Goal: Task Accomplishment & Management: Use online tool/utility

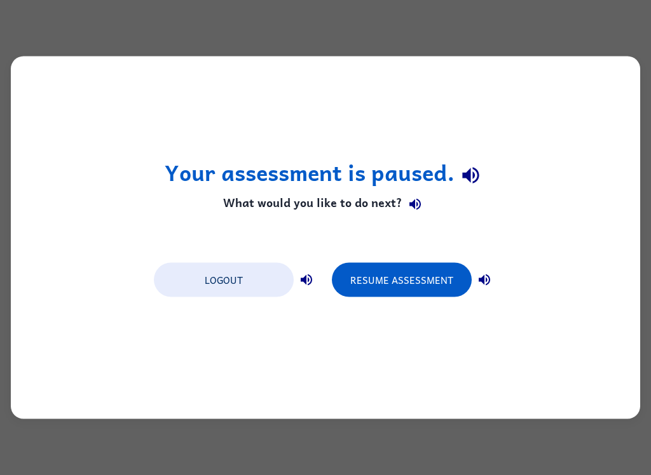
click at [368, 289] on button "Resume Assessment" at bounding box center [402, 280] width 140 height 34
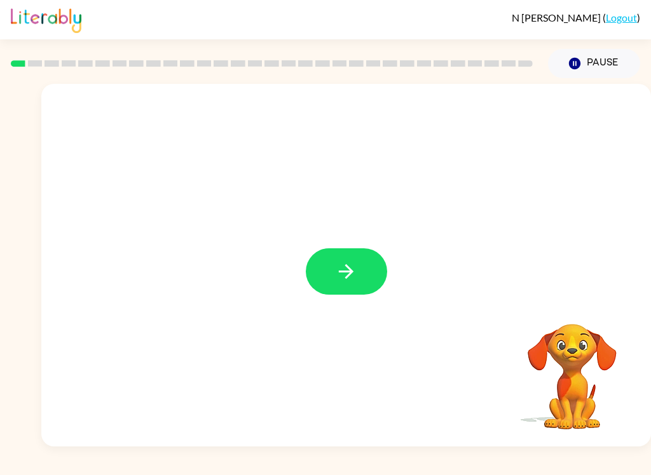
click at [358, 271] on button "button" at bounding box center [346, 271] width 81 height 46
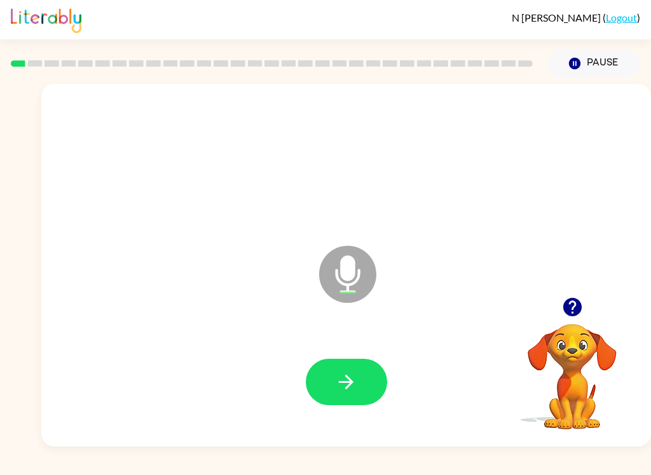
click at [573, 306] on icon "button" at bounding box center [571, 307] width 18 height 18
click at [590, 61] on button "Pause Pause" at bounding box center [594, 63] width 92 height 29
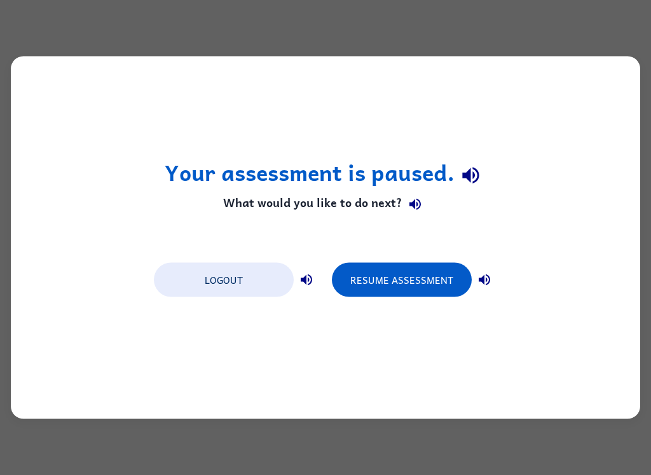
click at [242, 275] on button "Logout" at bounding box center [224, 280] width 140 height 34
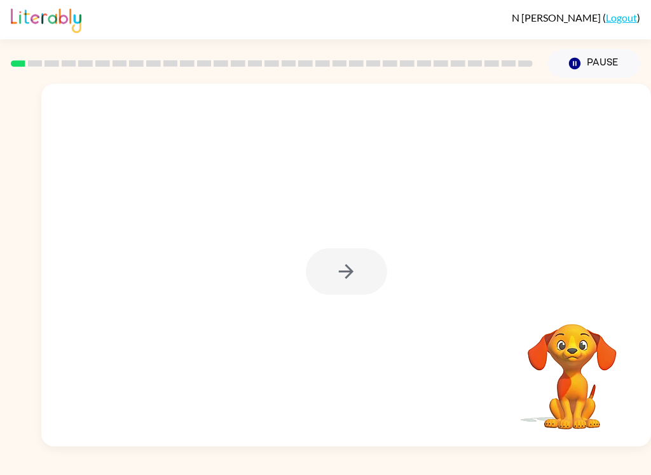
click at [6, 468] on div "N Tyszko ( Logout ) Pause Pause Your browser must support playing .mp4 files to…" at bounding box center [325, 237] width 651 height 475
click at [356, 271] on icon "button" at bounding box center [346, 272] width 22 height 22
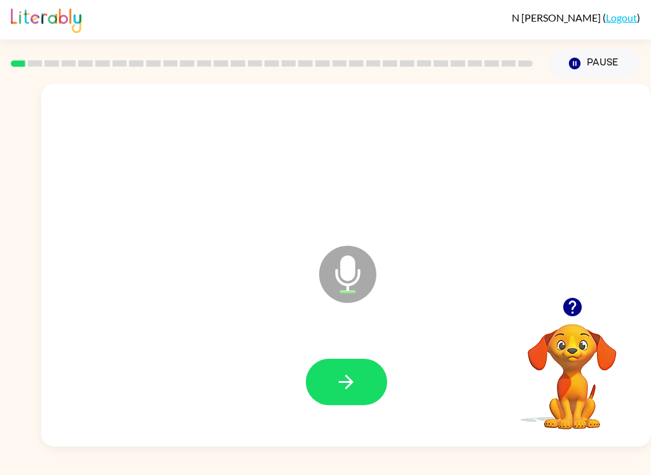
click at [346, 375] on icon "button" at bounding box center [346, 382] width 22 height 22
click at [330, 388] on button "button" at bounding box center [346, 382] width 81 height 46
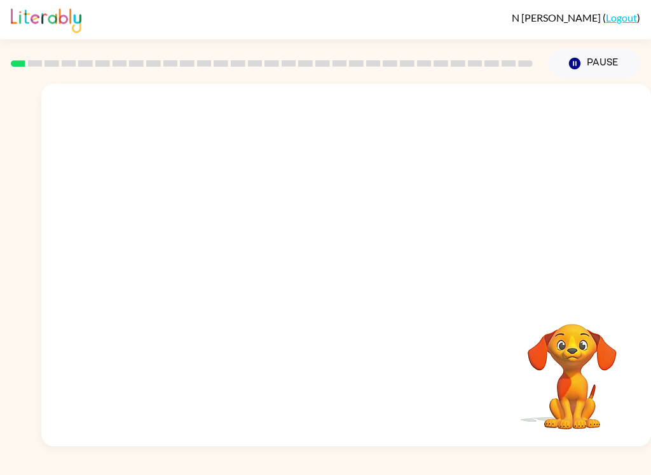
click at [533, 467] on div "N Tyszko ( Logout ) Pause Pause Your browser must support playing .mp4 files to…" at bounding box center [325, 237] width 651 height 475
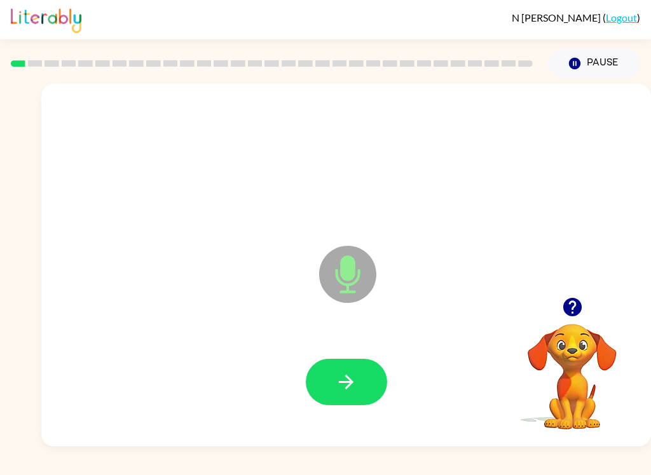
click at [344, 381] on icon "button" at bounding box center [346, 382] width 22 height 22
click at [369, 395] on button "button" at bounding box center [346, 382] width 81 height 46
click at [348, 380] on icon "button" at bounding box center [346, 382] width 22 height 22
click at [358, 397] on button "button" at bounding box center [346, 382] width 81 height 46
click at [346, 384] on icon "button" at bounding box center [346, 382] width 22 height 22
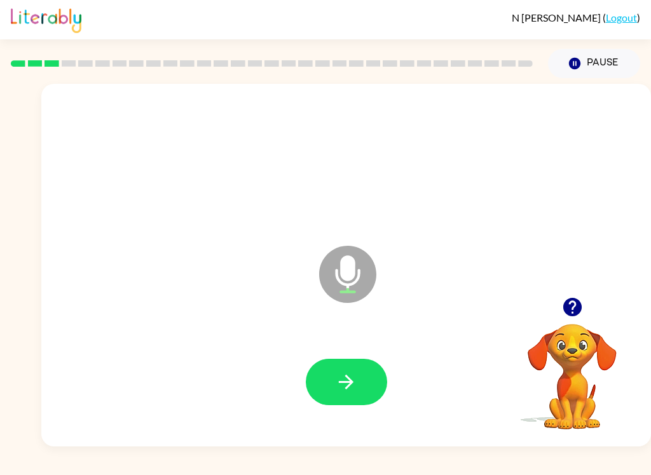
click at [346, 377] on icon "button" at bounding box center [346, 382] width 15 height 15
click at [345, 386] on icon "button" at bounding box center [346, 382] width 22 height 22
click at [334, 386] on button "button" at bounding box center [346, 382] width 81 height 46
click at [608, 215] on div "Microphone The Microphone is here when it is your turn to talk" at bounding box center [345, 265] width 609 height 363
click at [346, 381] on icon "button" at bounding box center [346, 382] width 22 height 22
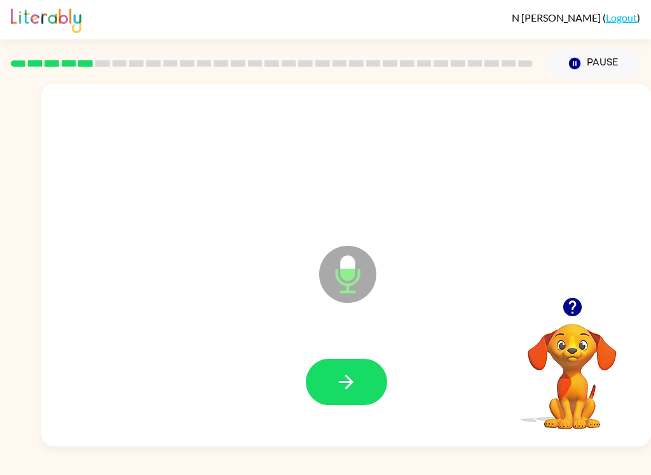
click at [355, 392] on icon "button" at bounding box center [346, 382] width 22 height 22
click at [335, 392] on icon "button" at bounding box center [346, 382] width 22 height 22
click at [353, 383] on icon "button" at bounding box center [346, 382] width 15 height 15
click at [346, 379] on icon "button" at bounding box center [346, 382] width 22 height 22
click at [345, 379] on icon "button" at bounding box center [346, 382] width 22 height 22
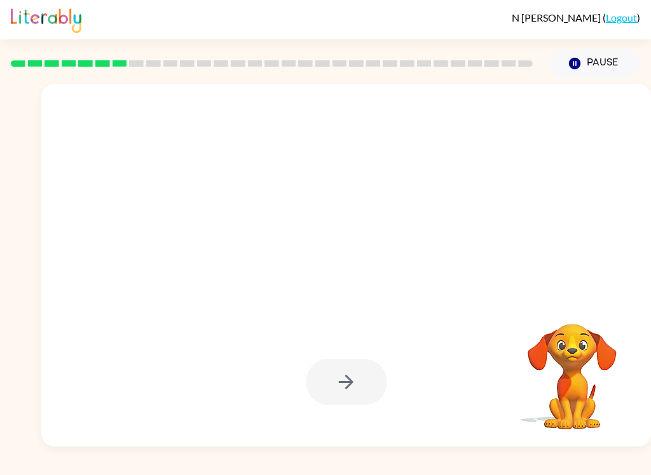
click at [590, 66] on button "Pause Pause" at bounding box center [594, 63] width 92 height 29
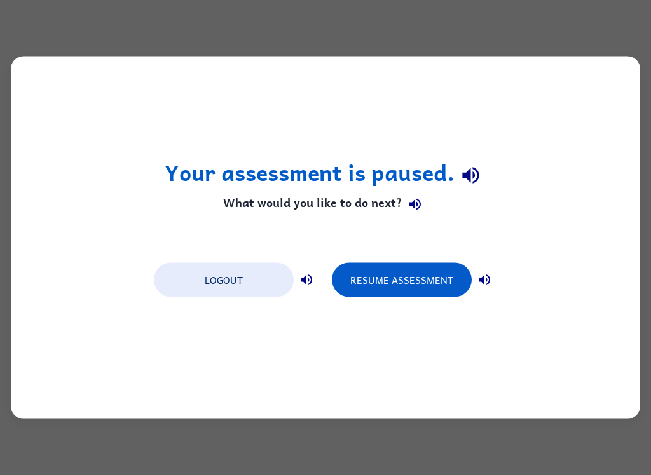
click at [409, 278] on button "Resume Assessment" at bounding box center [402, 280] width 140 height 34
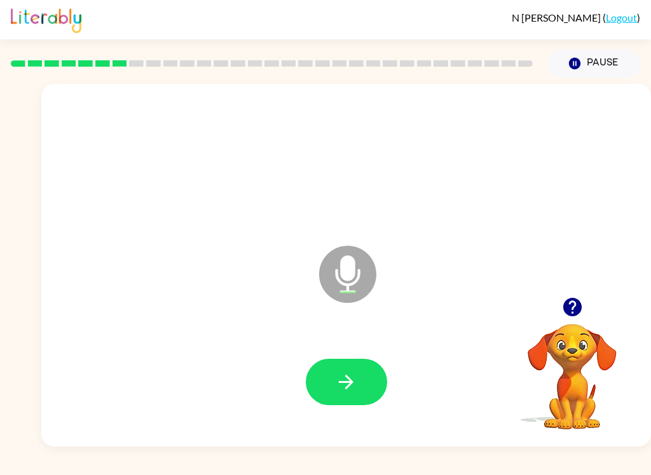
click at [329, 383] on button "button" at bounding box center [346, 382] width 81 height 46
click at [339, 383] on icon "button" at bounding box center [346, 382] width 15 height 15
click at [353, 375] on icon "button" at bounding box center [346, 382] width 22 height 22
click at [343, 373] on icon "button" at bounding box center [346, 382] width 22 height 22
click at [346, 384] on icon "button" at bounding box center [346, 382] width 22 height 22
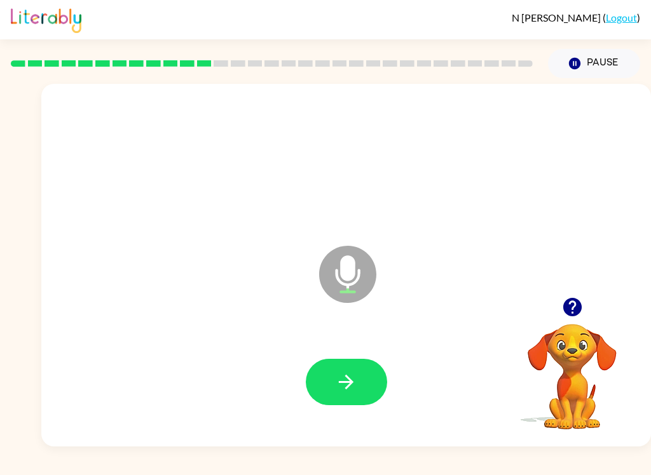
click at [350, 383] on icon "button" at bounding box center [346, 382] width 15 height 15
click at [353, 377] on icon "button" at bounding box center [346, 382] width 22 height 22
click at [336, 386] on icon "button" at bounding box center [346, 382] width 22 height 22
click at [325, 402] on button "button" at bounding box center [346, 382] width 81 height 46
click at [361, 382] on button "button" at bounding box center [346, 382] width 81 height 46
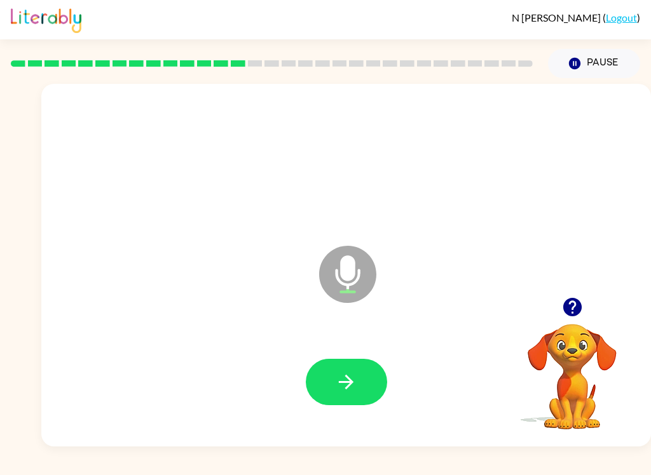
click at [344, 372] on icon "button" at bounding box center [346, 382] width 22 height 22
click at [320, 382] on button "button" at bounding box center [346, 382] width 81 height 46
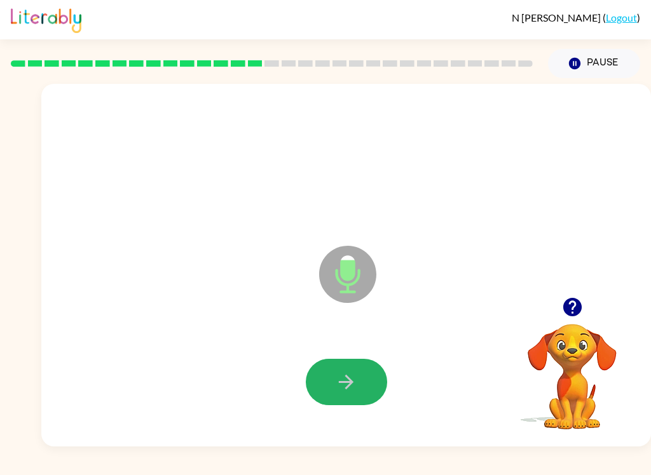
click at [341, 377] on icon "button" at bounding box center [346, 382] width 22 height 22
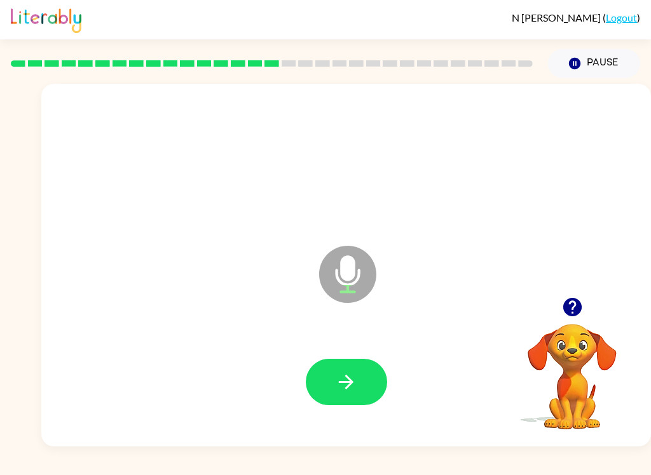
click at [344, 387] on icon "button" at bounding box center [346, 382] width 22 height 22
click at [360, 401] on button "button" at bounding box center [346, 382] width 81 height 46
click at [365, 384] on button "button" at bounding box center [346, 382] width 81 height 46
click at [337, 374] on icon "button" at bounding box center [346, 382] width 22 height 22
click at [541, 470] on div "N Tyszko ( Logout ) Pause Pause Microphone The Microphone is here when it is yo…" at bounding box center [325, 237] width 651 height 475
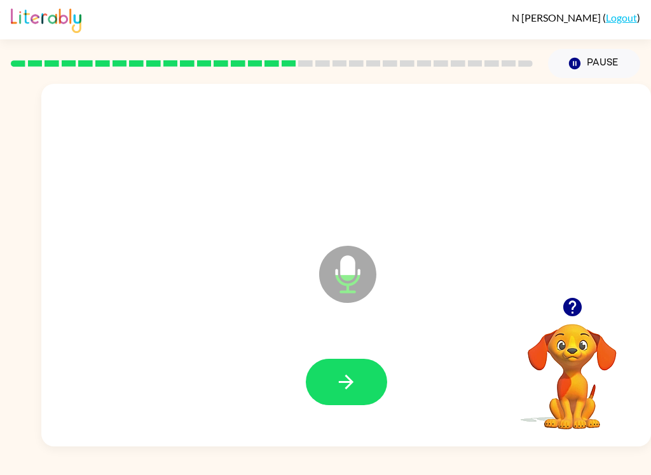
click at [341, 376] on icon "button" at bounding box center [346, 382] width 22 height 22
click at [355, 376] on icon "button" at bounding box center [346, 382] width 22 height 22
click at [319, 387] on button "button" at bounding box center [346, 382] width 81 height 46
click at [358, 383] on button "button" at bounding box center [346, 382] width 81 height 46
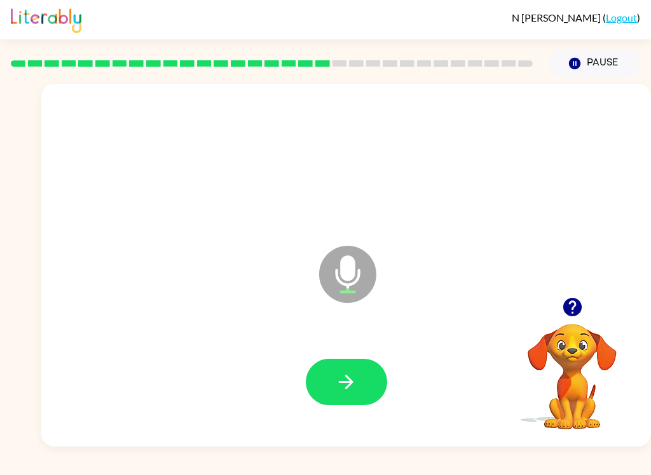
click at [345, 371] on icon "button" at bounding box center [346, 382] width 22 height 22
click at [338, 381] on icon "button" at bounding box center [346, 382] width 22 height 22
click at [332, 383] on button "button" at bounding box center [346, 382] width 81 height 46
click at [336, 384] on icon "button" at bounding box center [346, 382] width 22 height 22
click at [316, 369] on button "button" at bounding box center [346, 382] width 81 height 46
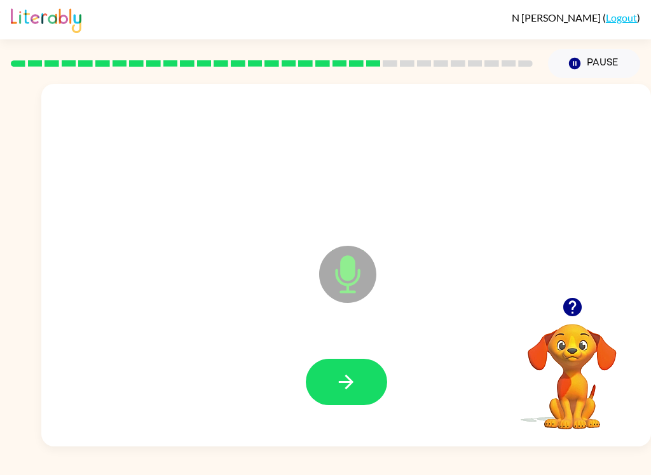
click at [333, 384] on button "button" at bounding box center [346, 382] width 81 height 46
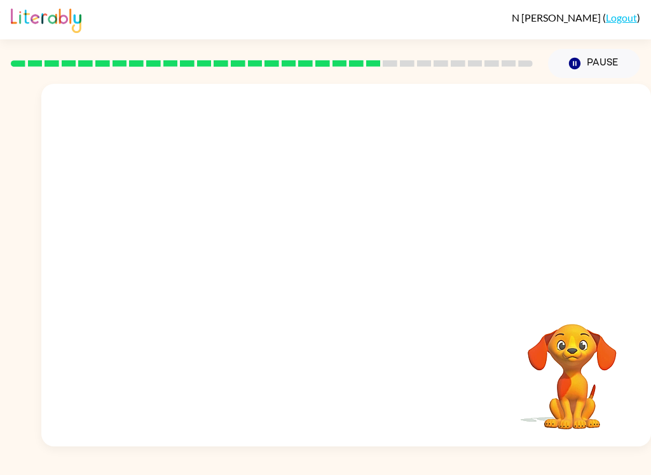
click at [318, 421] on div at bounding box center [346, 382] width 584 height 104
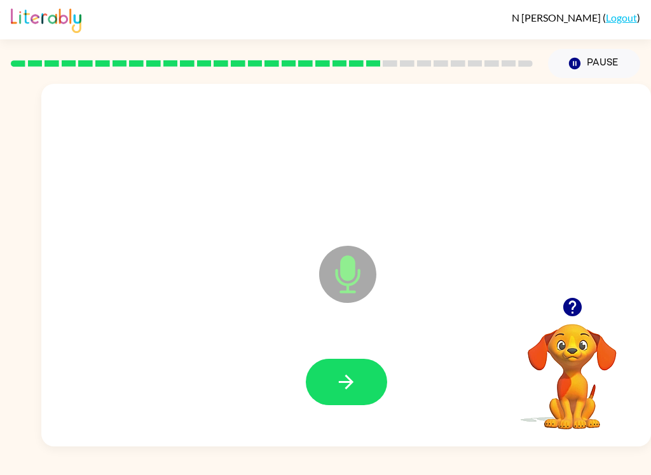
click at [341, 381] on icon "button" at bounding box center [346, 382] width 22 height 22
click at [347, 379] on icon "button" at bounding box center [346, 382] width 22 height 22
click at [346, 388] on icon "button" at bounding box center [346, 382] width 15 height 15
click at [339, 389] on icon "button" at bounding box center [346, 382] width 22 height 22
click at [341, 371] on icon "button" at bounding box center [346, 382] width 22 height 22
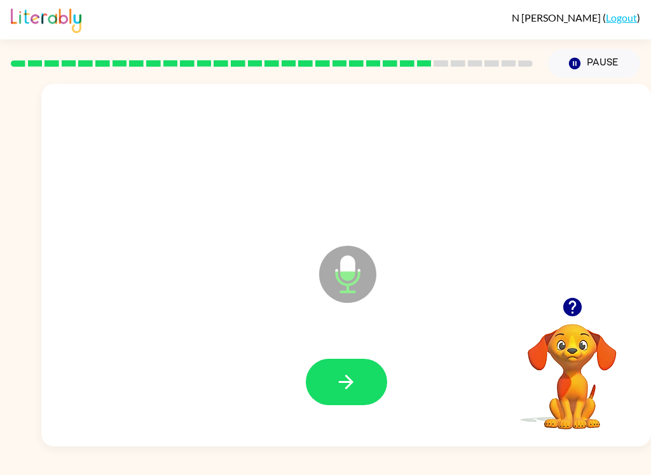
click at [320, 374] on button "button" at bounding box center [346, 382] width 81 height 46
click at [343, 380] on icon "button" at bounding box center [346, 382] width 22 height 22
click at [339, 377] on icon "button" at bounding box center [346, 382] width 22 height 22
click at [334, 384] on button "button" at bounding box center [346, 382] width 81 height 46
click at [332, 384] on button "button" at bounding box center [346, 382] width 81 height 46
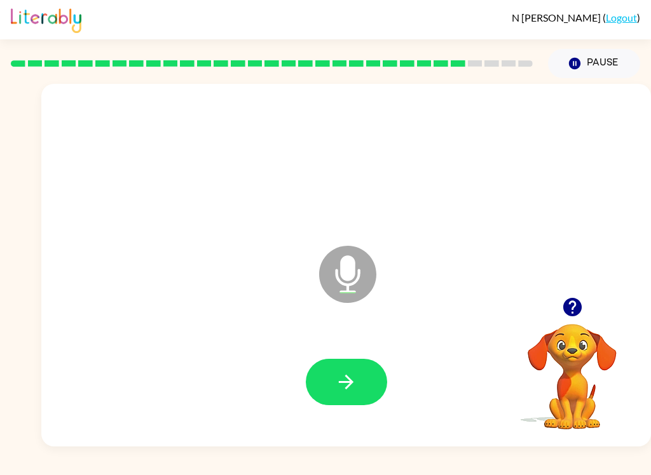
click at [351, 369] on button "button" at bounding box center [346, 382] width 81 height 46
click at [350, 377] on icon "button" at bounding box center [346, 382] width 22 height 22
click at [335, 379] on icon "button" at bounding box center [346, 382] width 22 height 22
click at [330, 376] on button "button" at bounding box center [346, 382] width 81 height 46
click at [341, 377] on icon "button" at bounding box center [346, 382] width 22 height 22
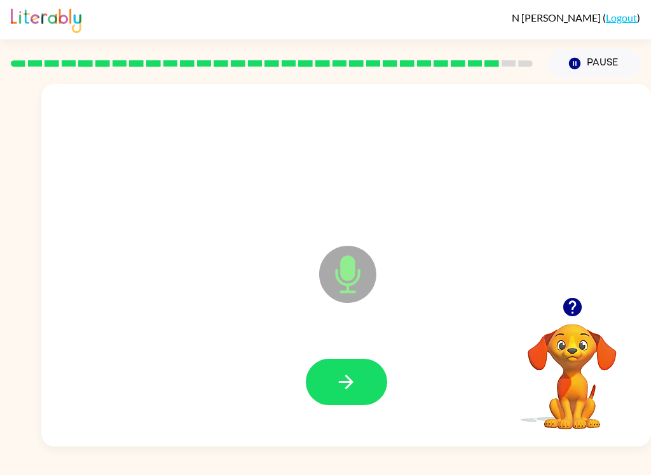
click at [347, 391] on icon "button" at bounding box center [346, 382] width 22 height 22
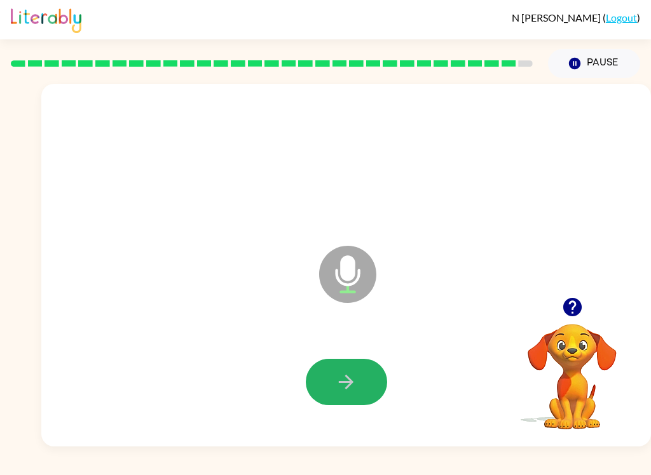
click at [352, 382] on icon "button" at bounding box center [346, 382] width 15 height 15
click at [356, 379] on icon "button" at bounding box center [346, 382] width 22 height 22
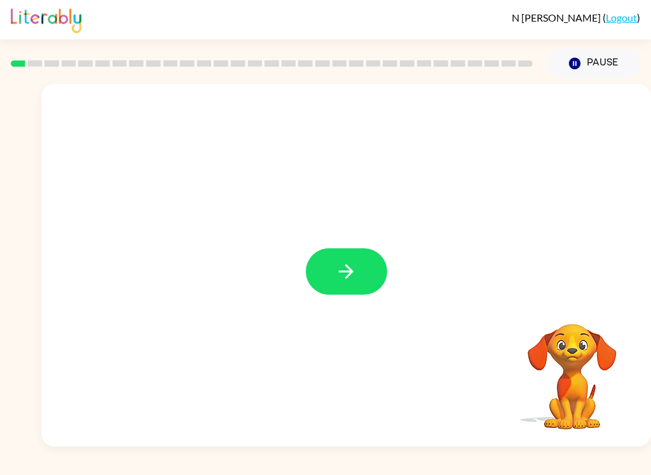
click at [352, 269] on icon "button" at bounding box center [346, 272] width 22 height 22
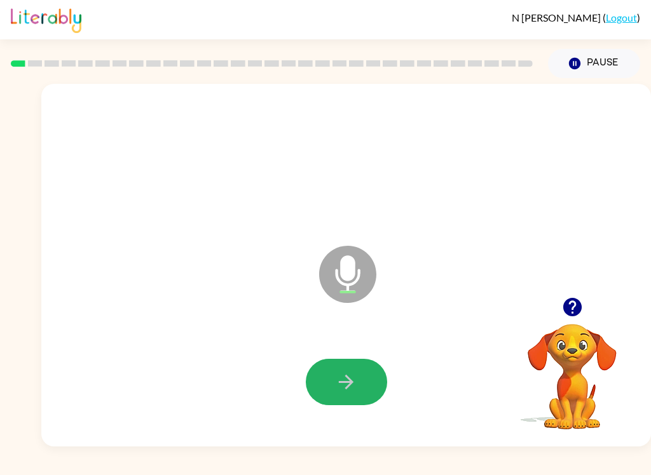
click at [322, 381] on button "button" at bounding box center [346, 382] width 81 height 46
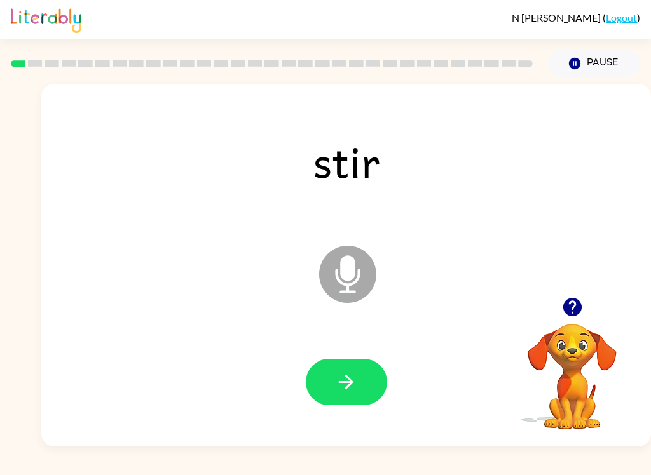
click at [332, 393] on button "button" at bounding box center [346, 382] width 81 height 46
click at [332, 377] on button "button" at bounding box center [346, 382] width 81 height 46
click at [336, 381] on icon "button" at bounding box center [346, 382] width 22 height 22
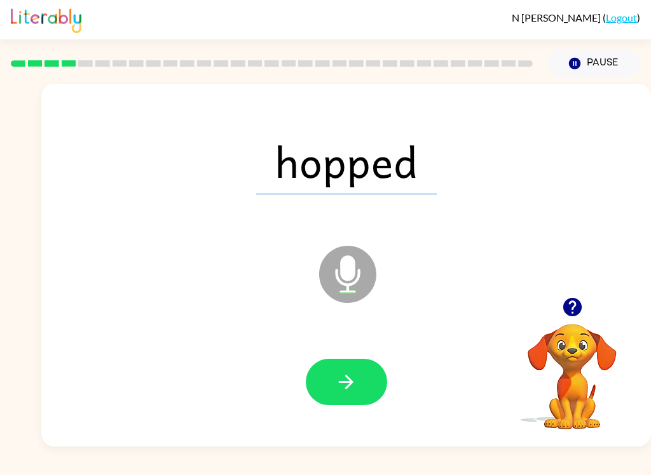
click at [346, 376] on icon "button" at bounding box center [346, 382] width 15 height 15
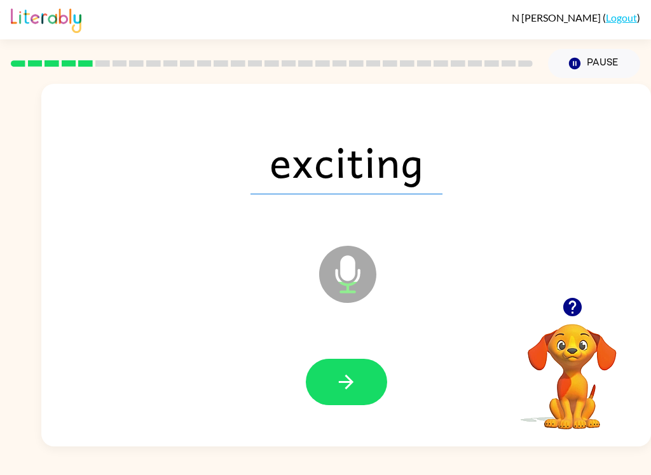
click at [339, 371] on icon "button" at bounding box center [346, 382] width 22 height 22
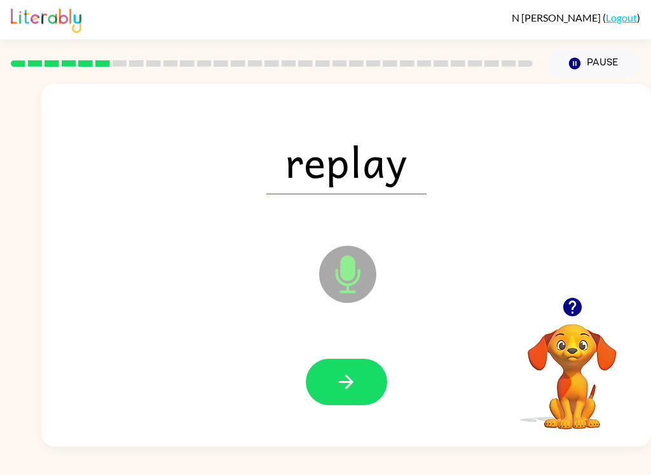
click at [334, 381] on button "button" at bounding box center [346, 382] width 81 height 46
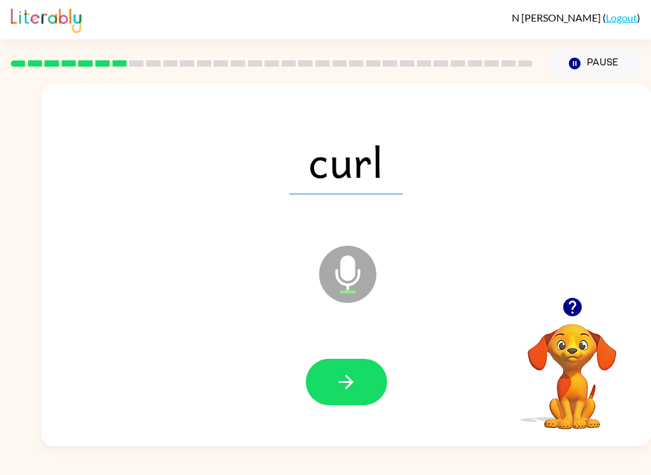
click at [334, 371] on button "button" at bounding box center [346, 382] width 81 height 46
click at [344, 366] on button "button" at bounding box center [346, 382] width 81 height 46
click at [352, 375] on icon "button" at bounding box center [346, 382] width 22 height 22
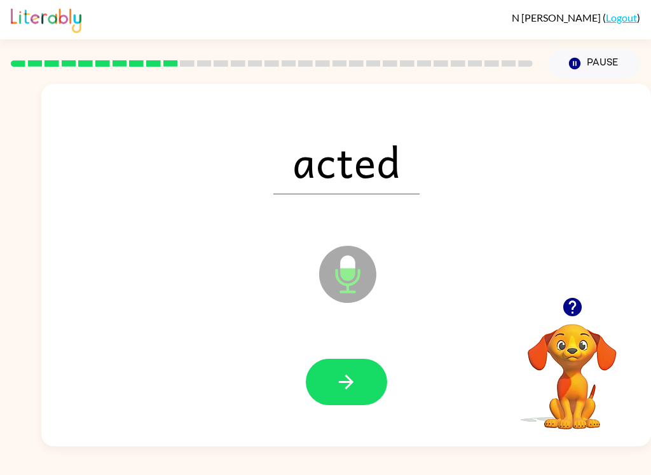
click at [331, 384] on button "button" at bounding box center [346, 382] width 81 height 46
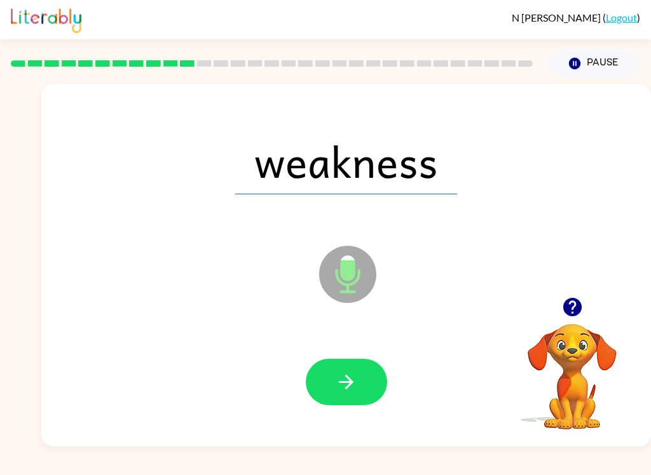
click at [336, 379] on icon "button" at bounding box center [346, 382] width 22 height 22
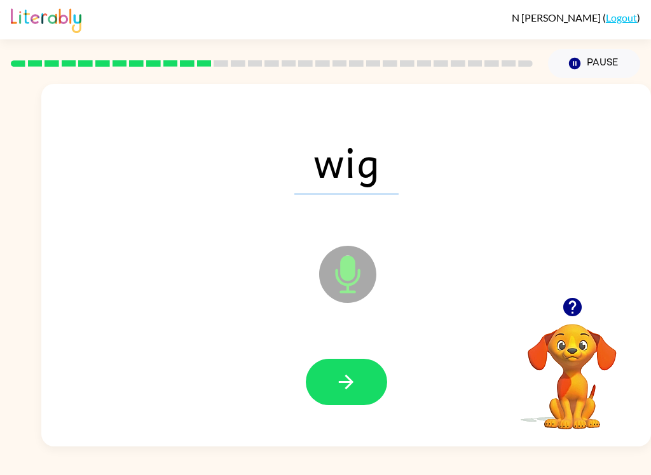
click at [343, 386] on icon "button" at bounding box center [346, 382] width 22 height 22
click at [334, 369] on button "button" at bounding box center [346, 382] width 81 height 46
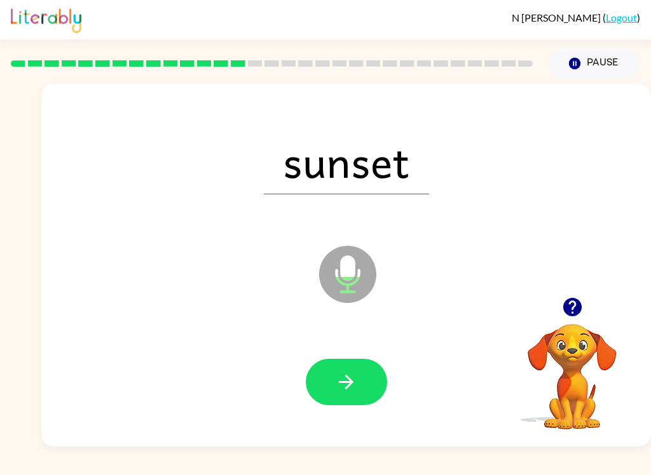
click at [337, 381] on icon "button" at bounding box center [346, 382] width 22 height 22
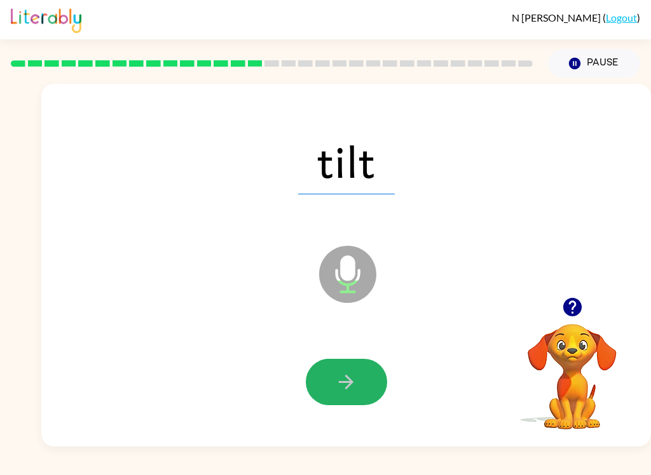
click at [339, 379] on icon "button" at bounding box center [346, 382] width 22 height 22
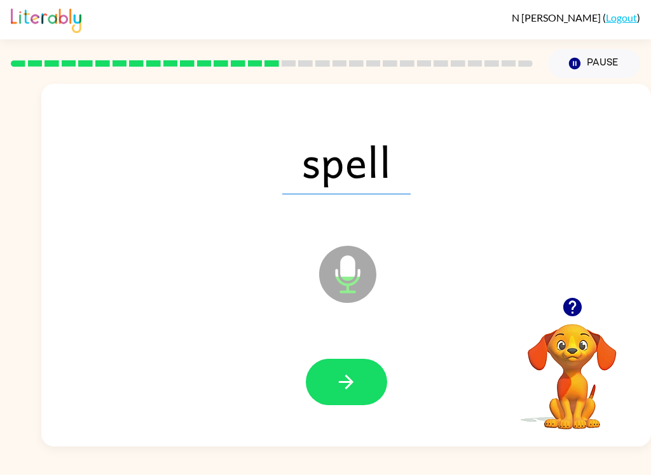
click at [350, 375] on icon "button" at bounding box center [346, 382] width 22 height 22
click at [342, 372] on icon "button" at bounding box center [346, 382] width 22 height 22
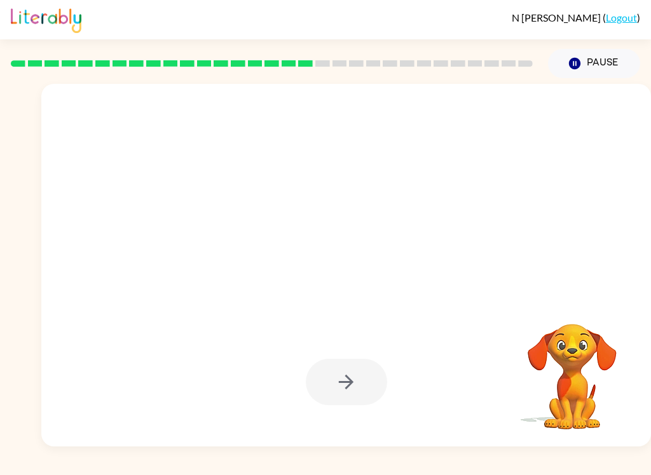
click at [369, 427] on div at bounding box center [346, 382] width 584 height 104
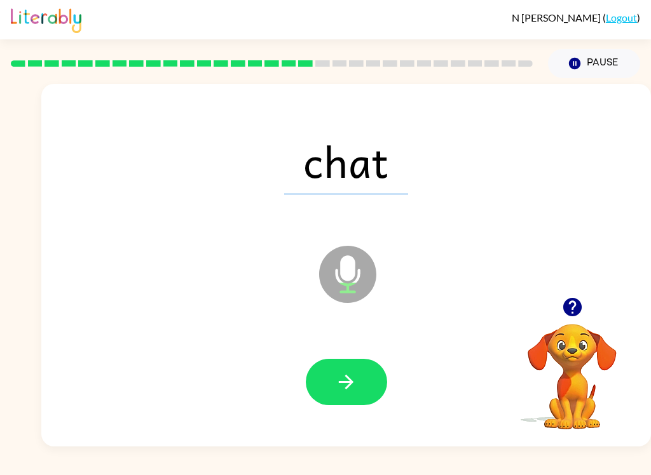
click at [353, 381] on icon "button" at bounding box center [346, 382] width 22 height 22
click at [343, 384] on icon "button" at bounding box center [346, 382] width 22 height 22
click at [338, 376] on icon "button" at bounding box center [346, 382] width 22 height 22
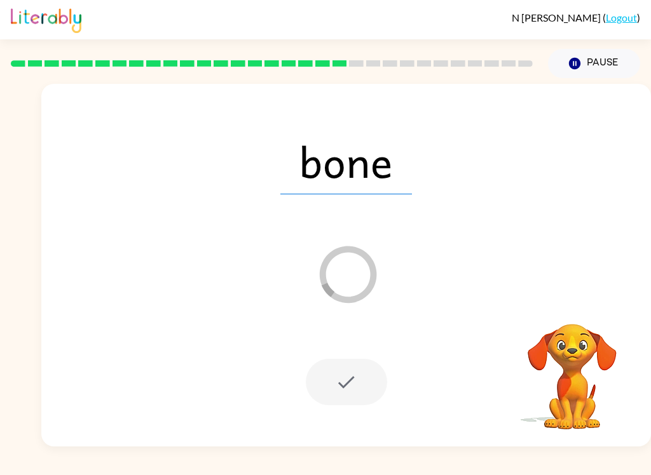
click at [337, 381] on div at bounding box center [346, 382] width 81 height 46
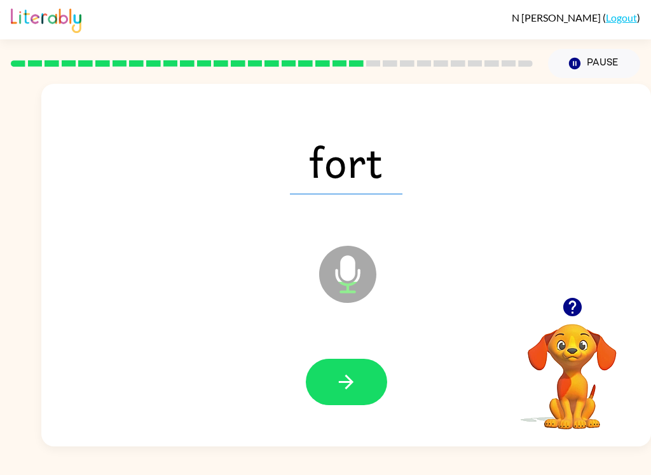
click at [350, 370] on button "button" at bounding box center [346, 382] width 81 height 46
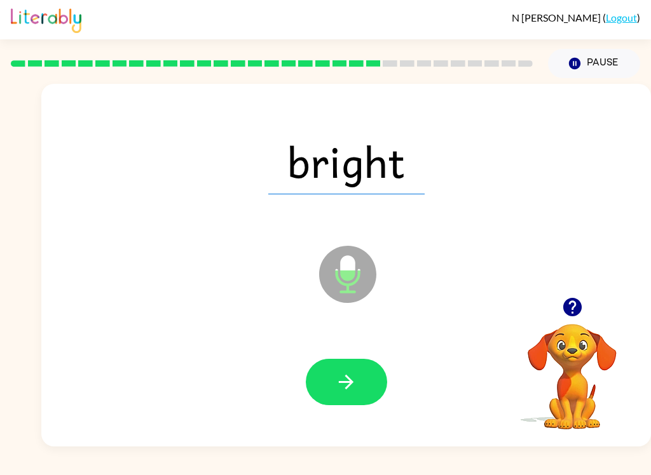
click at [343, 376] on icon "button" at bounding box center [346, 382] width 22 height 22
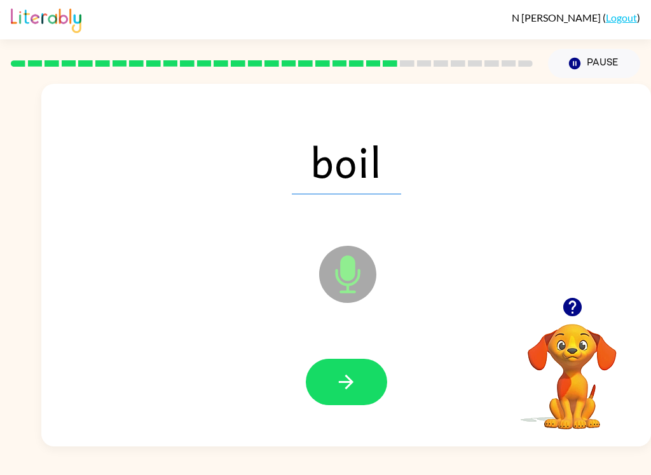
click at [346, 368] on button "button" at bounding box center [346, 382] width 81 height 46
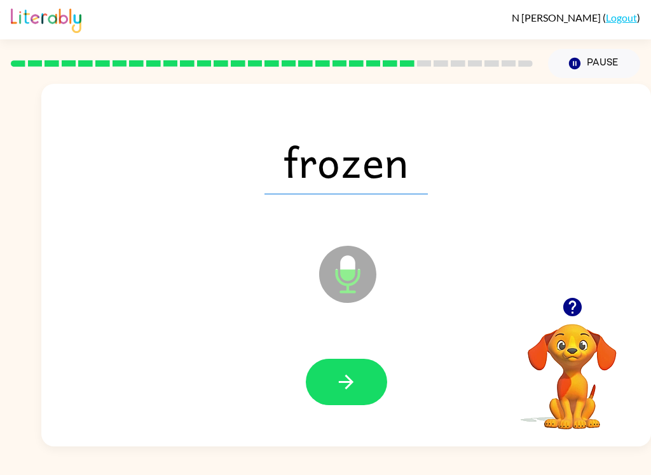
click at [332, 369] on button "button" at bounding box center [346, 382] width 81 height 46
click at [348, 374] on icon "button" at bounding box center [346, 382] width 22 height 22
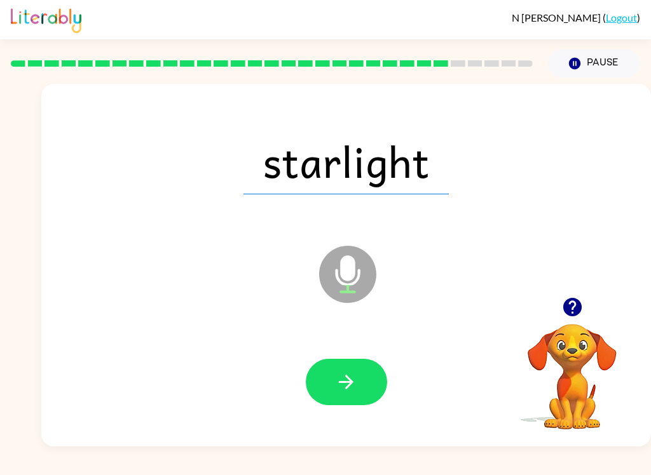
click at [341, 391] on icon "button" at bounding box center [346, 382] width 22 height 22
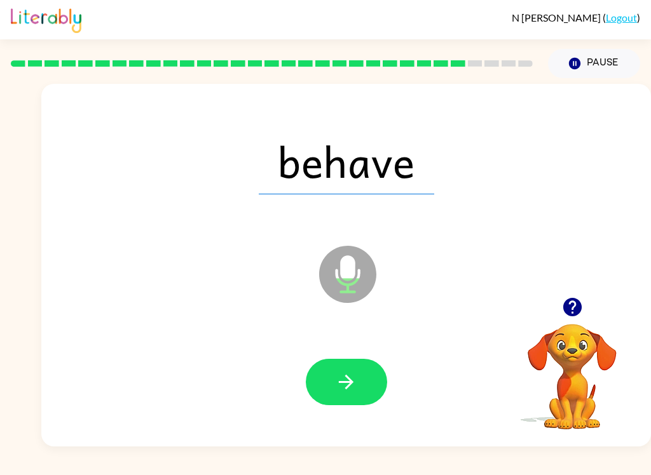
click at [341, 371] on icon "button" at bounding box center [346, 382] width 22 height 22
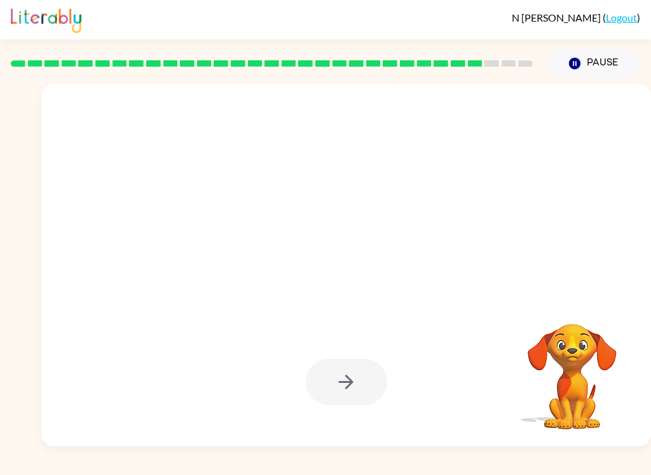
click at [332, 415] on div at bounding box center [346, 382] width 584 height 104
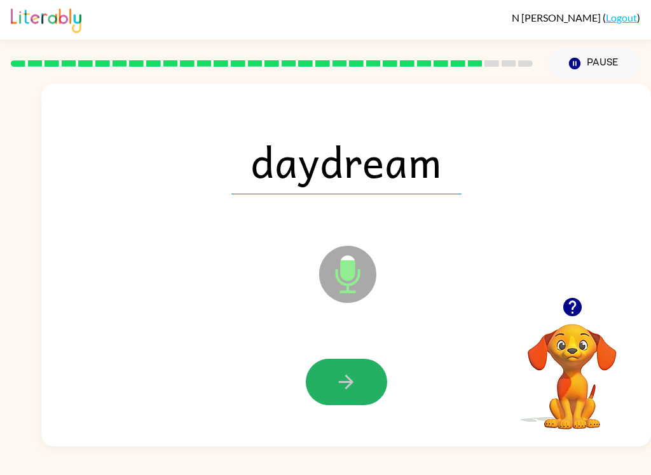
click at [335, 385] on icon "button" at bounding box center [346, 382] width 22 height 22
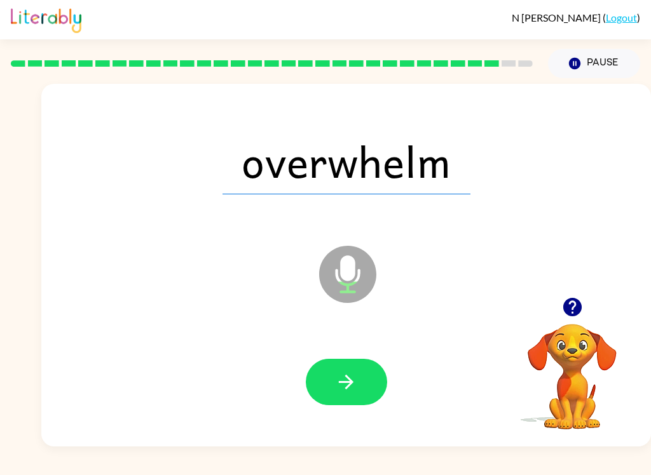
click at [341, 381] on icon "button" at bounding box center [346, 382] width 22 height 22
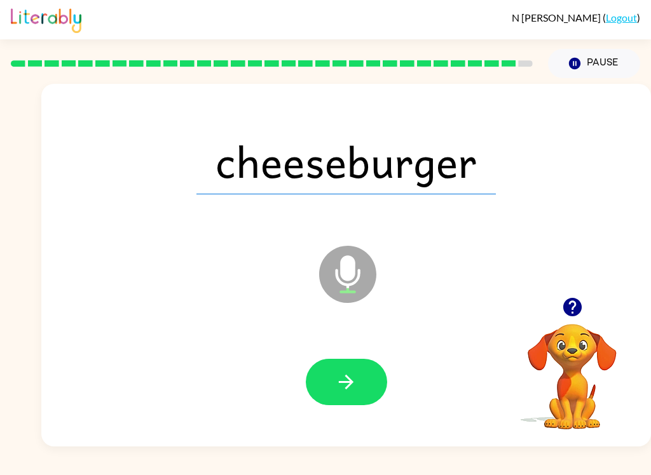
click at [358, 387] on button "button" at bounding box center [346, 382] width 81 height 46
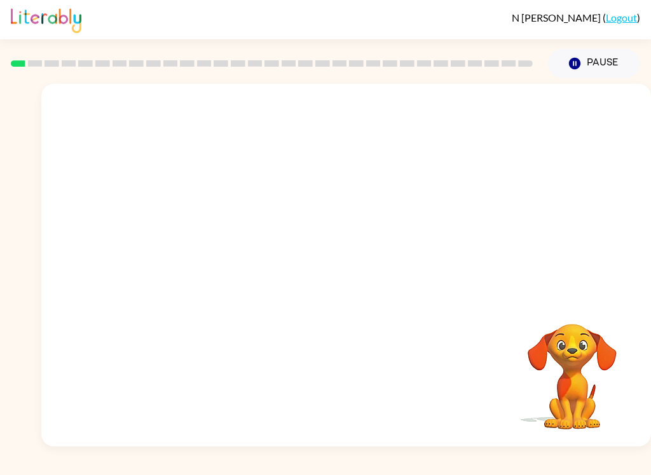
click at [309, 221] on video "Your browser must support playing .mp4 files to use Literably. Please try using…" at bounding box center [345, 191] width 609 height 214
click at [295, 227] on video "Your browser must support playing .mp4 files to use Literably. Please try using…" at bounding box center [345, 191] width 609 height 214
click at [290, 221] on video "Your browser must support playing .mp4 files to use Literably. Please try using…" at bounding box center [345, 191] width 609 height 214
click at [299, 222] on video "Your browser must support playing .mp4 files to use Literably. Please try using…" at bounding box center [345, 191] width 609 height 214
click at [295, 207] on video "Your browser must support playing .mp4 files to use Literably. Please try using…" at bounding box center [345, 191] width 609 height 214
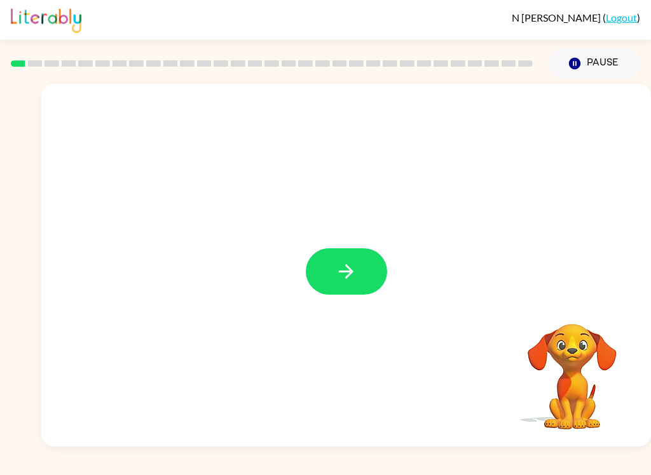
click at [340, 269] on icon "button" at bounding box center [346, 272] width 22 height 22
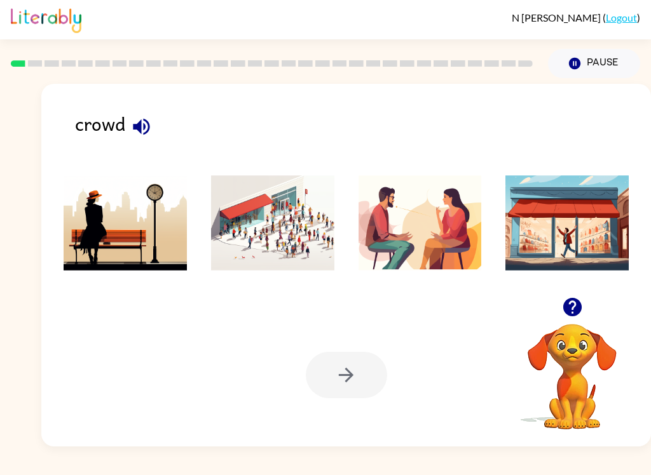
click at [282, 228] on img at bounding box center [272, 222] width 123 height 95
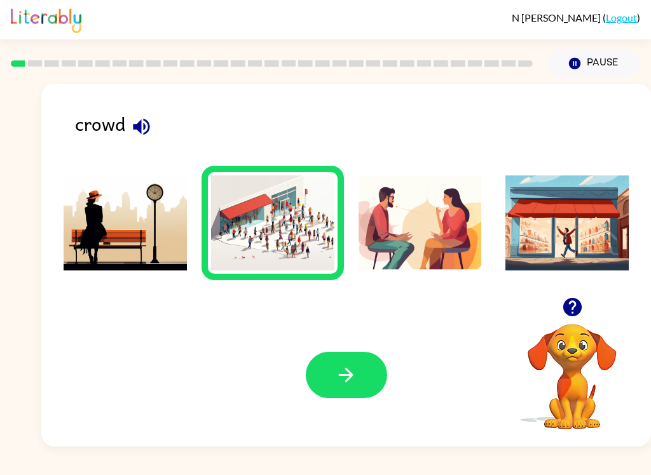
click at [359, 365] on button "button" at bounding box center [346, 375] width 81 height 46
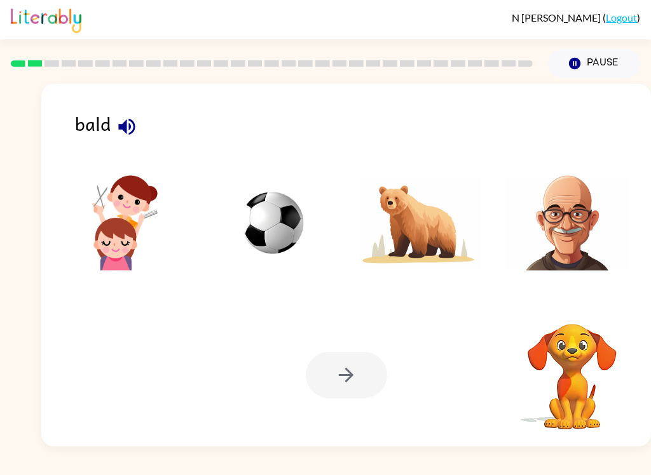
click at [545, 215] on img at bounding box center [566, 222] width 123 height 95
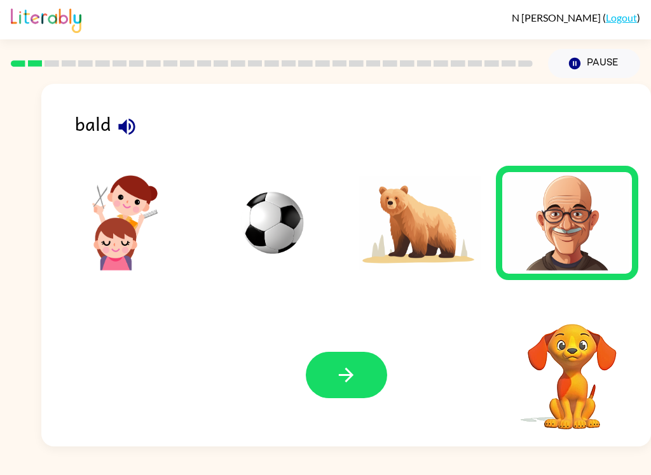
click at [327, 384] on button "button" at bounding box center [346, 375] width 81 height 46
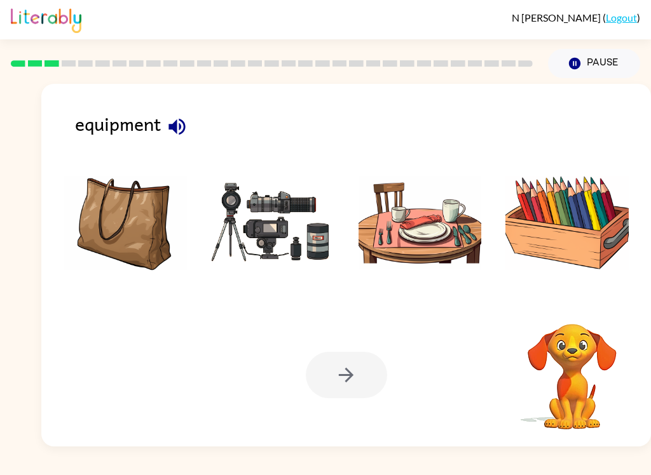
click at [161, 240] on img at bounding box center [125, 222] width 123 height 95
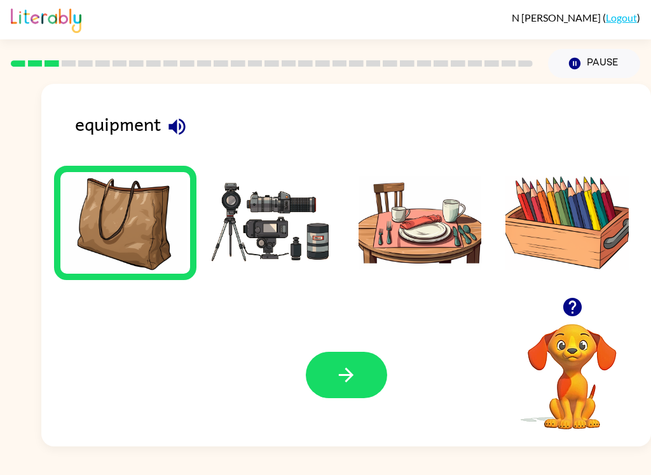
click at [259, 255] on img at bounding box center [272, 222] width 123 height 95
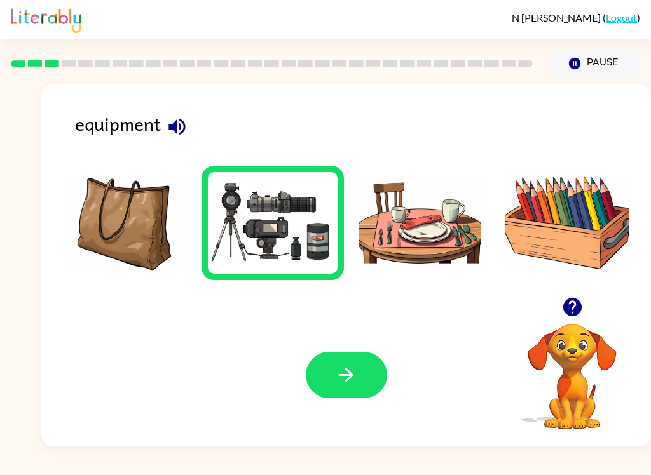
click at [359, 349] on div "Your browser must support playing .mp4 files to use Literably. Please try using…" at bounding box center [345, 375] width 609 height 143
click at [339, 370] on icon "button" at bounding box center [346, 375] width 22 height 22
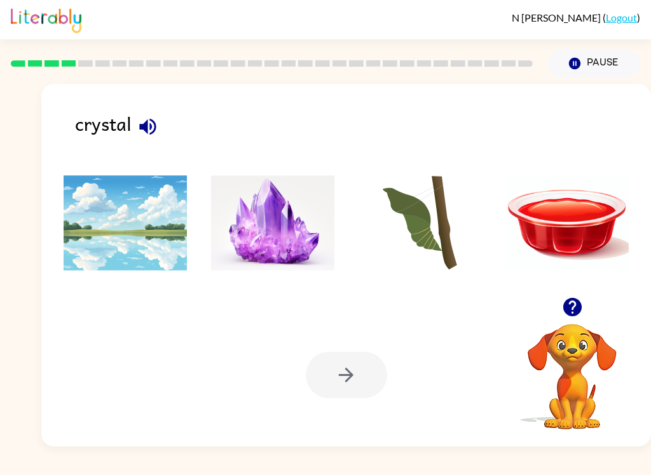
click at [272, 230] on img at bounding box center [272, 222] width 123 height 95
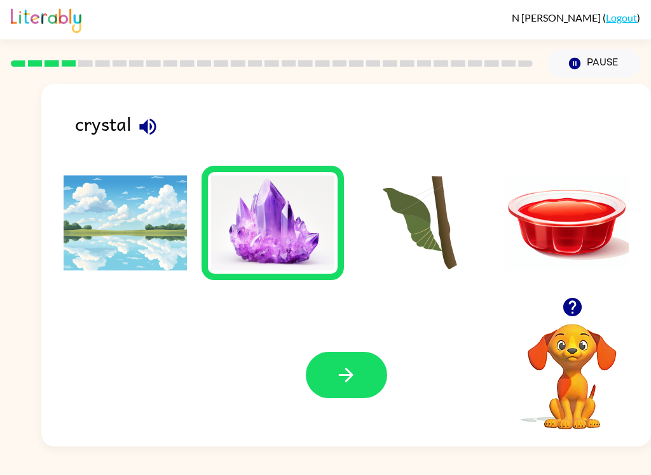
click at [322, 395] on button "button" at bounding box center [346, 375] width 81 height 46
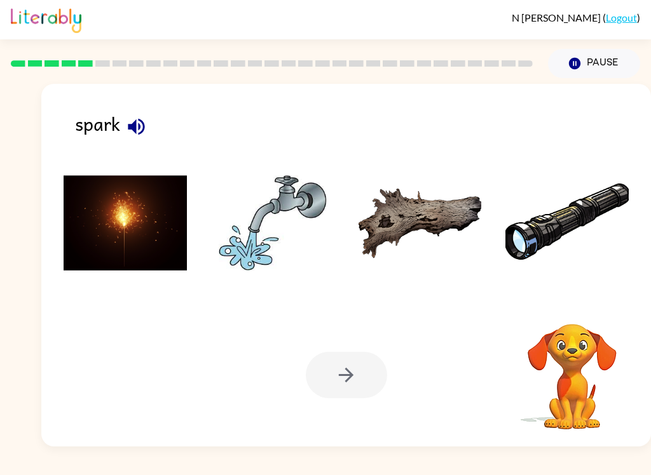
click at [122, 220] on img at bounding box center [125, 222] width 123 height 95
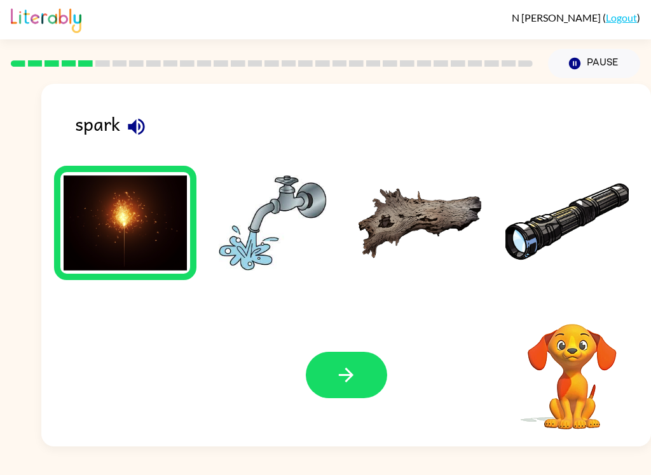
click at [341, 375] on icon "button" at bounding box center [346, 375] width 22 height 22
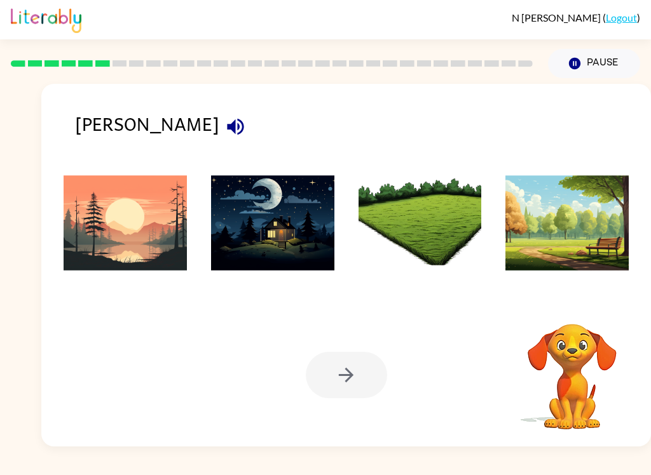
click at [144, 233] on img at bounding box center [125, 222] width 123 height 95
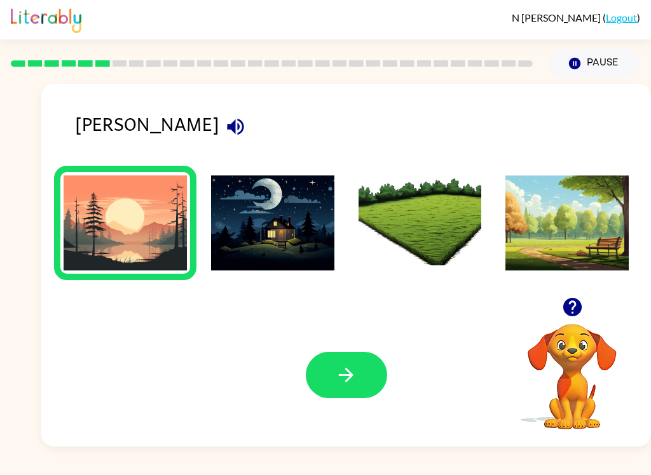
click at [352, 369] on icon "button" at bounding box center [346, 375] width 22 height 22
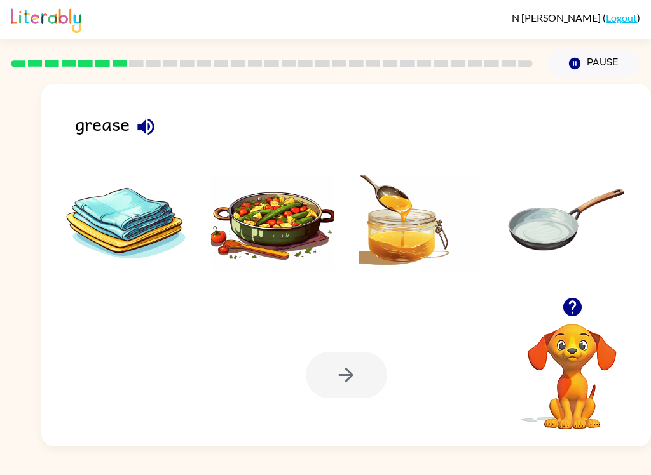
click at [336, 366] on div at bounding box center [346, 375] width 81 height 46
click at [419, 257] on img at bounding box center [419, 222] width 123 height 95
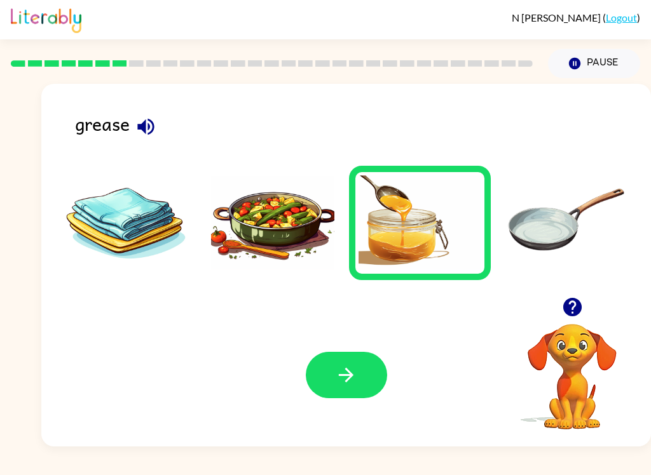
click at [353, 389] on button "button" at bounding box center [346, 375] width 81 height 46
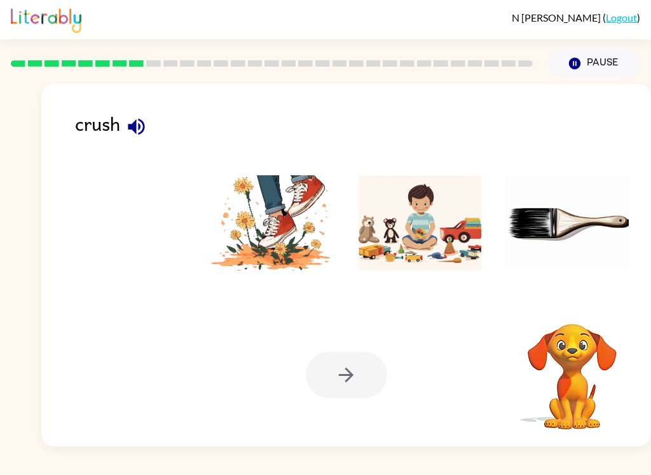
click at [266, 253] on img at bounding box center [272, 222] width 123 height 95
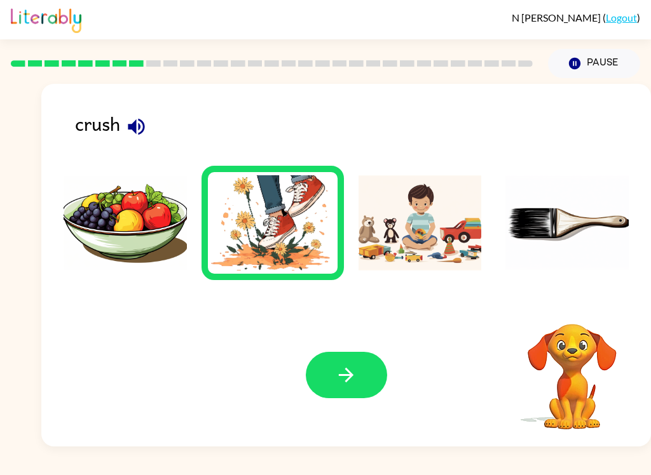
click at [357, 389] on button "button" at bounding box center [346, 375] width 81 height 46
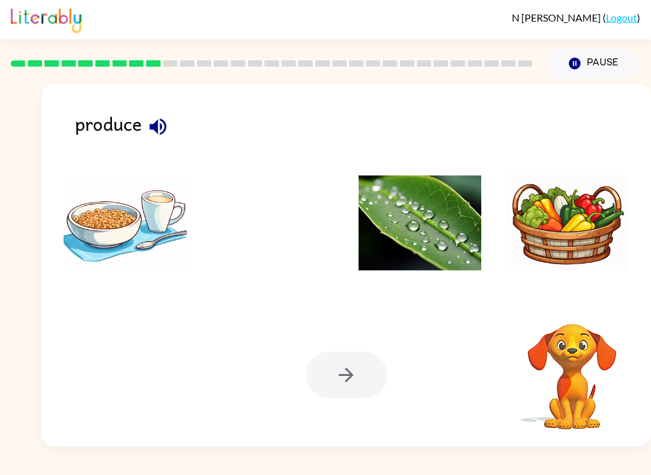
click at [133, 234] on img at bounding box center [125, 222] width 123 height 95
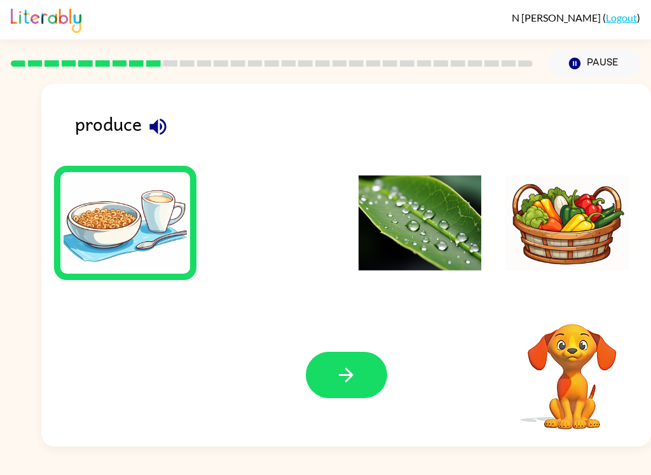
click at [336, 390] on button "button" at bounding box center [346, 375] width 81 height 46
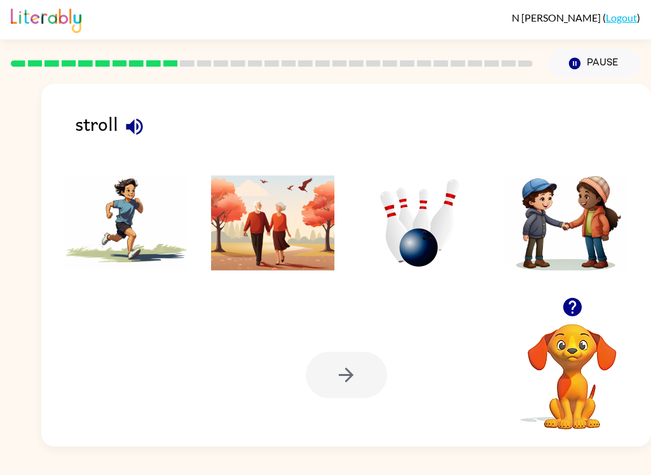
click at [299, 222] on img at bounding box center [272, 222] width 123 height 95
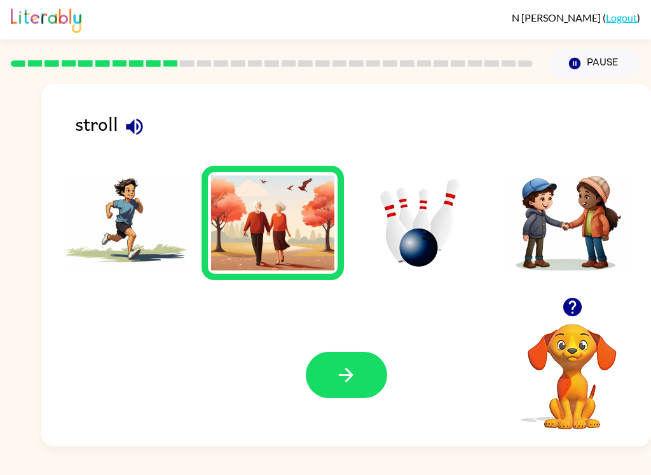
click at [355, 377] on icon "button" at bounding box center [346, 375] width 22 height 22
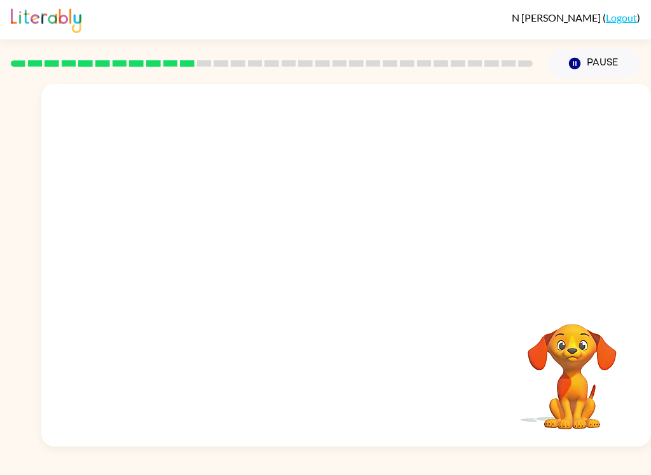
click at [201, 243] on video "Your browser must support playing .mp4 files to use Literably. Please try using…" at bounding box center [345, 191] width 609 height 214
click at [180, 232] on video "Your browser must support playing .mp4 files to use Literably. Please try using…" at bounding box center [345, 191] width 609 height 214
click at [197, 233] on video "Your browser must support playing .mp4 files to use Literably. Please try using…" at bounding box center [345, 191] width 609 height 214
click at [190, 252] on video "Your browser must support playing .mp4 files to use Literably. Please try using…" at bounding box center [345, 191] width 609 height 214
click at [344, 270] on icon "button" at bounding box center [346, 272] width 22 height 22
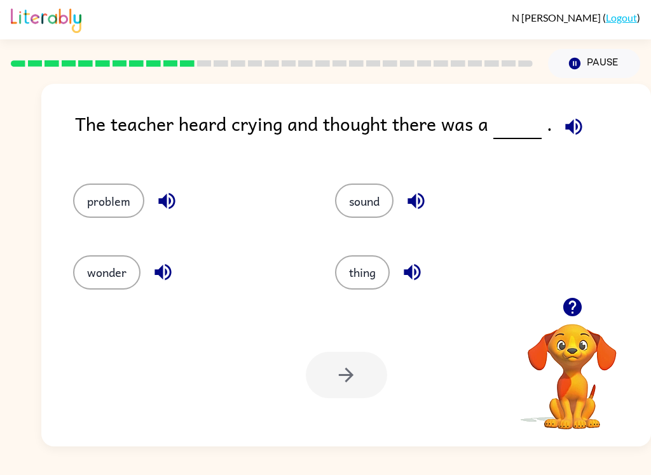
click at [111, 199] on button "problem" at bounding box center [108, 201] width 71 height 34
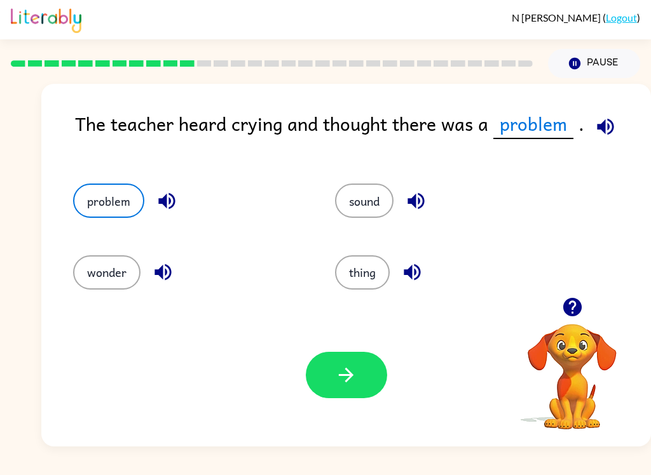
click at [350, 372] on icon "button" at bounding box center [346, 375] width 15 height 15
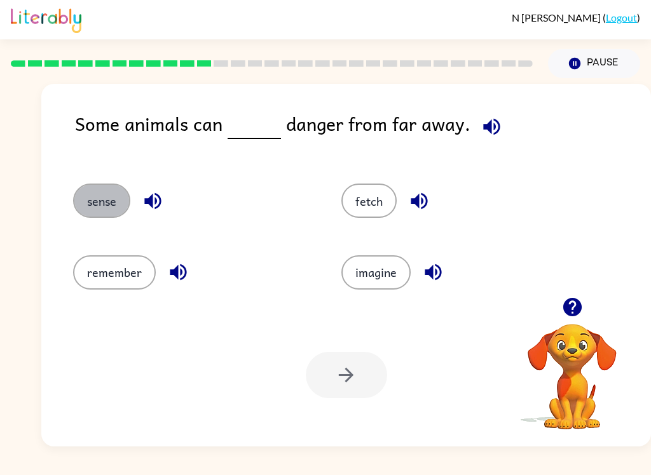
click at [104, 197] on button "sense" at bounding box center [101, 201] width 57 height 34
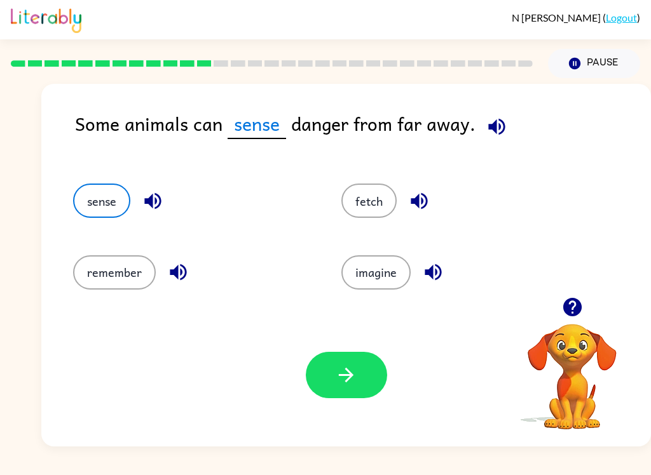
click at [336, 383] on icon "button" at bounding box center [346, 375] width 22 height 22
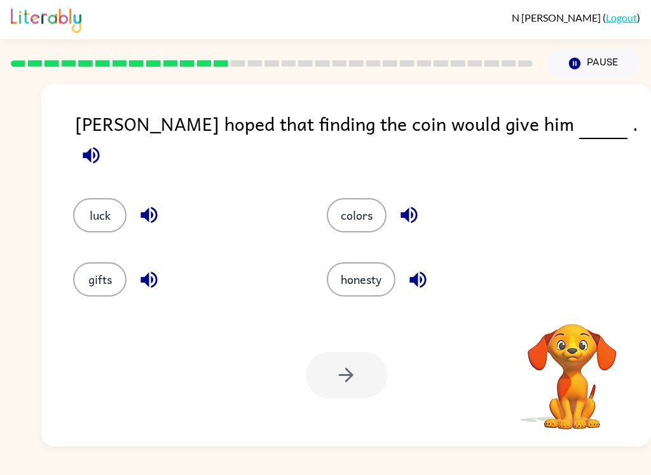
click at [95, 207] on button "luck" at bounding box center [99, 215] width 53 height 34
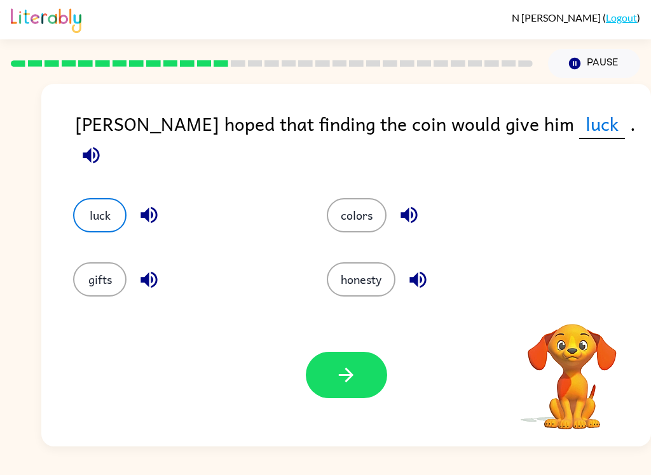
click at [351, 392] on button "button" at bounding box center [346, 375] width 81 height 46
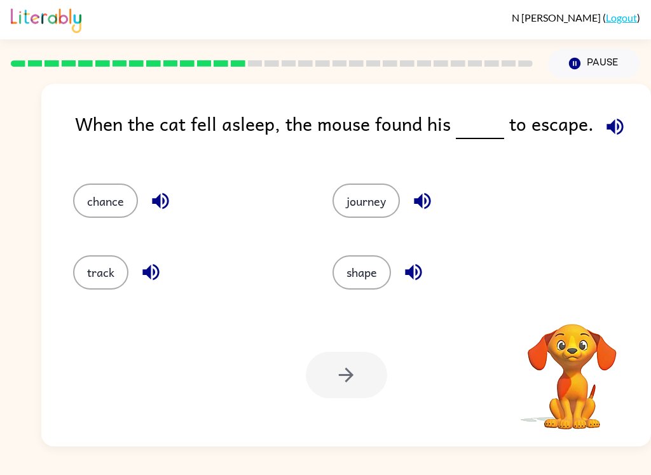
click at [97, 203] on button "chance" at bounding box center [105, 201] width 65 height 34
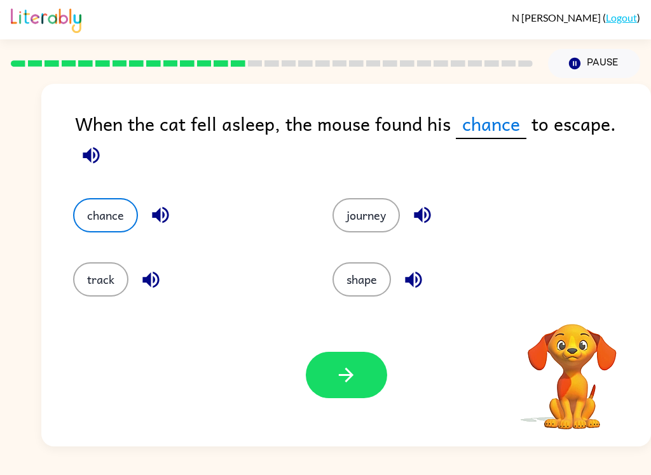
click at [354, 386] on icon "button" at bounding box center [346, 375] width 22 height 22
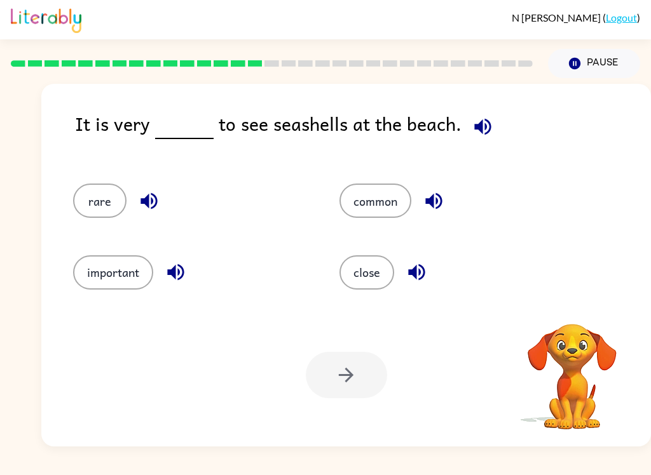
click at [89, 203] on button "rare" at bounding box center [99, 201] width 53 height 34
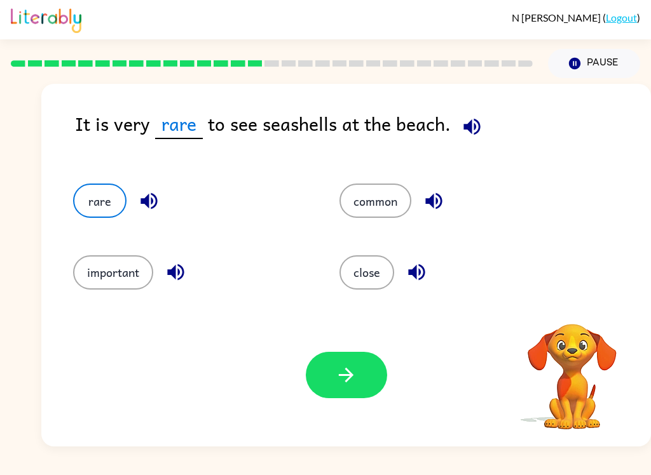
click at [350, 384] on icon "button" at bounding box center [346, 375] width 22 height 22
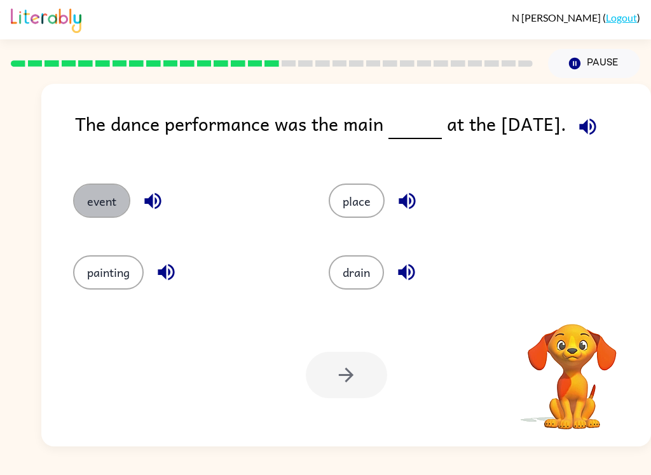
click at [93, 197] on button "event" at bounding box center [101, 201] width 57 height 34
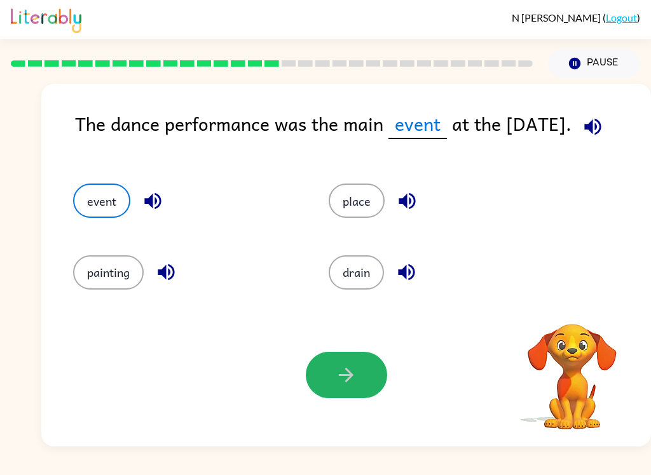
click at [343, 372] on icon "button" at bounding box center [346, 375] width 22 height 22
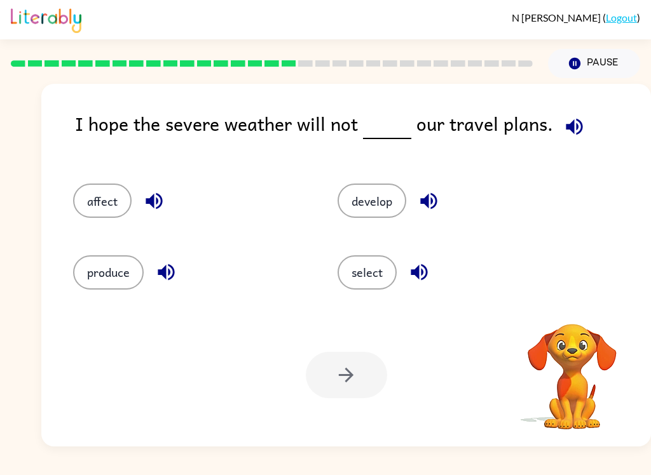
click at [90, 196] on button "affect" at bounding box center [102, 201] width 58 height 34
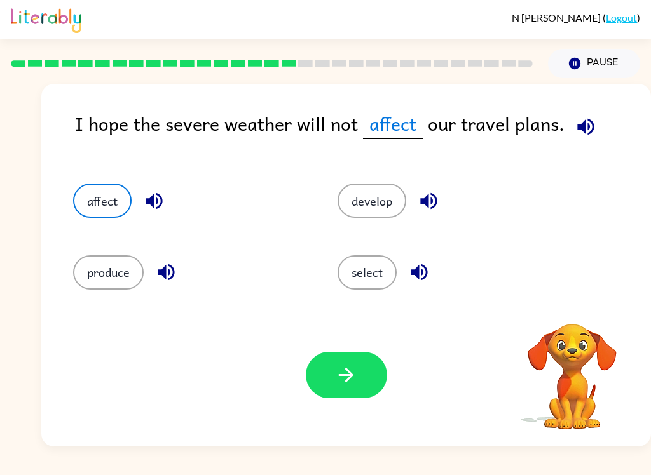
click at [345, 379] on icon "button" at bounding box center [346, 375] width 22 height 22
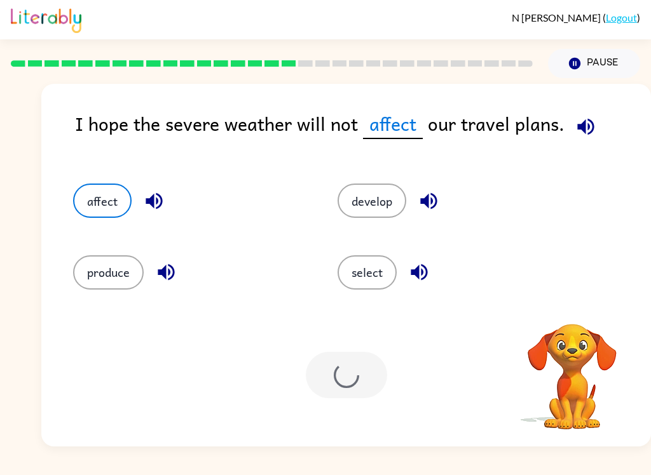
click at [96, 207] on button "affect" at bounding box center [102, 201] width 58 height 34
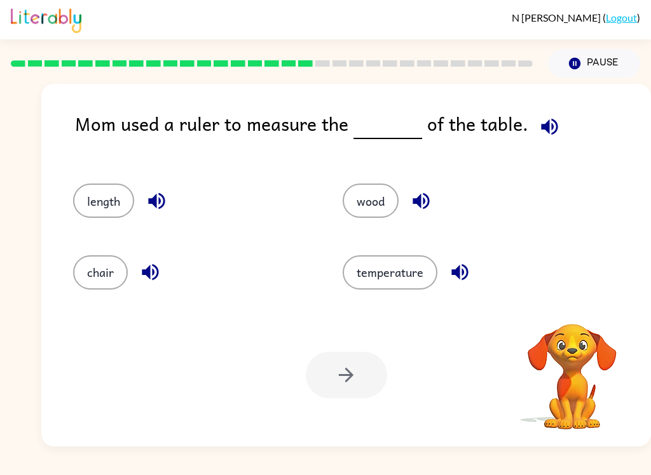
click at [348, 386] on div at bounding box center [346, 375] width 81 height 46
click at [374, 404] on div "Your browser must support playing .mp4 files to use Literably. Please try using…" at bounding box center [345, 375] width 609 height 143
click at [108, 208] on button "length" at bounding box center [103, 201] width 61 height 34
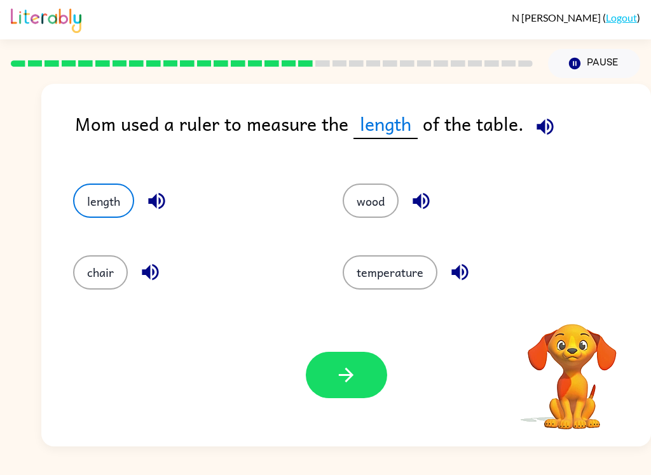
click at [357, 388] on button "button" at bounding box center [346, 375] width 81 height 46
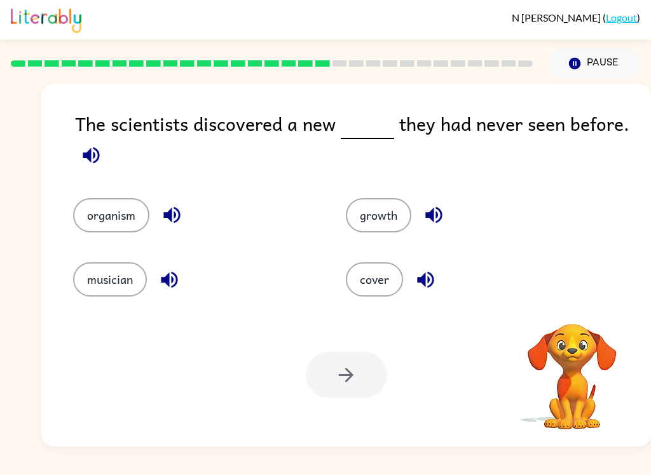
click at [360, 377] on div at bounding box center [346, 375] width 81 height 46
click at [104, 215] on button "organism" at bounding box center [111, 215] width 76 height 34
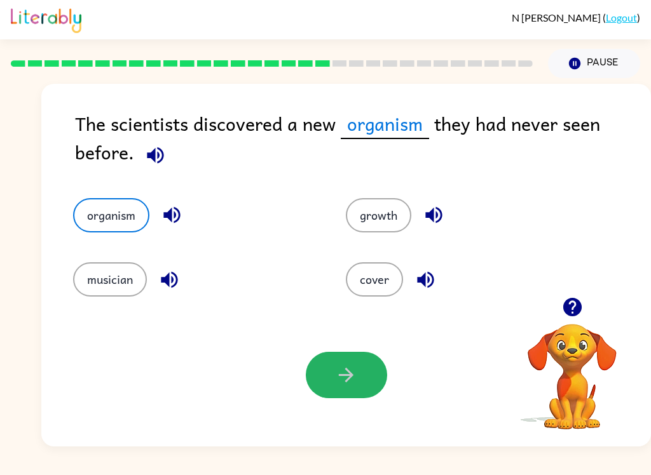
click at [353, 390] on button "button" at bounding box center [346, 375] width 81 height 46
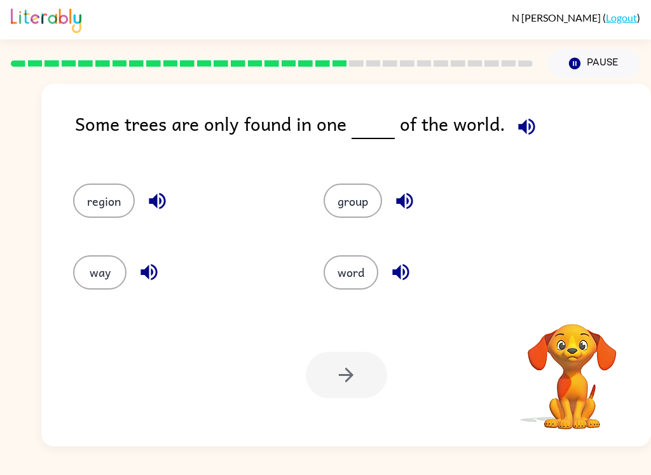
click at [104, 215] on button "region" at bounding box center [104, 201] width 62 height 34
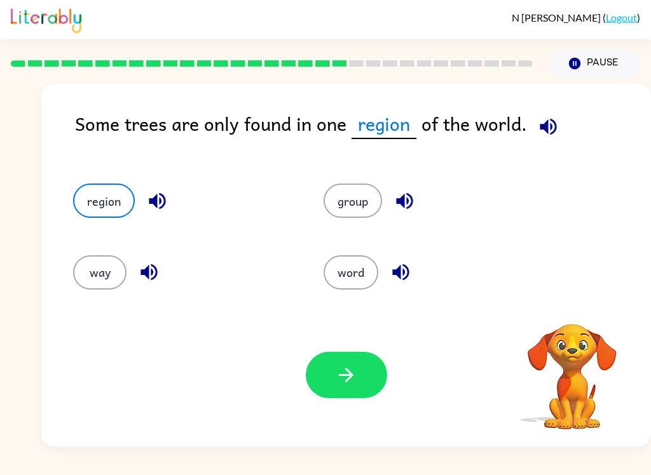
click at [340, 394] on button "button" at bounding box center [346, 375] width 81 height 46
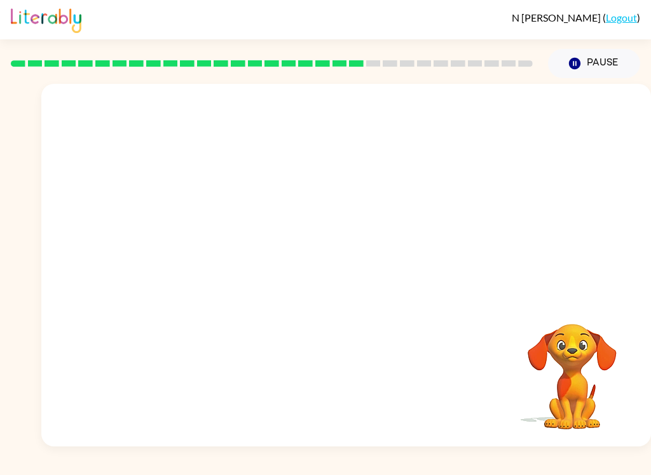
click at [224, 255] on video "Your browser must support playing .mp4 files to use Literably. Please try using…" at bounding box center [345, 191] width 609 height 214
click at [224, 252] on video "Your browser must support playing .mp4 files to use Literably. Please try using…" at bounding box center [345, 191] width 609 height 214
click at [229, 252] on video "Your browser must support playing .mp4 files to use Literably. Please try using…" at bounding box center [345, 191] width 609 height 214
click at [217, 259] on video "Your browser must support playing .mp4 files to use Literably. Please try using…" at bounding box center [345, 191] width 609 height 214
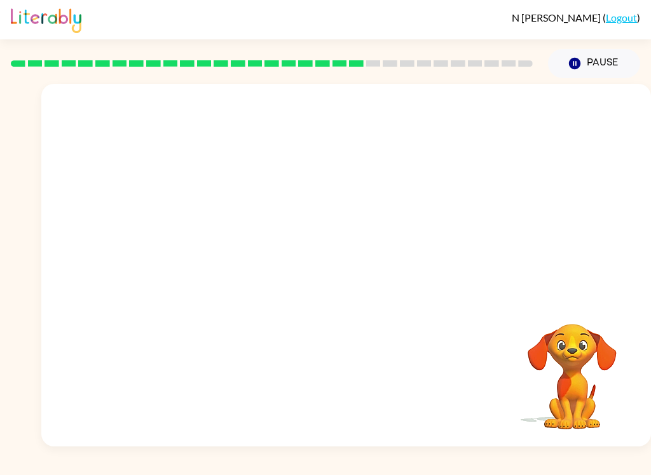
click at [236, 254] on video "Your browser must support playing .mp4 files to use Literably. Please try using…" at bounding box center [345, 191] width 609 height 214
click at [229, 265] on video "Your browser must support playing .mp4 files to use Literably. Please try using…" at bounding box center [345, 191] width 609 height 214
click at [236, 245] on video "Your browser must support playing .mp4 files to use Literably. Please try using…" at bounding box center [345, 191] width 609 height 214
click at [225, 264] on video "Your browser must support playing .mp4 files to use Literably. Please try using…" at bounding box center [345, 191] width 609 height 214
click at [224, 263] on video "Your browser must support playing .mp4 files to use Literably. Please try using…" at bounding box center [345, 191] width 609 height 214
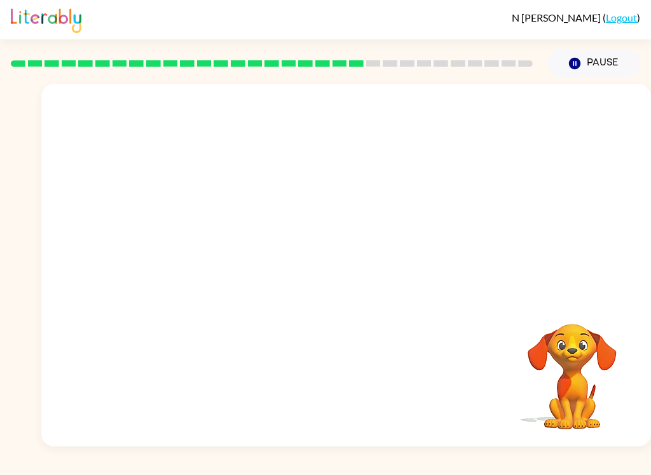
click at [215, 261] on video "Your browser must support playing .mp4 files to use Literably. Please try using…" at bounding box center [345, 191] width 609 height 214
click at [290, 269] on video "Your browser must support playing .mp4 files to use Literably. Please try using…" at bounding box center [345, 191] width 609 height 214
click at [231, 265] on video "Your browser must support playing .mp4 files to use Literably. Please try using…" at bounding box center [345, 191] width 609 height 214
click at [226, 252] on video "Your browser must support playing .mp4 files to use Literably. Please try using…" at bounding box center [345, 191] width 609 height 214
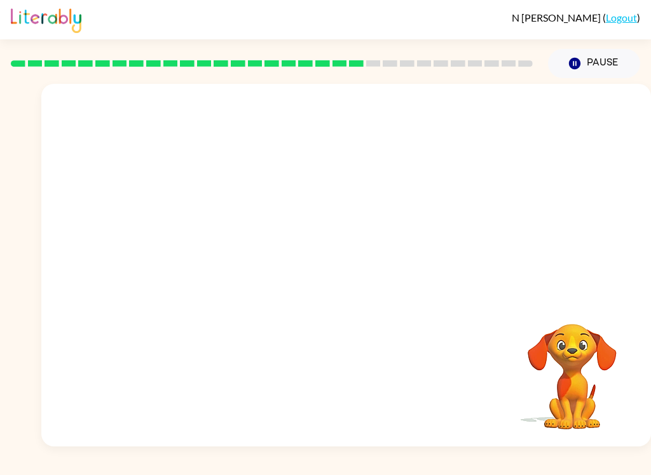
click at [216, 258] on video "Your browser must support playing .mp4 files to use Literably. Please try using…" at bounding box center [345, 191] width 609 height 214
click at [207, 266] on video "Your browser must support playing .mp4 files to use Literably. Please try using…" at bounding box center [345, 191] width 609 height 214
click at [207, 265] on video "Your browser must support playing .mp4 files to use Literably. Please try using…" at bounding box center [345, 191] width 609 height 214
click at [222, 252] on video "Your browser must support playing .mp4 files to use Literably. Please try using…" at bounding box center [345, 191] width 609 height 214
click at [221, 248] on video "Your browser must support playing .mp4 files to use Literably. Please try using…" at bounding box center [345, 191] width 609 height 214
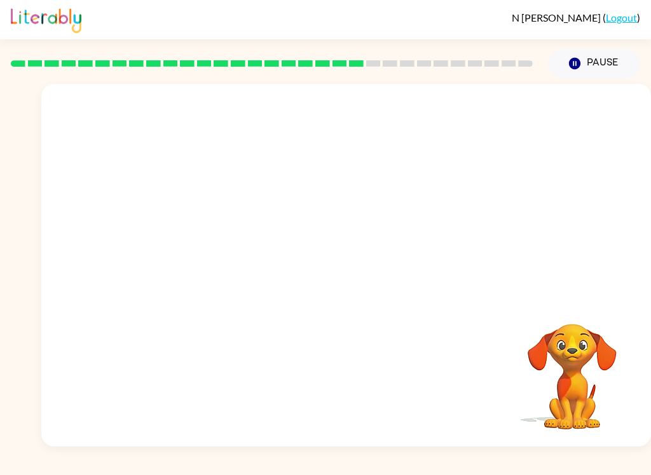
click at [221, 248] on video "Your browser must support playing .mp4 files to use Literably. Please try using…" at bounding box center [345, 191] width 609 height 214
click at [222, 257] on video "Your browser must support playing .mp4 files to use Literably. Please try using…" at bounding box center [345, 191] width 609 height 214
click at [204, 276] on video "Your browser must support playing .mp4 files to use Literably. Please try using…" at bounding box center [345, 191] width 609 height 214
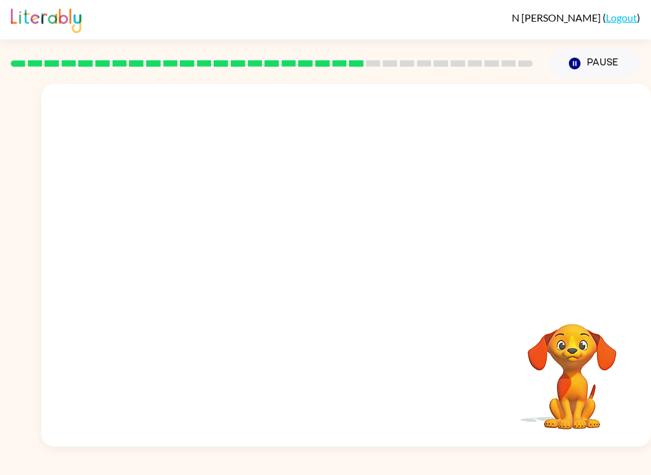
click at [203, 261] on video "Your browser must support playing .mp4 files to use Literably. Please try using…" at bounding box center [345, 191] width 609 height 214
click at [202, 261] on video "Your browser must support playing .mp4 files to use Literably. Please try using…" at bounding box center [345, 191] width 609 height 214
click at [221, 257] on video "Your browser must support playing .mp4 files to use Literably. Please try using…" at bounding box center [345, 191] width 609 height 214
click at [236, 261] on video "Your browser must support playing .mp4 files to use Literably. Please try using…" at bounding box center [345, 191] width 609 height 214
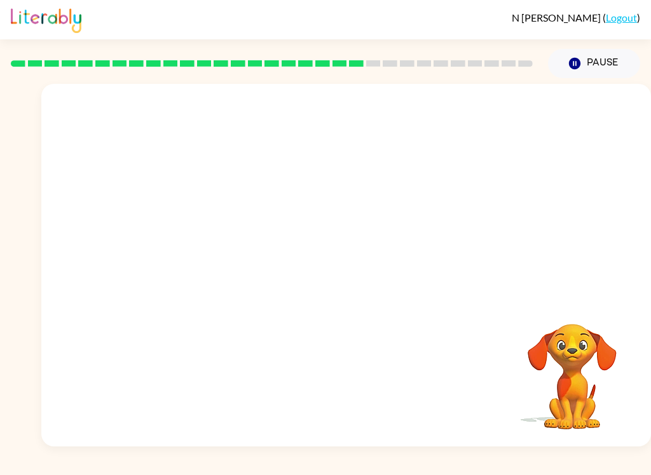
click at [236, 261] on video "Your browser must support playing .mp4 files to use Literably. Please try using…" at bounding box center [345, 191] width 609 height 214
click at [212, 265] on video "Your browser must support playing .mp4 files to use Literably. Please try using…" at bounding box center [345, 191] width 609 height 214
click at [211, 264] on video "Your browser must support playing .mp4 files to use Literably. Please try using…" at bounding box center [345, 191] width 609 height 214
click at [234, 255] on video "Your browser must support playing .mp4 files to use Literably. Please try using…" at bounding box center [345, 191] width 609 height 214
click at [234, 254] on video "Your browser must support playing .mp4 files to use Literably. Please try using…" at bounding box center [345, 191] width 609 height 214
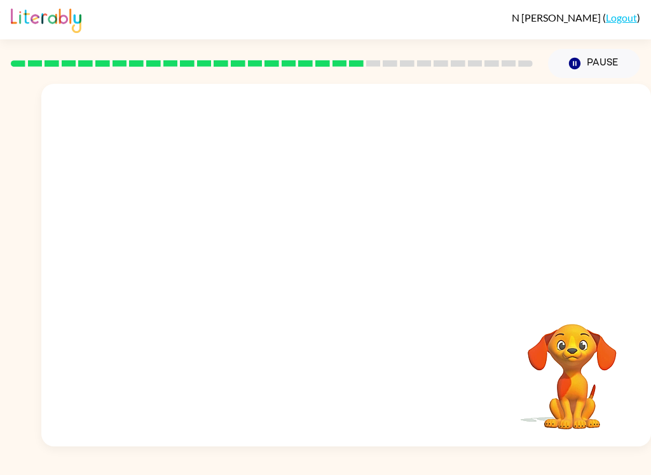
click at [233, 260] on video "Your browser must support playing .mp4 files to use Literably. Please try using…" at bounding box center [345, 191] width 609 height 214
click at [233, 259] on video "Your browser must support playing .mp4 files to use Literably. Please try using…" at bounding box center [345, 191] width 609 height 214
click at [215, 276] on video "Your browser must support playing .mp4 files to use Literably. Please try using…" at bounding box center [345, 191] width 609 height 214
click at [235, 259] on video "Your browser must support playing .mp4 files to use Literably. Please try using…" at bounding box center [345, 191] width 609 height 214
click at [205, 257] on video "Your browser must support playing .mp4 files to use Literably. Please try using…" at bounding box center [345, 191] width 609 height 214
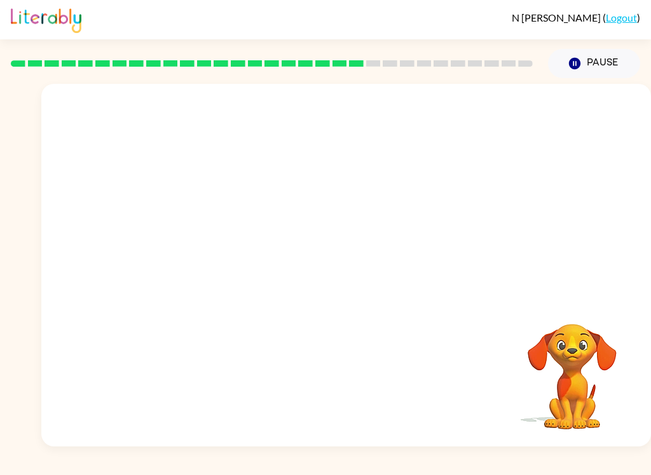
click at [226, 266] on video "Your browser must support playing .mp4 files to use Literably. Please try using…" at bounding box center [345, 191] width 609 height 214
click at [357, 262] on div at bounding box center [346, 271] width 81 height 46
click at [356, 262] on div at bounding box center [346, 271] width 81 height 46
click at [334, 264] on button "button" at bounding box center [346, 271] width 81 height 46
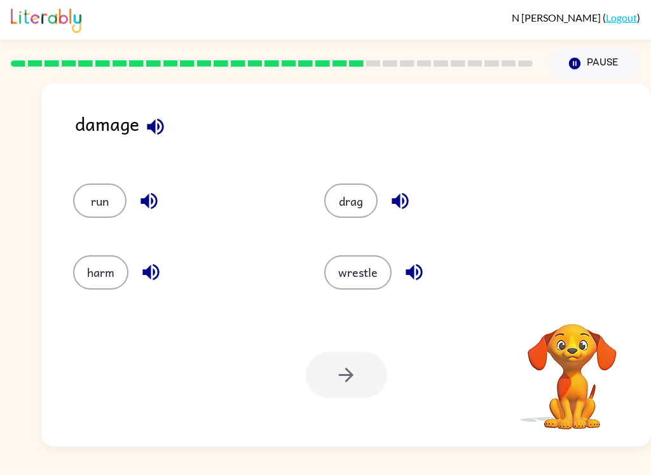
click at [105, 263] on button "harm" at bounding box center [100, 272] width 55 height 34
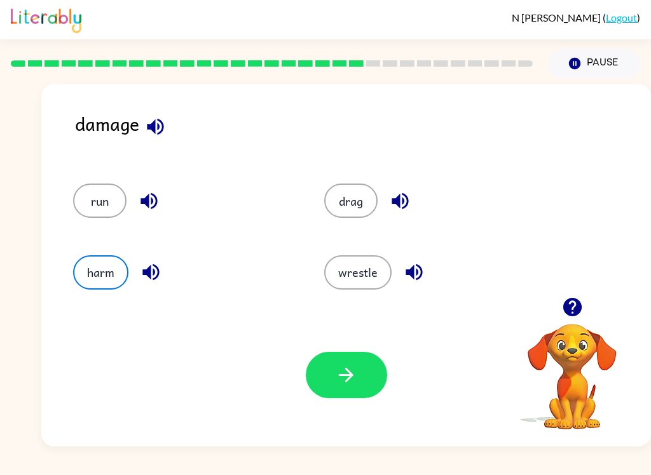
click at [378, 373] on button "button" at bounding box center [346, 375] width 81 height 46
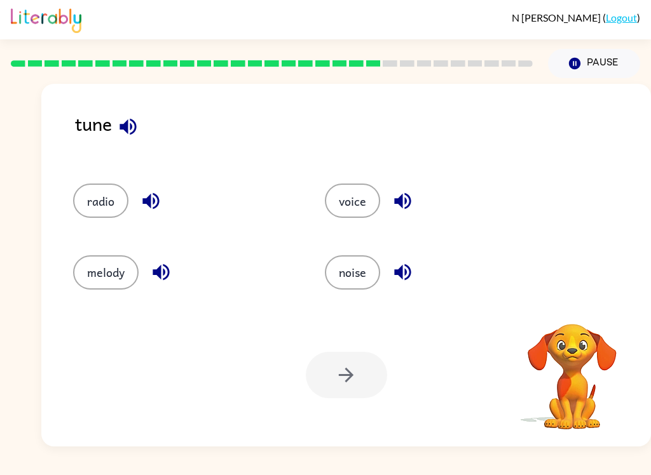
click at [101, 206] on button "radio" at bounding box center [100, 201] width 55 height 34
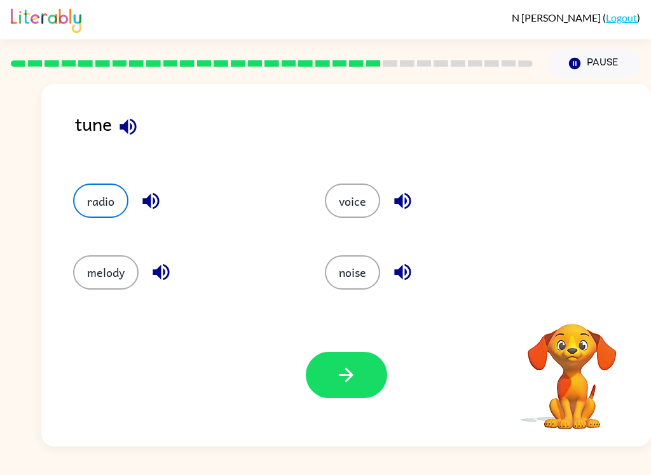
click at [334, 373] on button "button" at bounding box center [346, 375] width 81 height 46
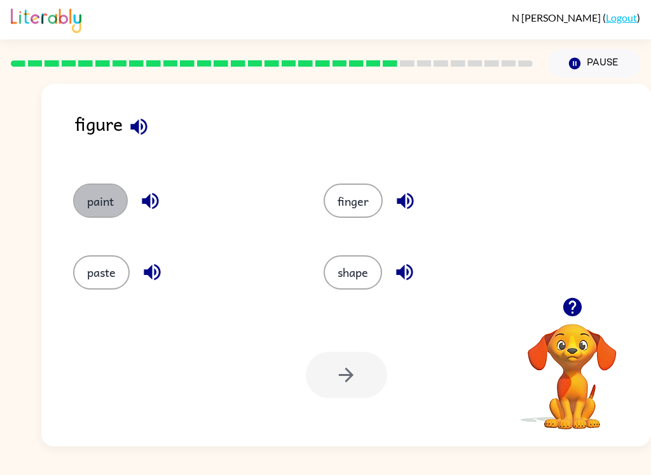
click at [98, 192] on button "paint" at bounding box center [100, 201] width 55 height 34
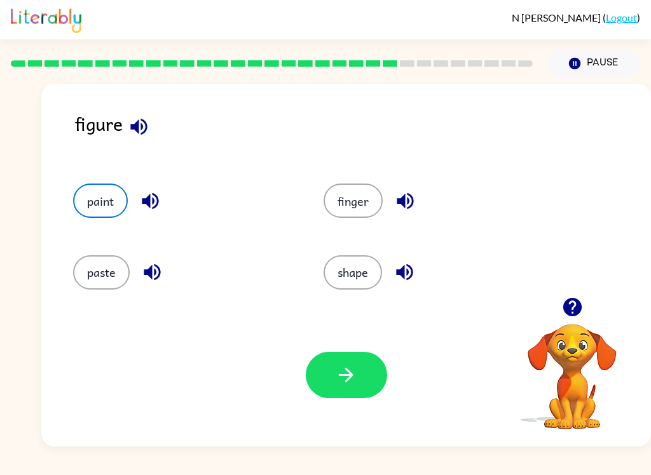
click at [87, 188] on button "paint" at bounding box center [100, 201] width 55 height 34
click at [94, 198] on button "paint" at bounding box center [100, 201] width 55 height 34
click at [91, 200] on button "paint" at bounding box center [100, 201] width 55 height 34
click at [355, 375] on icon "button" at bounding box center [346, 375] width 22 height 22
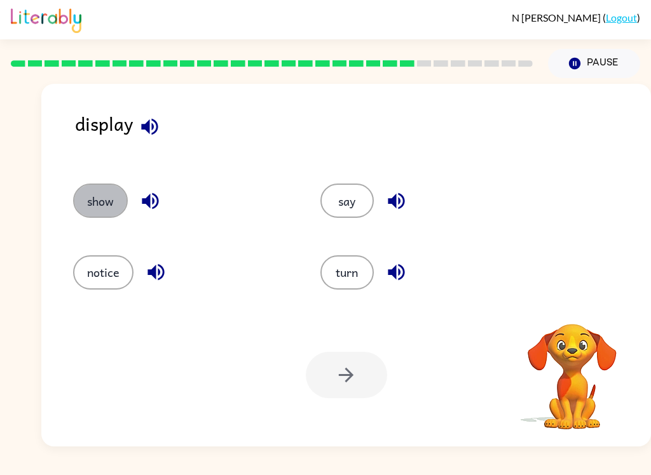
click at [98, 201] on button "show" at bounding box center [100, 201] width 55 height 34
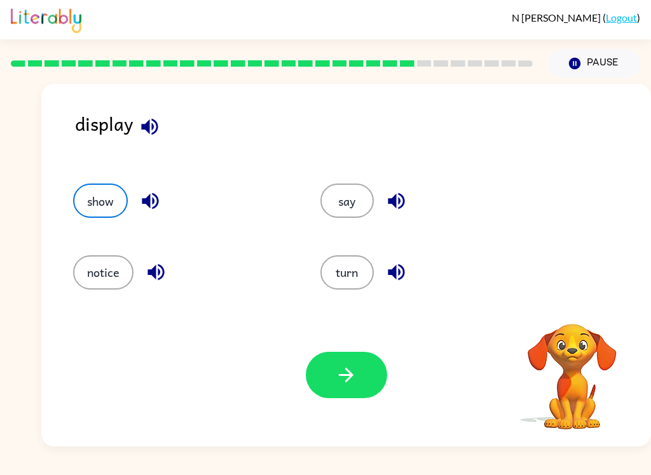
click at [343, 390] on button "button" at bounding box center [346, 375] width 81 height 46
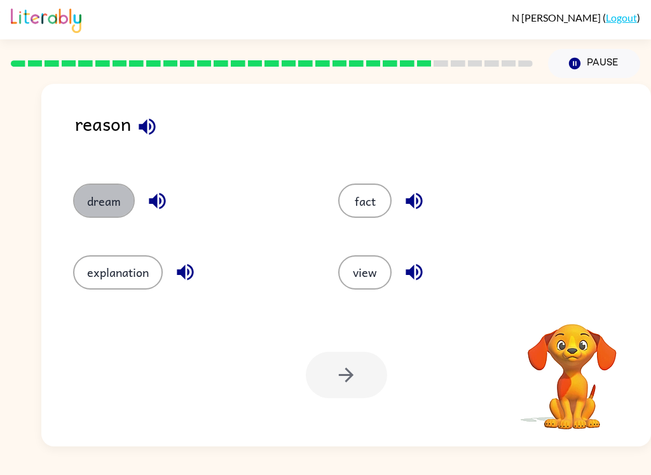
click at [96, 202] on button "dream" at bounding box center [104, 201] width 62 height 34
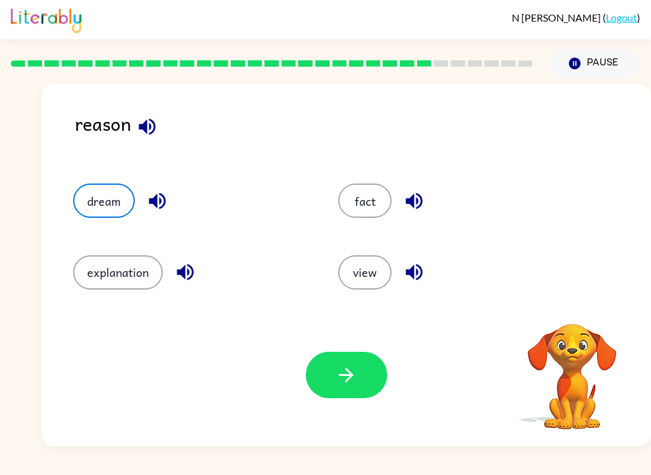
click at [349, 397] on button "button" at bounding box center [346, 375] width 81 height 46
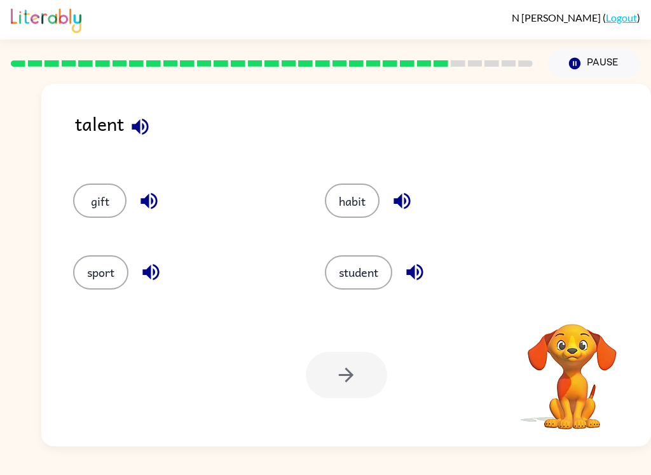
click at [100, 196] on button "gift" at bounding box center [99, 201] width 53 height 34
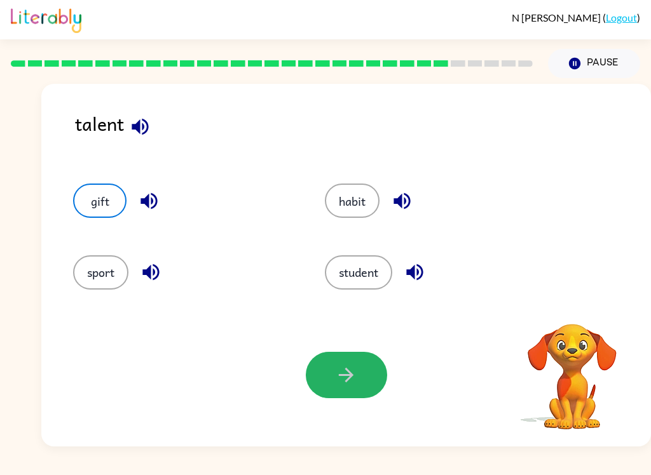
click at [361, 383] on button "button" at bounding box center [346, 375] width 81 height 46
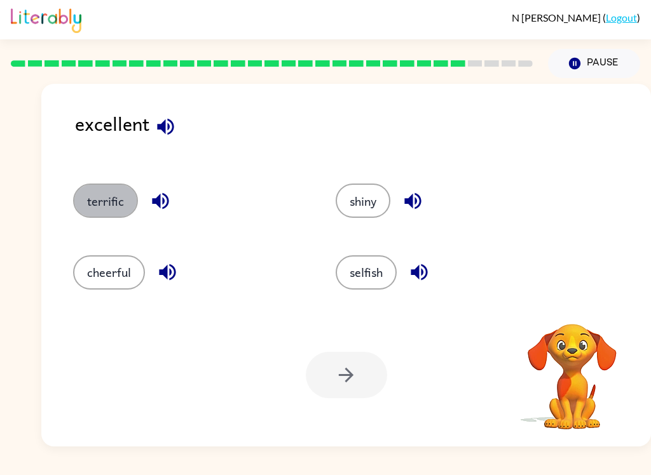
click at [98, 194] on button "terrific" at bounding box center [105, 201] width 65 height 34
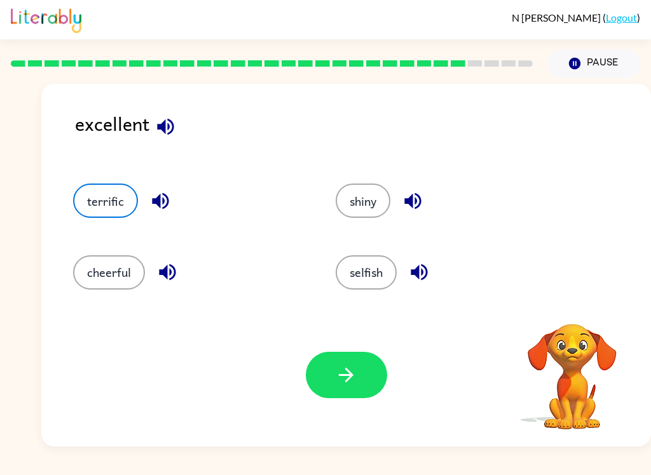
click at [363, 377] on button "button" at bounding box center [346, 375] width 81 height 46
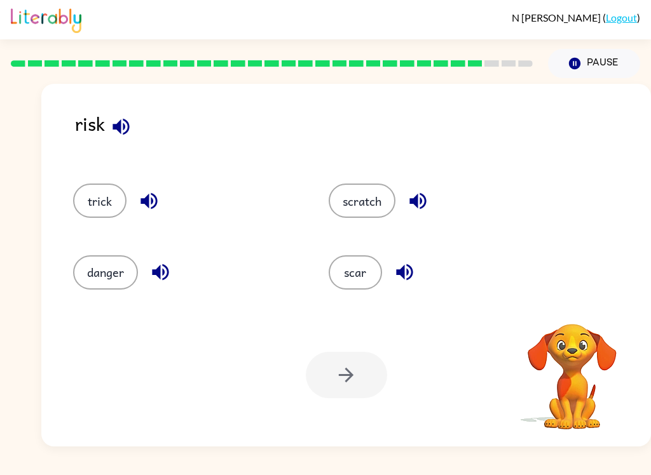
click at [98, 189] on button "trick" at bounding box center [99, 201] width 53 height 34
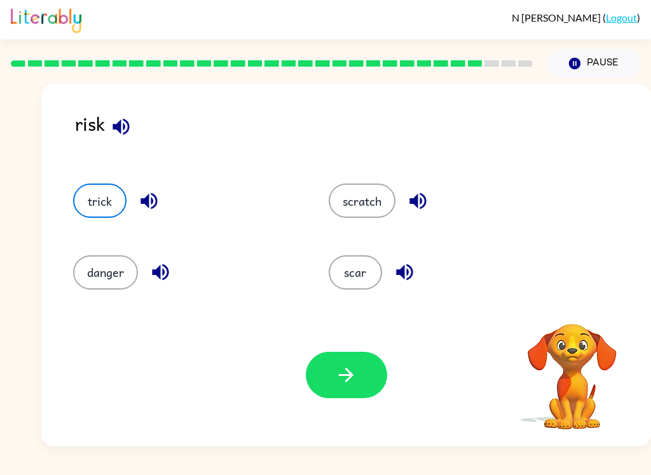
click at [348, 386] on icon "button" at bounding box center [346, 375] width 22 height 22
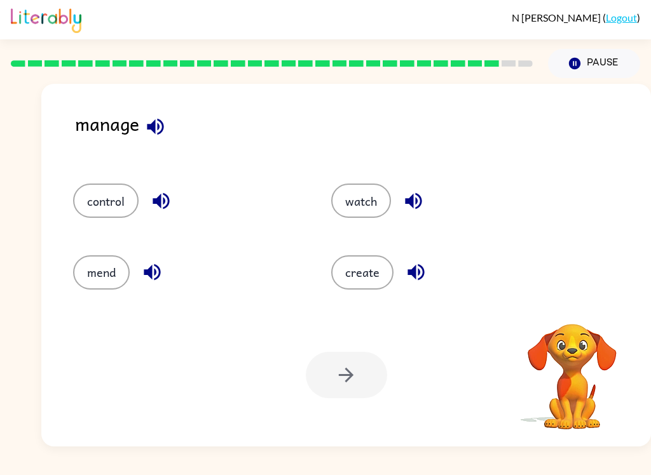
click at [90, 194] on button "control" at bounding box center [105, 201] width 65 height 34
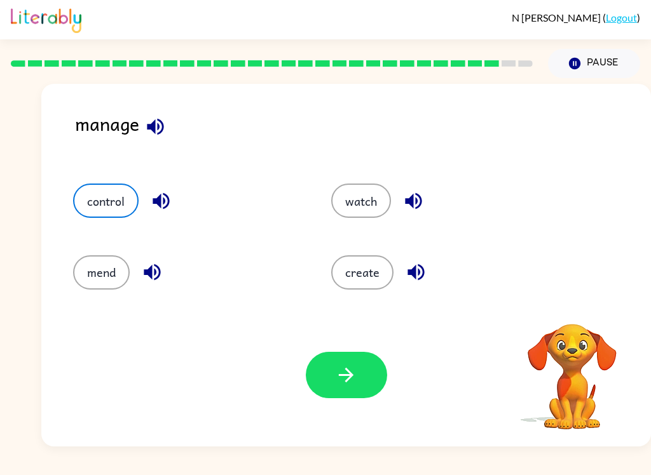
click at [348, 381] on icon "button" at bounding box center [346, 375] width 15 height 15
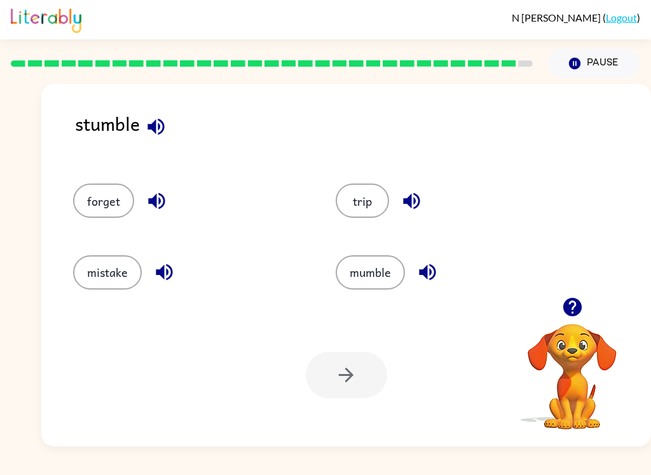
click at [350, 194] on button "trip" at bounding box center [362, 201] width 53 height 34
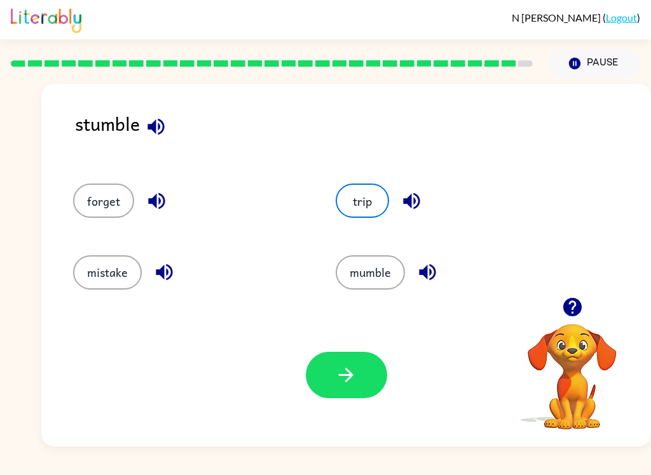
click at [337, 378] on icon "button" at bounding box center [346, 375] width 22 height 22
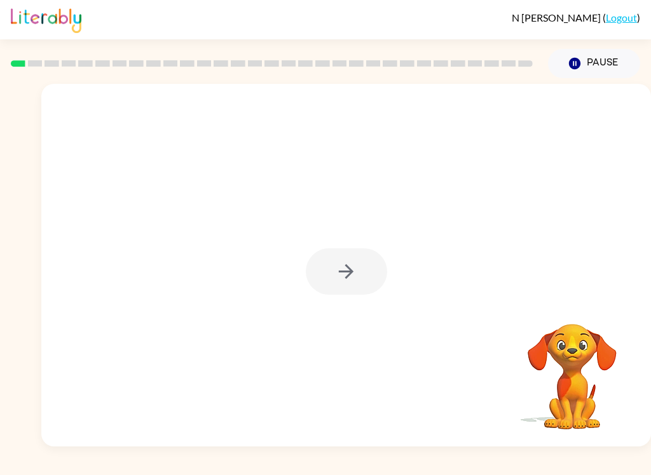
click at [344, 279] on div at bounding box center [346, 271] width 81 height 46
click at [340, 277] on icon "button" at bounding box center [346, 272] width 22 height 22
click at [339, 277] on div at bounding box center [345, 191] width 609 height 214
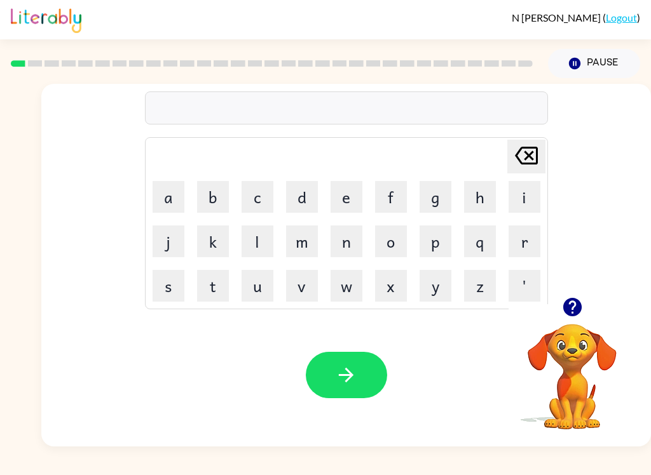
click at [435, 236] on button "p" at bounding box center [435, 242] width 32 height 32
click at [169, 193] on button "a" at bounding box center [169, 197] width 32 height 32
click at [360, 251] on button "n" at bounding box center [346, 242] width 32 height 32
click at [352, 230] on button "n" at bounding box center [346, 242] width 32 height 32
click at [348, 229] on button "n" at bounding box center [346, 242] width 32 height 32
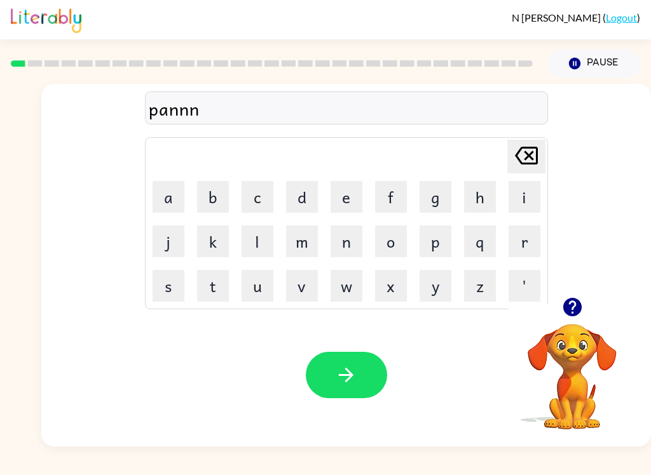
click at [348, 229] on button "n" at bounding box center [346, 242] width 32 height 32
click at [359, 364] on button "button" at bounding box center [346, 375] width 81 height 46
click at [440, 245] on button "p" at bounding box center [435, 242] width 32 height 32
click at [387, 241] on button "o" at bounding box center [391, 242] width 32 height 32
click at [352, 377] on icon "button" at bounding box center [346, 375] width 15 height 15
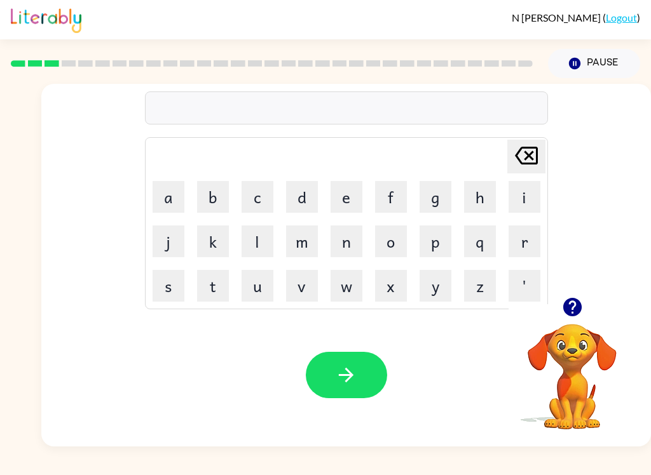
click at [346, 242] on button "n" at bounding box center [346, 242] width 32 height 32
click at [401, 239] on button "o" at bounding box center [391, 242] width 32 height 32
click at [525, 236] on button "r" at bounding box center [524, 242] width 32 height 32
click at [44, 470] on div "N Tyszko ( Logout ) Pause Pause nor Delete Delete last character input a b c d …" at bounding box center [325, 237] width 651 height 475
click at [206, 279] on button "t" at bounding box center [213, 286] width 32 height 32
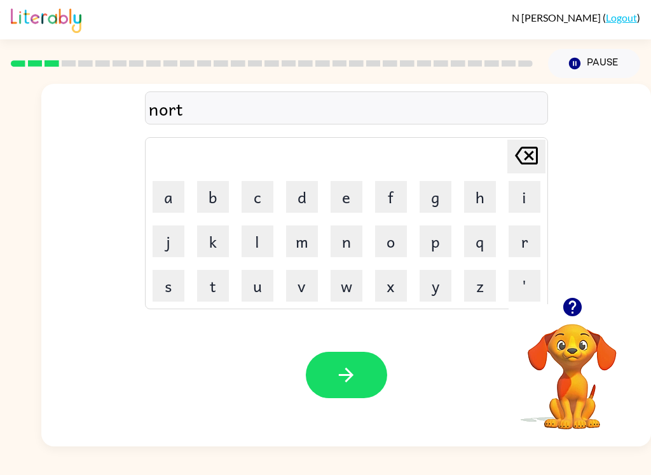
click at [468, 206] on button "h" at bounding box center [480, 197] width 32 height 32
click at [346, 378] on icon "button" at bounding box center [346, 375] width 22 height 22
click at [166, 286] on button "s" at bounding box center [169, 286] width 32 height 32
click at [351, 290] on button "w" at bounding box center [346, 286] width 32 height 32
click at [524, 194] on button "i" at bounding box center [524, 197] width 32 height 32
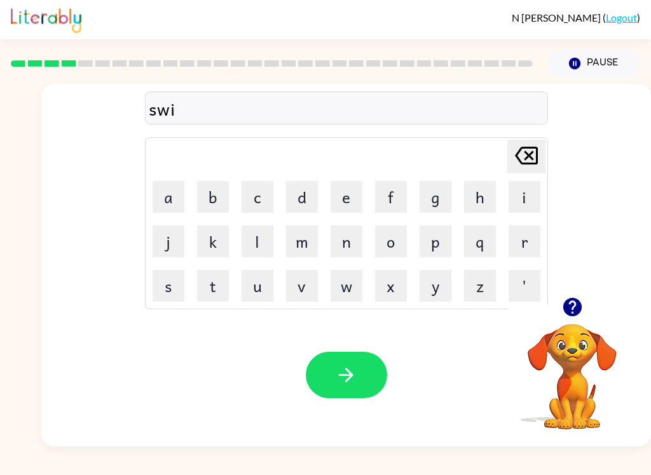
click at [309, 247] on button "m" at bounding box center [302, 242] width 32 height 32
click at [350, 361] on button "button" at bounding box center [346, 375] width 81 height 46
click at [165, 291] on button "s" at bounding box center [169, 286] width 32 height 32
click at [264, 240] on button "l" at bounding box center [257, 242] width 32 height 32
click at [337, 228] on button "n" at bounding box center [346, 242] width 32 height 32
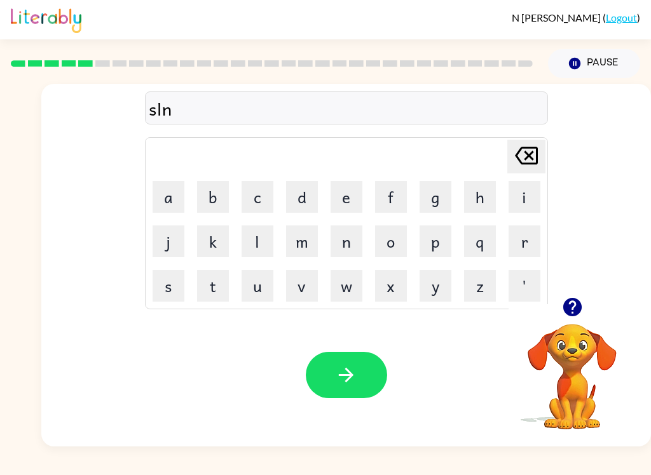
click at [337, 228] on button "n" at bounding box center [346, 242] width 32 height 32
click at [360, 229] on button "n" at bounding box center [346, 242] width 32 height 32
click at [365, 235] on td "n" at bounding box center [346, 241] width 43 height 43
click at [339, 250] on button "n" at bounding box center [346, 242] width 32 height 32
click at [339, 249] on button "n" at bounding box center [346, 242] width 32 height 32
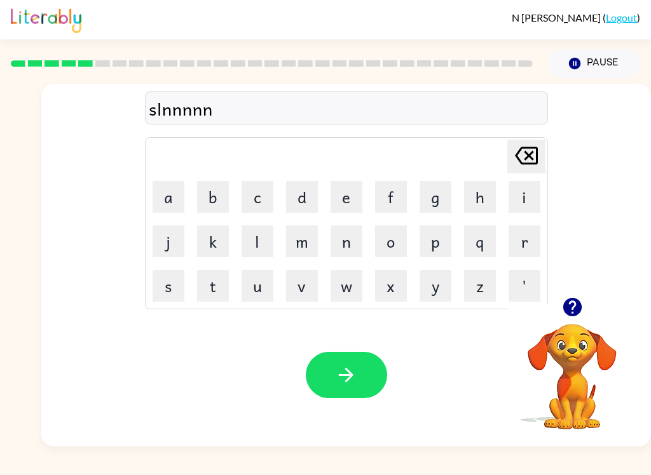
click at [359, 231] on button "n" at bounding box center [346, 242] width 32 height 32
click at [347, 229] on button "n" at bounding box center [346, 242] width 32 height 32
click at [346, 229] on button "n" at bounding box center [346, 242] width 32 height 32
click at [341, 238] on button "n" at bounding box center [346, 242] width 32 height 32
click at [340, 238] on button "n" at bounding box center [346, 242] width 32 height 32
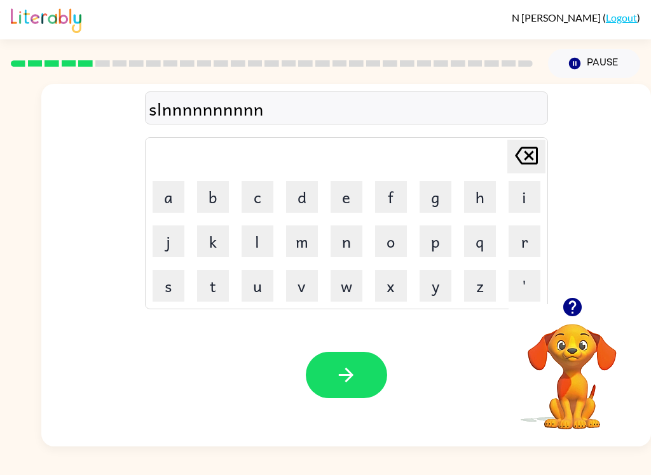
click at [343, 231] on button "n" at bounding box center [346, 242] width 32 height 32
click at [345, 239] on button "n" at bounding box center [346, 242] width 32 height 32
click at [345, 238] on button "n" at bounding box center [346, 242] width 32 height 32
click at [346, 243] on button "n" at bounding box center [346, 242] width 32 height 32
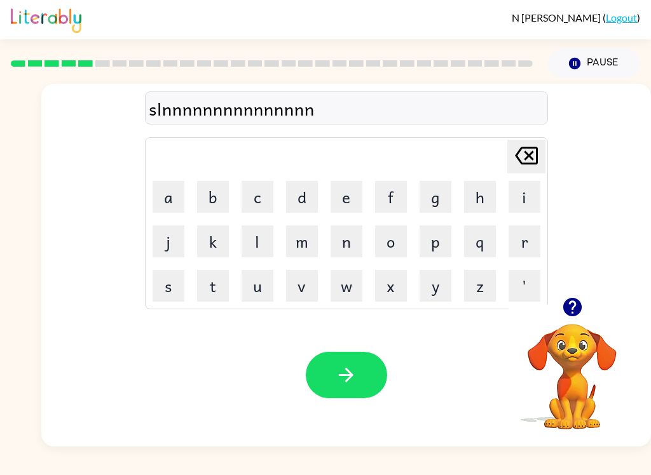
click at [346, 242] on button "n" at bounding box center [346, 242] width 32 height 32
click at [342, 245] on button "n" at bounding box center [346, 242] width 32 height 32
click at [341, 245] on button "n" at bounding box center [346, 242] width 32 height 32
click at [346, 234] on button "n" at bounding box center [346, 242] width 32 height 32
click at [345, 234] on button "n" at bounding box center [346, 242] width 32 height 32
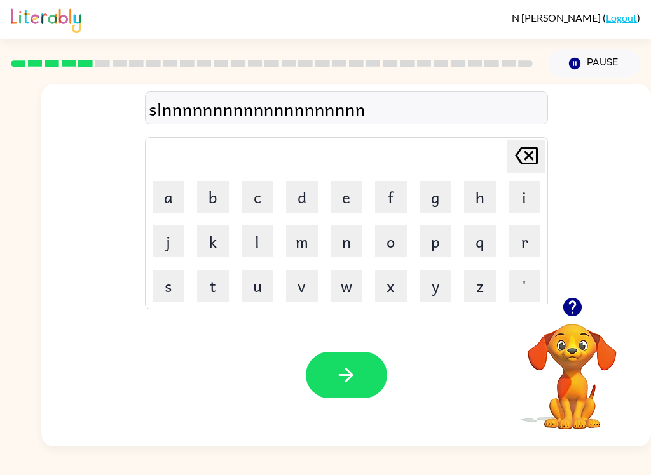
click at [337, 235] on button "n" at bounding box center [346, 242] width 32 height 32
click at [337, 234] on button "n" at bounding box center [346, 242] width 32 height 32
click at [339, 241] on button "n" at bounding box center [346, 242] width 32 height 32
click at [345, 231] on button "n" at bounding box center [346, 242] width 32 height 32
click at [344, 231] on button "n" at bounding box center [346, 242] width 32 height 32
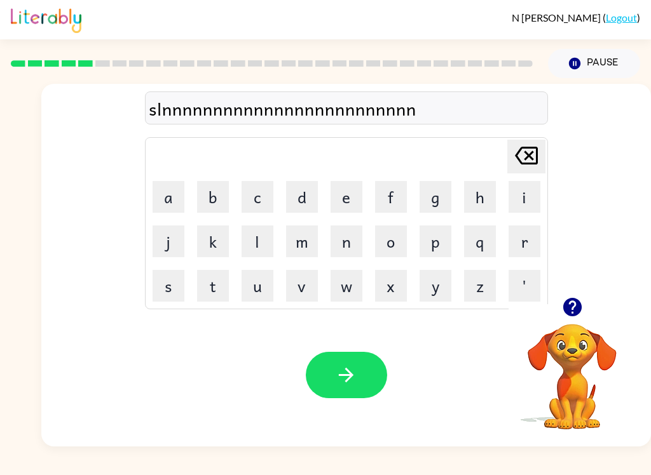
click at [345, 245] on button "n" at bounding box center [346, 242] width 32 height 32
click at [345, 244] on button "n" at bounding box center [346, 242] width 32 height 32
click at [347, 241] on button "n" at bounding box center [346, 242] width 32 height 32
click at [346, 240] on button "n" at bounding box center [346, 242] width 32 height 32
click at [336, 245] on button "n" at bounding box center [346, 242] width 32 height 32
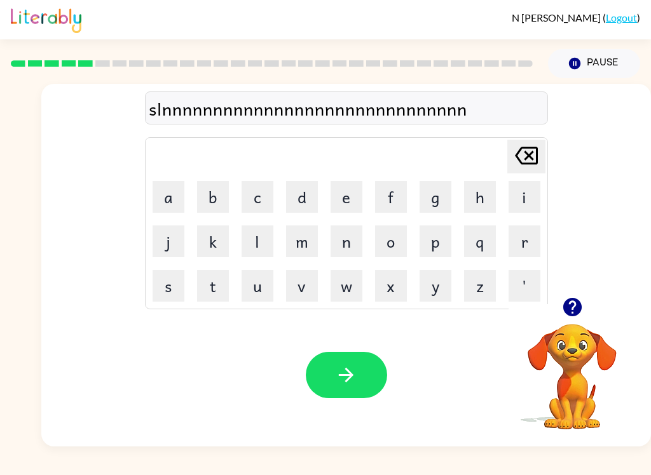
click at [336, 245] on button "n" at bounding box center [346, 242] width 32 height 32
click at [330, 254] on button "n" at bounding box center [346, 242] width 32 height 32
click at [327, 251] on td "n" at bounding box center [346, 241] width 43 height 43
click at [339, 246] on button "n" at bounding box center [346, 242] width 32 height 32
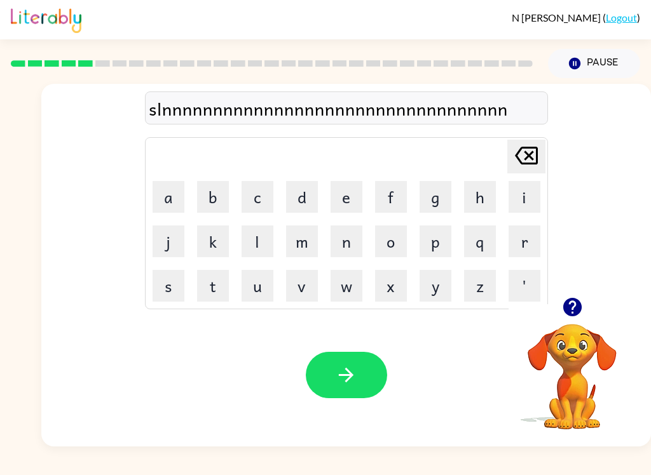
click at [334, 246] on button "n" at bounding box center [346, 242] width 32 height 32
click at [333, 246] on button "n" at bounding box center [346, 242] width 32 height 32
click at [336, 243] on button "n" at bounding box center [346, 242] width 32 height 32
click at [332, 246] on button "n" at bounding box center [346, 242] width 32 height 32
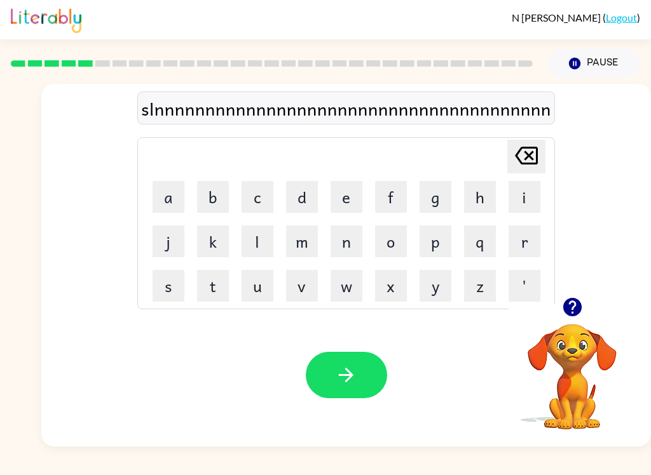
click at [329, 243] on td "n" at bounding box center [346, 241] width 43 height 43
click at [335, 247] on button "n" at bounding box center [346, 242] width 32 height 32
click at [341, 242] on button "n" at bounding box center [346, 242] width 32 height 32
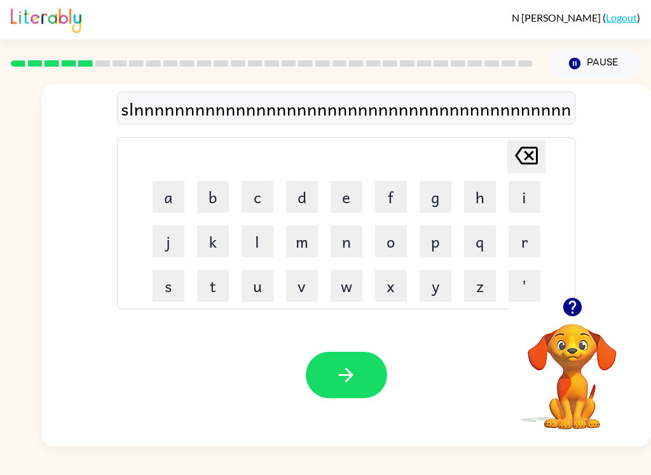
click at [332, 238] on button "n" at bounding box center [346, 242] width 32 height 32
click at [331, 238] on button "n" at bounding box center [346, 242] width 32 height 32
click at [351, 235] on button "n" at bounding box center [346, 242] width 32 height 32
click at [350, 234] on button "n" at bounding box center [346, 242] width 32 height 32
click at [349, 229] on button "n" at bounding box center [346, 242] width 32 height 32
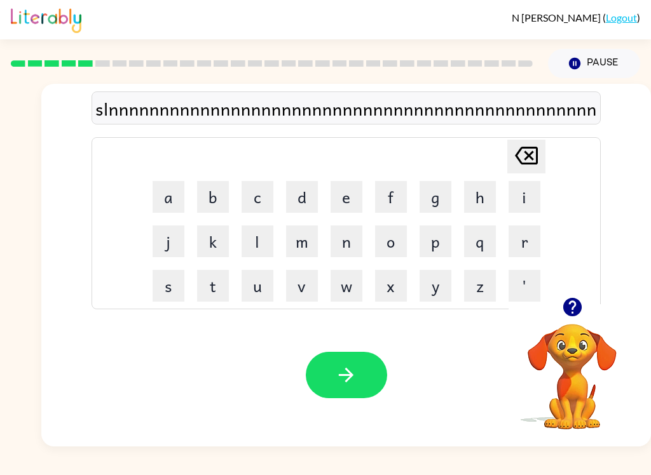
click at [335, 238] on button "n" at bounding box center [346, 242] width 32 height 32
click at [333, 234] on button "n" at bounding box center [346, 242] width 32 height 32
click at [333, 233] on button "n" at bounding box center [346, 242] width 32 height 32
click at [342, 233] on button "n" at bounding box center [346, 242] width 32 height 32
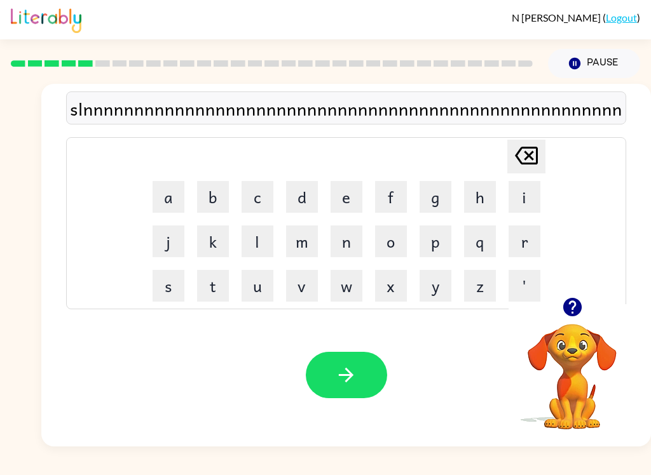
click at [344, 238] on button "n" at bounding box center [346, 242] width 32 height 32
click at [343, 235] on button "n" at bounding box center [346, 242] width 32 height 32
click at [341, 230] on button "n" at bounding box center [346, 242] width 32 height 32
click at [339, 230] on button "n" at bounding box center [346, 242] width 32 height 32
click at [334, 228] on button "n" at bounding box center [346, 242] width 32 height 32
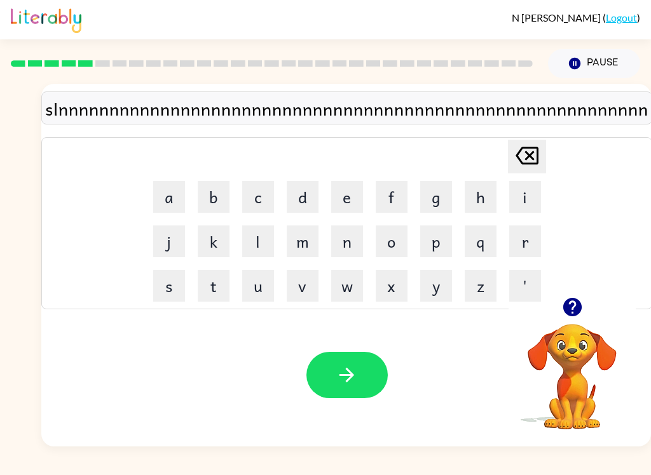
click at [332, 231] on button "n" at bounding box center [347, 242] width 32 height 32
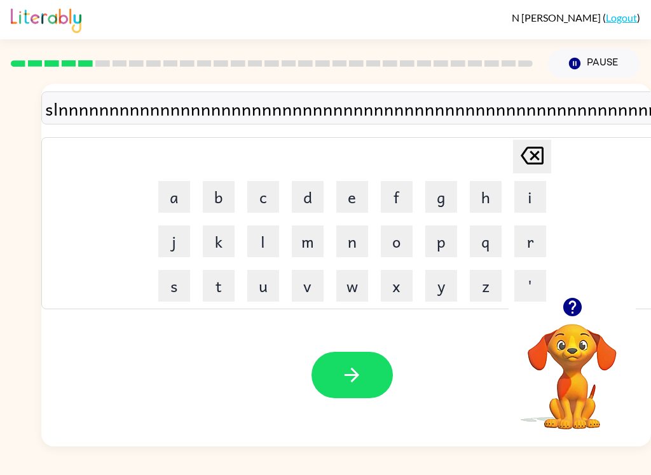
click at [337, 231] on button "n" at bounding box center [352, 242] width 32 height 32
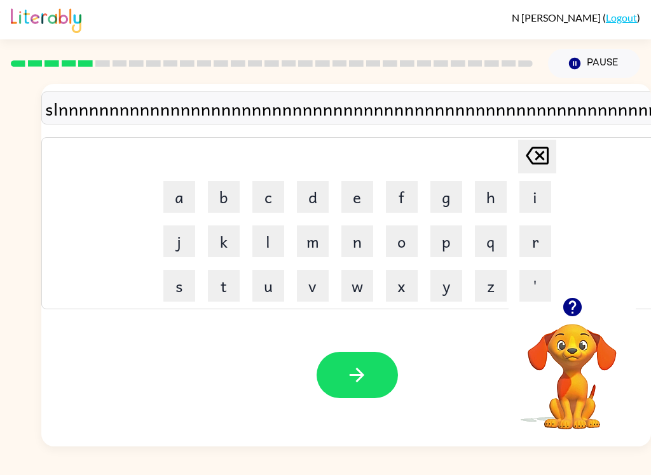
click at [358, 238] on button "n" at bounding box center [357, 242] width 32 height 32
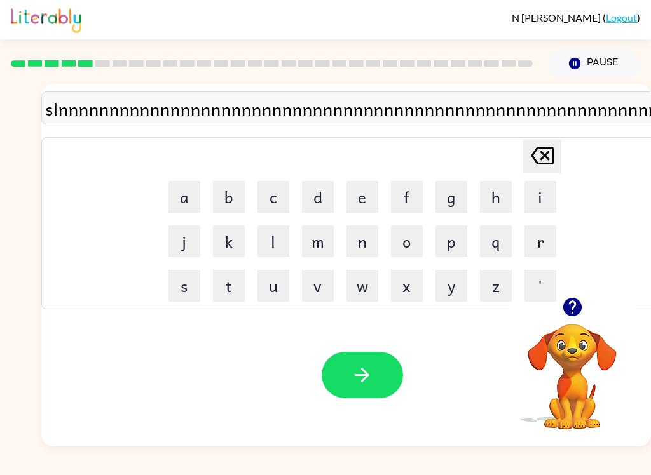
click at [364, 239] on button "n" at bounding box center [362, 242] width 32 height 32
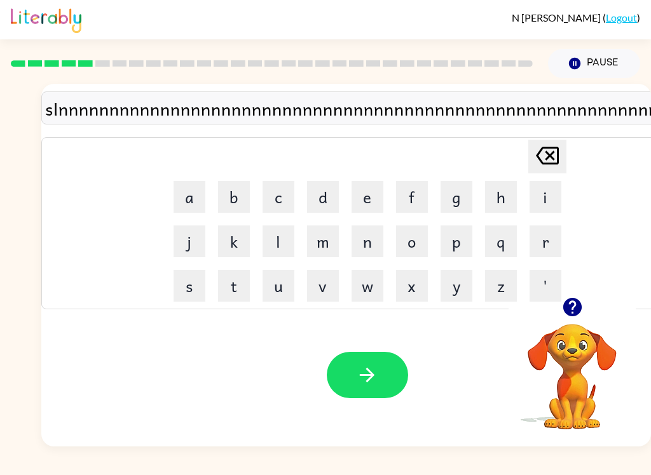
click at [378, 238] on button "n" at bounding box center [367, 242] width 32 height 32
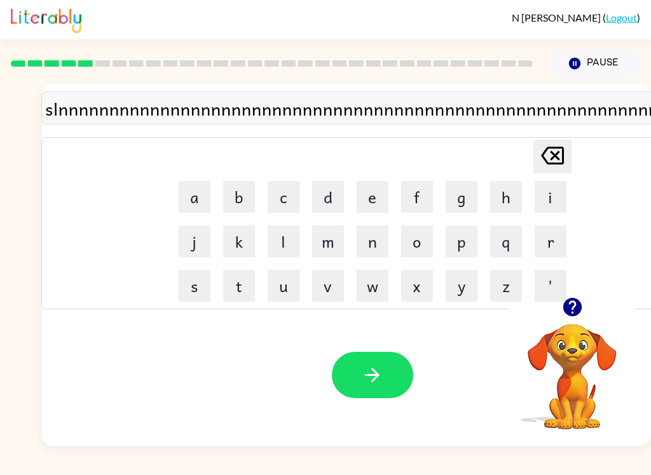
click at [384, 239] on button "n" at bounding box center [372, 242] width 32 height 32
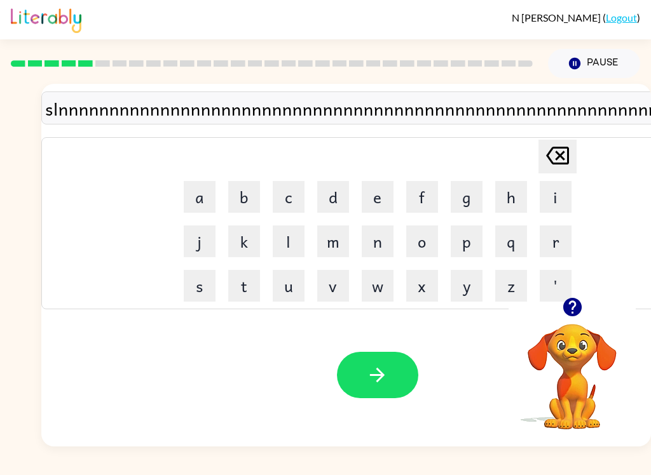
click at [383, 241] on button "n" at bounding box center [378, 242] width 32 height 32
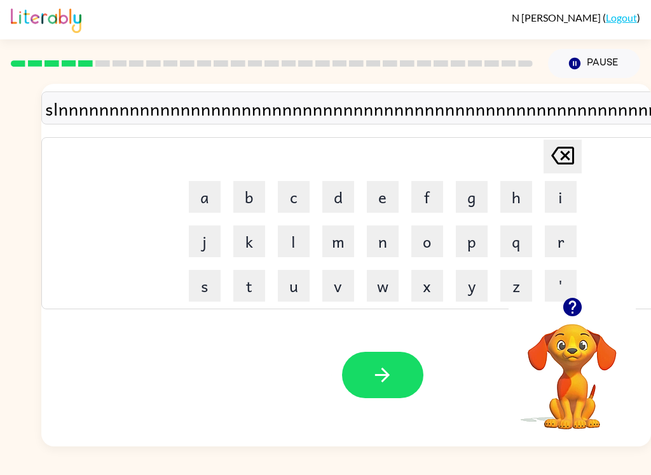
click at [383, 241] on button "n" at bounding box center [383, 242] width 32 height 32
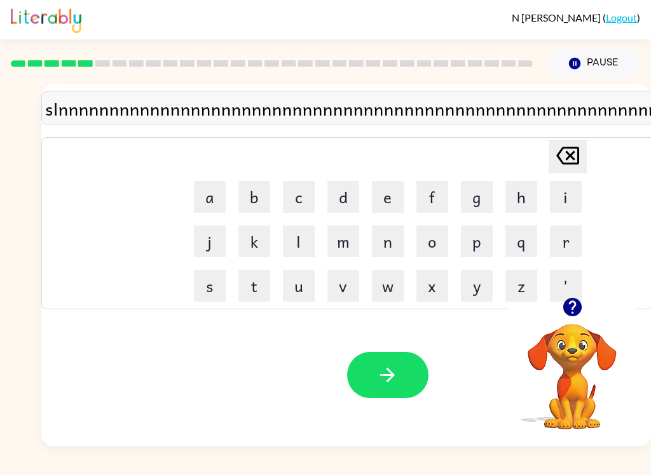
click at [395, 241] on button "n" at bounding box center [388, 242] width 32 height 32
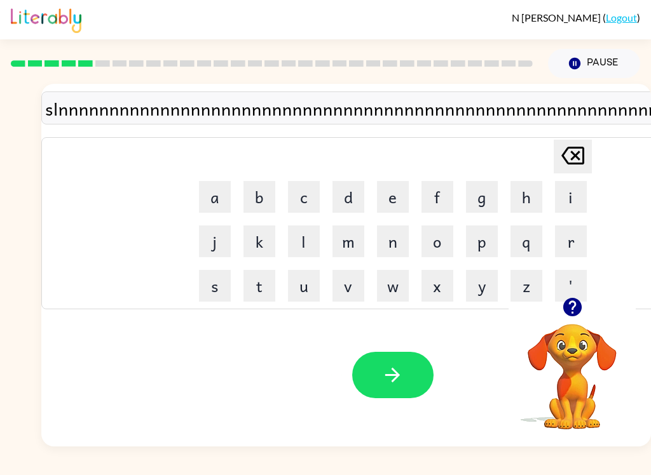
click at [407, 236] on button "n" at bounding box center [393, 242] width 32 height 32
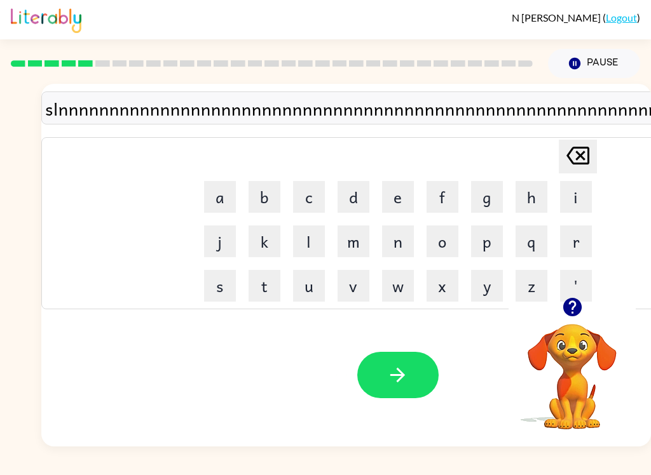
click at [412, 234] on button "n" at bounding box center [398, 242] width 32 height 32
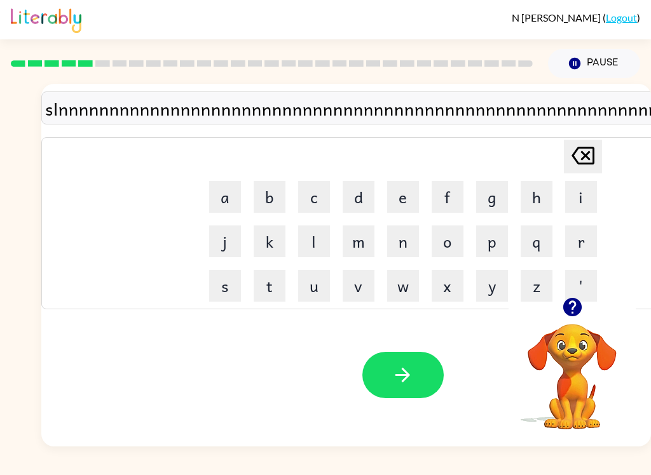
click at [411, 243] on button "n" at bounding box center [403, 242] width 32 height 32
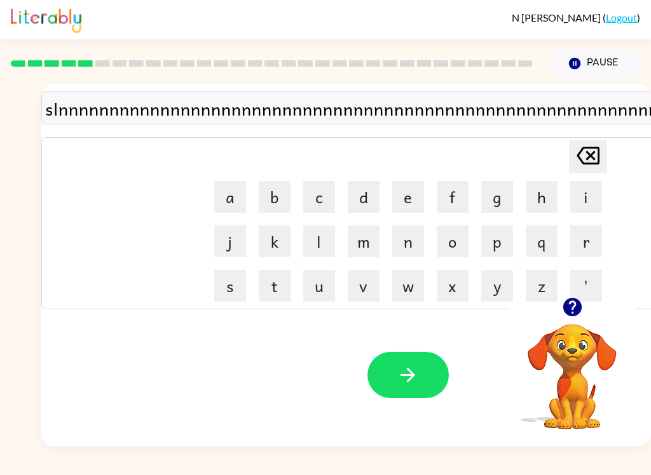
click at [422, 241] on button "n" at bounding box center [408, 242] width 32 height 32
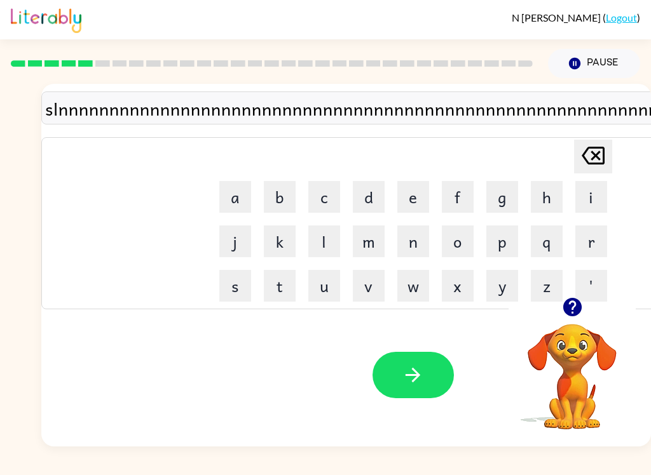
click at [393, 387] on button "button" at bounding box center [412, 375] width 81 height 46
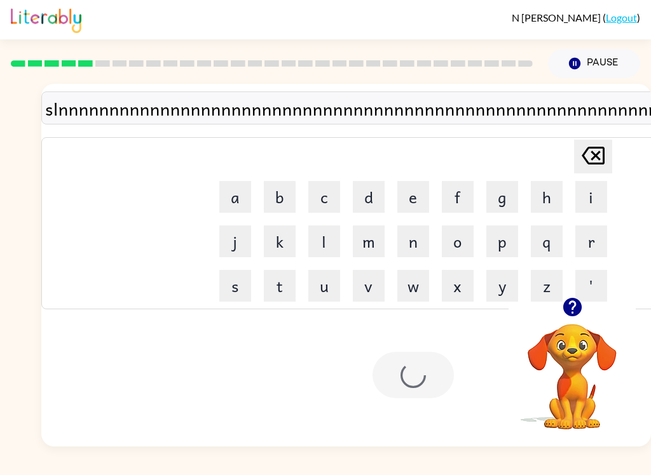
click at [393, 387] on div at bounding box center [412, 375] width 81 height 46
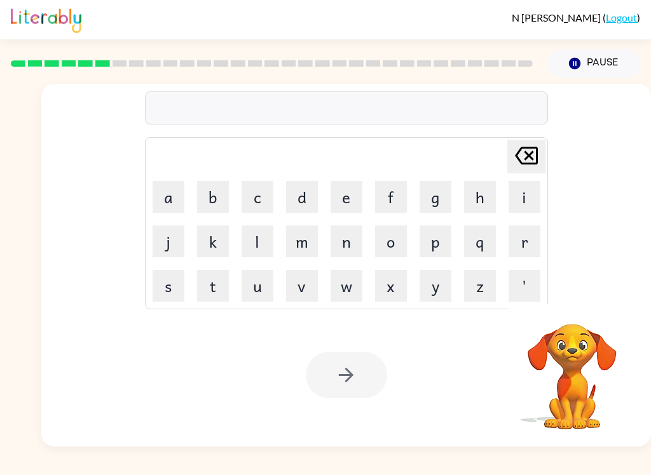
click at [350, 230] on button "n" at bounding box center [346, 242] width 32 height 32
click at [334, 240] on button "n" at bounding box center [346, 242] width 32 height 32
click at [317, 234] on button "m" at bounding box center [302, 242] width 32 height 32
click at [337, 226] on button "n" at bounding box center [346, 242] width 32 height 32
click at [303, 244] on button "m" at bounding box center [302, 242] width 32 height 32
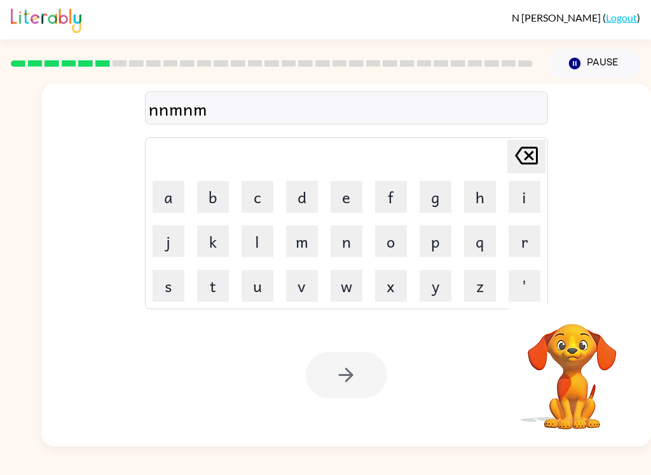
click at [332, 243] on button "n" at bounding box center [346, 242] width 32 height 32
click at [337, 245] on button "n" at bounding box center [346, 242] width 32 height 32
click at [315, 236] on button "m" at bounding box center [302, 242] width 32 height 32
click at [327, 242] on td "n" at bounding box center [346, 241] width 43 height 43
click at [315, 238] on button "m" at bounding box center [302, 242] width 32 height 32
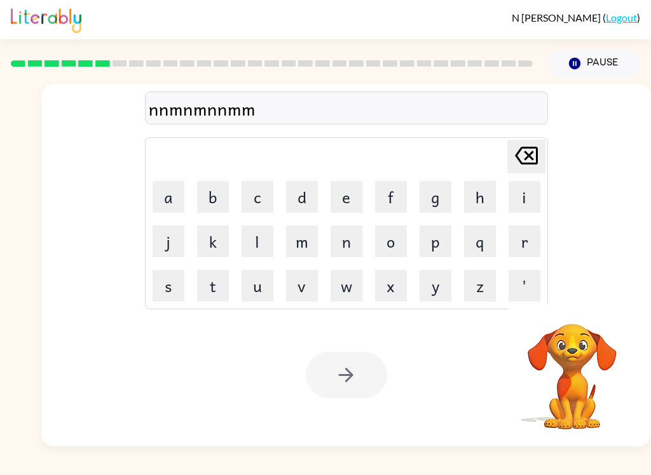
click at [316, 229] on button "m" at bounding box center [302, 242] width 32 height 32
click at [331, 240] on button "n" at bounding box center [346, 242] width 32 height 32
click at [315, 241] on button "m" at bounding box center [302, 242] width 32 height 32
click at [316, 238] on button "m" at bounding box center [302, 242] width 32 height 32
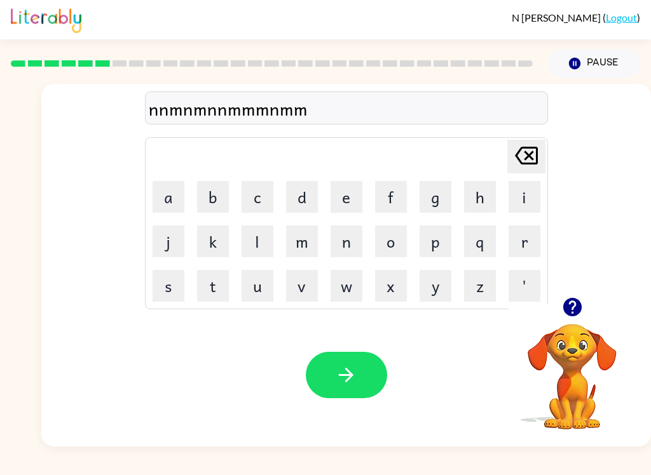
click at [331, 248] on button "n" at bounding box center [346, 242] width 32 height 32
click at [332, 243] on button "n" at bounding box center [346, 242] width 32 height 32
click at [335, 231] on button "n" at bounding box center [346, 242] width 32 height 32
click at [212, 381] on div "Your browser must support playing .mp4 files to use Literably. Please try using…" at bounding box center [345, 375] width 609 height 143
click at [226, 329] on div "Your browser must support playing .mp4 files to use Literably. Please try using…" at bounding box center [345, 375] width 609 height 143
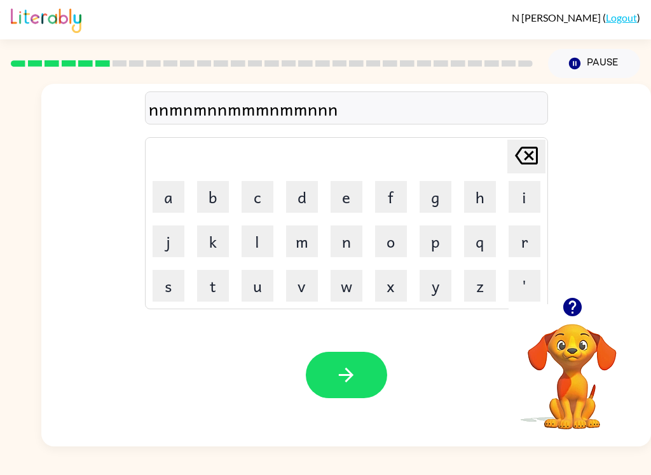
click at [436, 226] on button "p" at bounding box center [435, 242] width 32 height 32
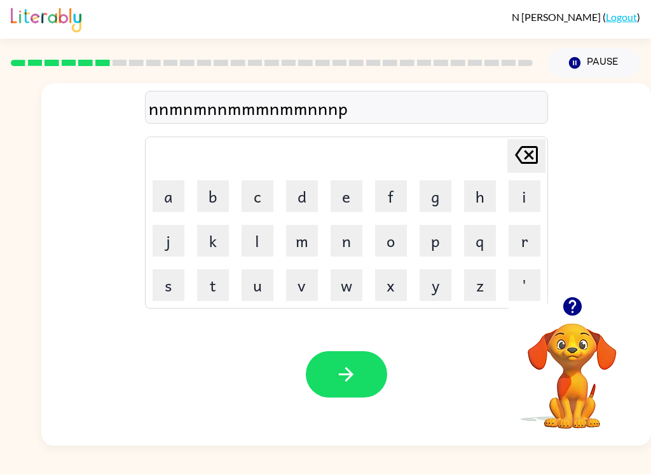
click at [315, 275] on button "v" at bounding box center [302, 286] width 32 height 32
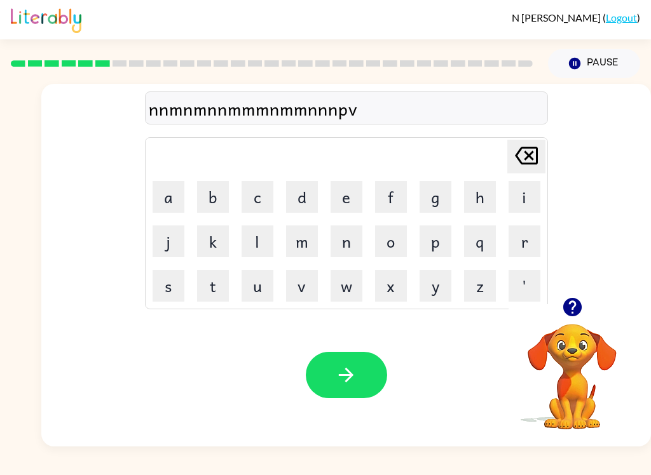
click at [386, 257] on button "o" at bounding box center [391, 242] width 32 height 32
click at [289, 274] on button "v" at bounding box center [302, 286] width 32 height 32
click at [348, 370] on icon "button" at bounding box center [346, 375] width 15 height 15
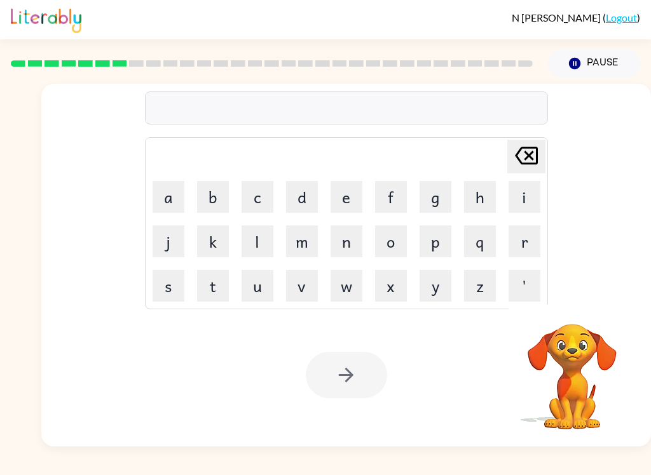
click at [165, 284] on button "s" at bounding box center [169, 286] width 32 height 32
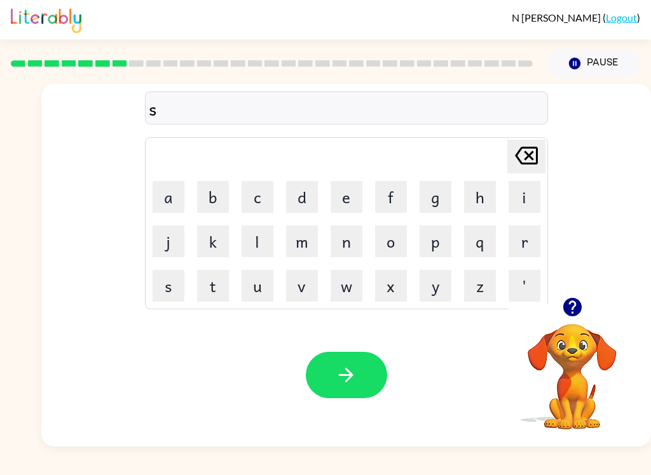
click at [521, 273] on button "'" at bounding box center [524, 286] width 32 height 32
click at [515, 288] on button "'" at bounding box center [524, 286] width 32 height 32
click at [360, 354] on button "button" at bounding box center [346, 375] width 81 height 46
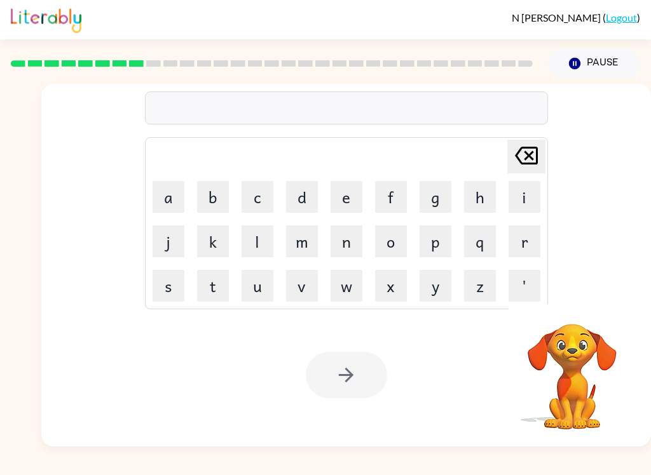
click at [523, 283] on button "'" at bounding box center [524, 286] width 32 height 32
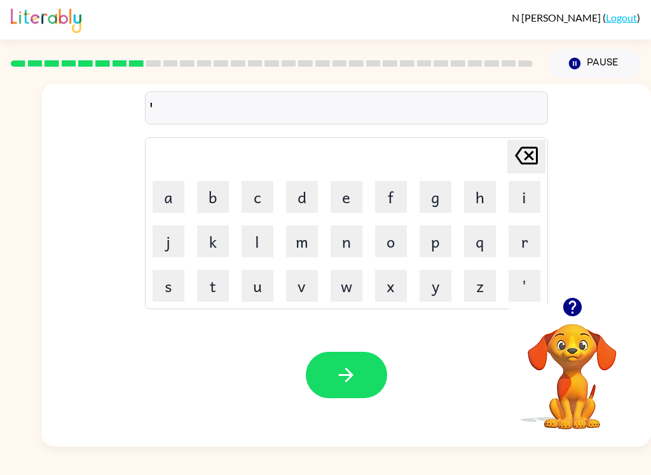
click at [435, 198] on button "g" at bounding box center [435, 197] width 32 height 32
click at [486, 241] on button "q" at bounding box center [480, 242] width 32 height 32
click at [520, 147] on icon "Delete Delete last character input" at bounding box center [526, 155] width 31 height 31
click at [534, 243] on button "r" at bounding box center [524, 242] width 32 height 32
click at [170, 198] on button "a" at bounding box center [169, 197] width 32 height 32
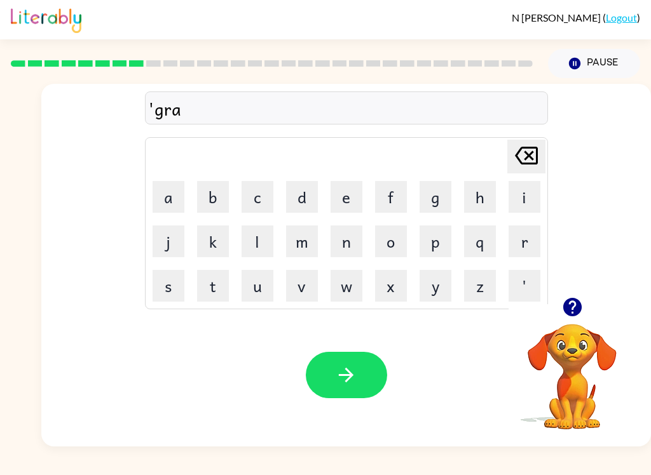
click at [395, 196] on button "f" at bounding box center [391, 197] width 32 height 32
click at [170, 266] on td "s" at bounding box center [168, 285] width 43 height 43
click at [206, 283] on button "t" at bounding box center [213, 286] width 32 height 32
click at [353, 359] on button "button" at bounding box center [346, 375] width 81 height 46
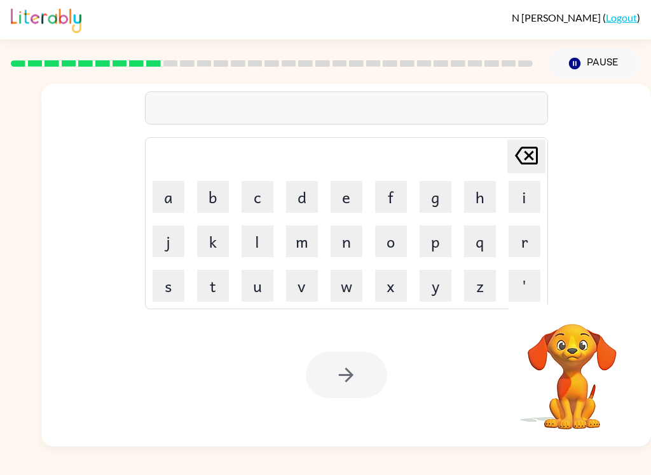
click at [375, 238] on button "o" at bounding box center [391, 242] width 32 height 32
click at [300, 270] on button "v" at bounding box center [302, 286] width 32 height 32
click at [358, 367] on div at bounding box center [346, 375] width 81 height 46
click at [169, 212] on button "a" at bounding box center [169, 197] width 32 height 32
click at [246, 219] on table "Delete Delete last character input a b c d e f g h i j k l m n o p q r s t u v …" at bounding box center [347, 223] width 402 height 171
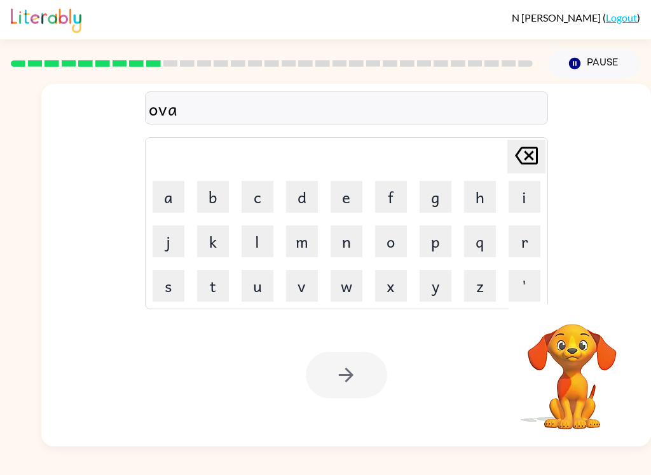
click at [245, 219] on table "Delete Delete last character input a b c d e f g h i j k l m n o p q r s t u v …" at bounding box center [347, 223] width 402 height 171
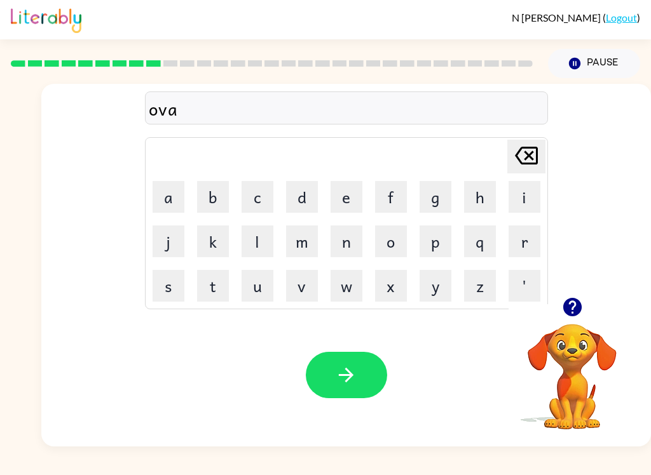
click at [237, 233] on td "l" at bounding box center [257, 241] width 43 height 43
click at [250, 241] on button "l" at bounding box center [257, 242] width 32 height 32
click at [243, 248] on button "l" at bounding box center [257, 242] width 32 height 32
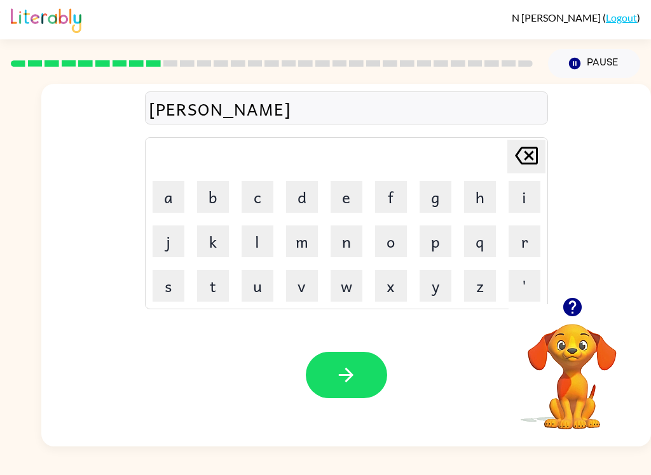
click at [242, 248] on button "l" at bounding box center [257, 242] width 32 height 32
click at [237, 254] on td "l" at bounding box center [257, 241] width 43 height 43
click at [243, 240] on button "l" at bounding box center [257, 242] width 32 height 32
click at [261, 240] on button "l" at bounding box center [257, 242] width 32 height 32
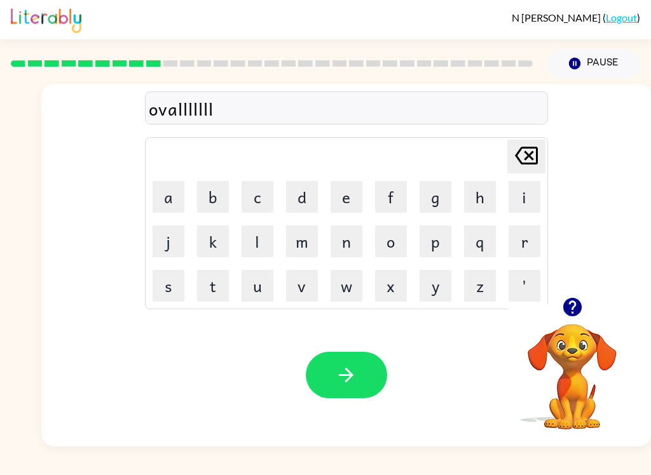
click at [260, 240] on button "l" at bounding box center [257, 242] width 32 height 32
click at [255, 241] on button "l" at bounding box center [257, 242] width 32 height 32
click at [254, 241] on button "l" at bounding box center [257, 242] width 32 height 32
click at [256, 250] on button "l" at bounding box center [257, 242] width 32 height 32
click at [256, 249] on button "l" at bounding box center [257, 242] width 32 height 32
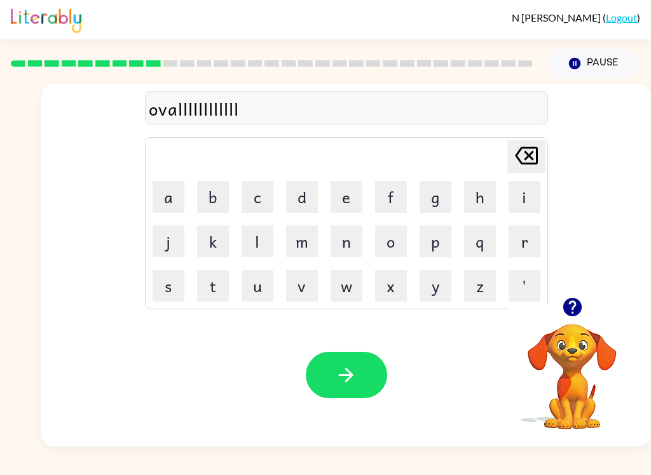
click at [358, 376] on button "button" at bounding box center [346, 375] width 81 height 46
click at [247, 285] on button "u" at bounding box center [257, 286] width 32 height 32
click at [351, 247] on button "n" at bounding box center [346, 242] width 32 height 32
click at [388, 195] on button "f" at bounding box center [391, 197] width 32 height 32
click at [388, 238] on button "o" at bounding box center [391, 242] width 32 height 32
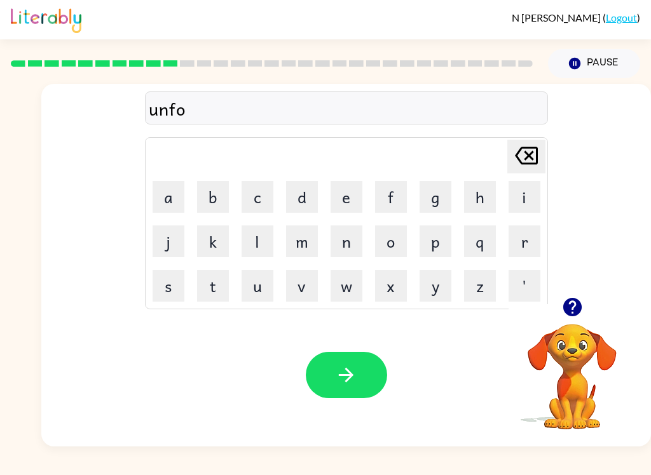
click at [297, 194] on button "d" at bounding box center [302, 197] width 32 height 32
click at [342, 376] on icon "button" at bounding box center [346, 375] width 15 height 15
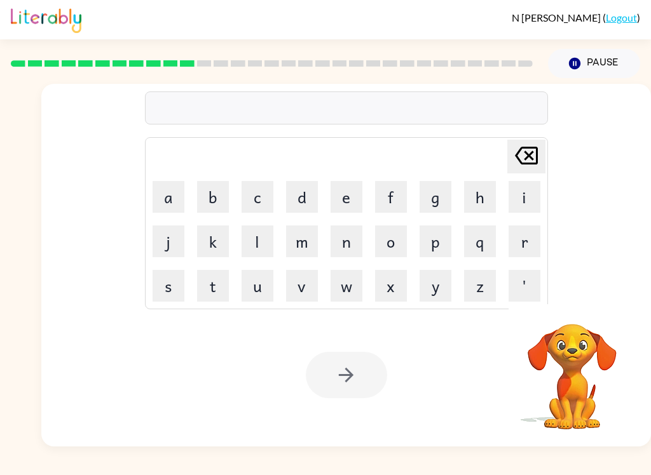
click at [303, 291] on button "v" at bounding box center [302, 286] width 32 height 32
click at [302, 290] on button "v" at bounding box center [302, 286] width 32 height 32
click at [309, 282] on button "v" at bounding box center [302, 286] width 32 height 32
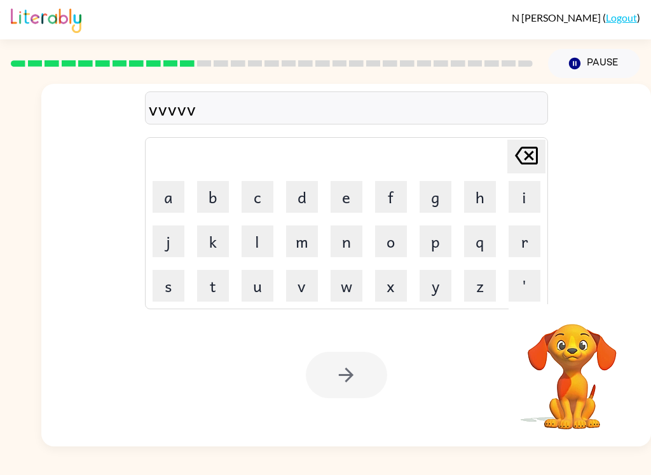
click at [308, 282] on button "v" at bounding box center [302, 286] width 32 height 32
click at [300, 286] on button "v" at bounding box center [302, 286] width 32 height 32
click at [299, 286] on button "v" at bounding box center [302, 286] width 32 height 32
click at [304, 285] on button "v" at bounding box center [302, 286] width 32 height 32
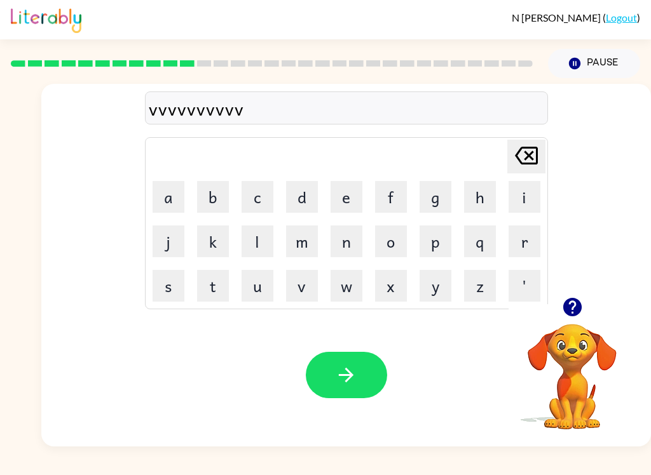
click at [297, 292] on button "v" at bounding box center [302, 286] width 32 height 32
click at [297, 291] on button "v" at bounding box center [302, 286] width 32 height 32
click at [299, 281] on button "v" at bounding box center [302, 286] width 32 height 32
click at [299, 280] on button "v" at bounding box center [302, 286] width 32 height 32
click at [301, 283] on button "v" at bounding box center [302, 286] width 32 height 32
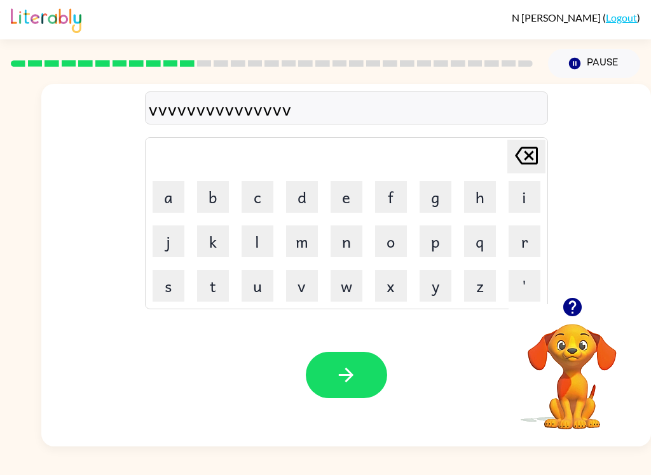
click at [300, 283] on button "v" at bounding box center [302, 286] width 32 height 32
click at [305, 282] on button "v" at bounding box center [302, 286] width 32 height 32
click at [304, 281] on button "v" at bounding box center [302, 286] width 32 height 32
click at [305, 284] on button "v" at bounding box center [302, 286] width 32 height 32
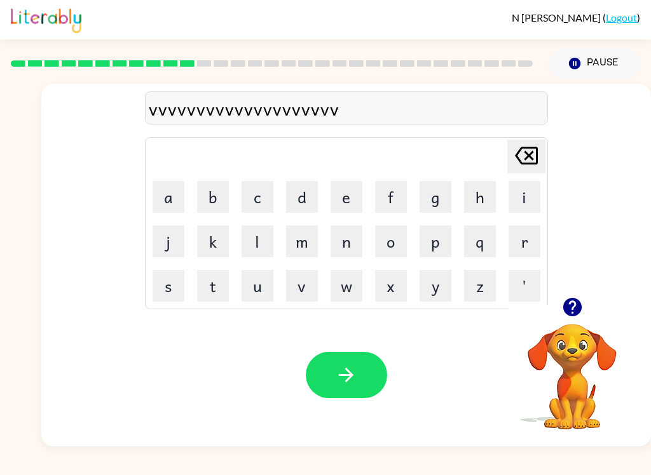
click at [301, 287] on button "v" at bounding box center [302, 286] width 32 height 32
click at [311, 285] on button "v" at bounding box center [302, 286] width 32 height 32
click at [310, 285] on button "v" at bounding box center [302, 286] width 32 height 32
click at [310, 294] on button "v" at bounding box center [302, 286] width 32 height 32
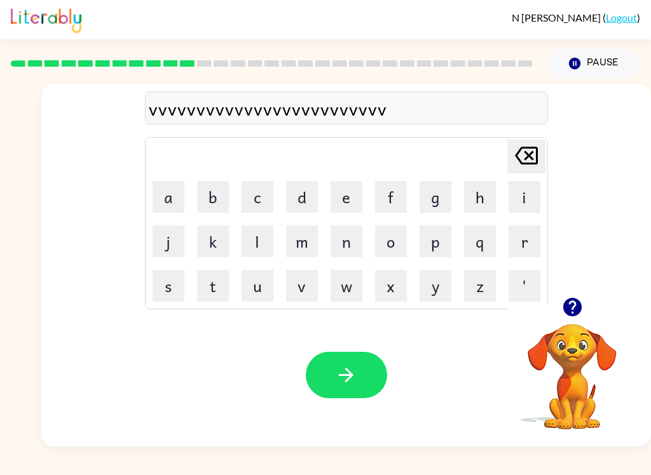
click at [310, 294] on button "v" at bounding box center [302, 286] width 32 height 32
click at [309, 288] on button "v" at bounding box center [302, 286] width 32 height 32
click at [308, 288] on button "v" at bounding box center [302, 286] width 32 height 32
click at [306, 285] on button "v" at bounding box center [302, 286] width 32 height 32
click at [306, 289] on button "v" at bounding box center [302, 286] width 32 height 32
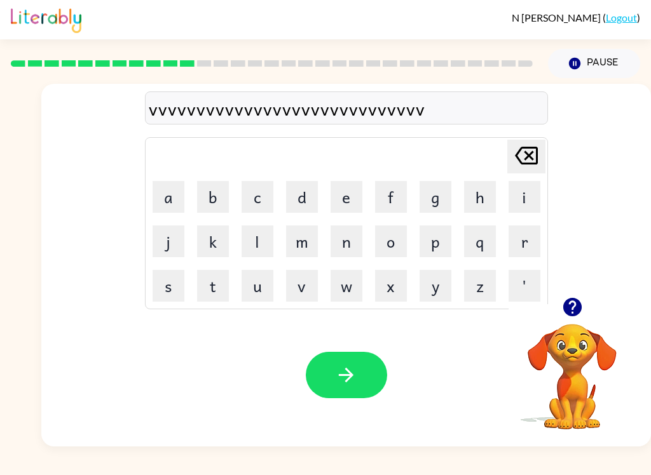
click at [306, 288] on button "v" at bounding box center [302, 286] width 32 height 32
click at [304, 285] on button "v" at bounding box center [302, 286] width 32 height 32
click at [306, 285] on button "v" at bounding box center [302, 286] width 32 height 32
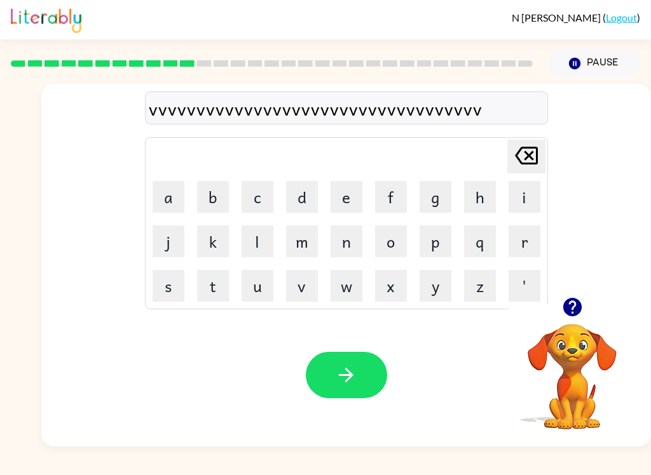
click at [305, 283] on button "v" at bounding box center [302, 286] width 32 height 32
click at [304, 283] on button "v" at bounding box center [302, 286] width 32 height 32
click at [290, 292] on button "v" at bounding box center [302, 286] width 32 height 32
click at [288, 288] on button "v" at bounding box center [302, 286] width 32 height 32
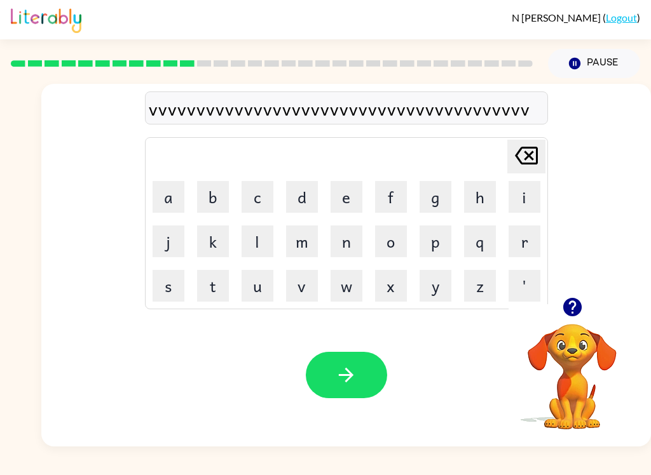
click at [287, 288] on button "v" at bounding box center [302, 286] width 32 height 32
click at [289, 289] on button "v" at bounding box center [302, 286] width 32 height 32
click at [288, 289] on button "v" at bounding box center [302, 286] width 32 height 32
click at [295, 288] on button "v" at bounding box center [302, 286] width 32 height 32
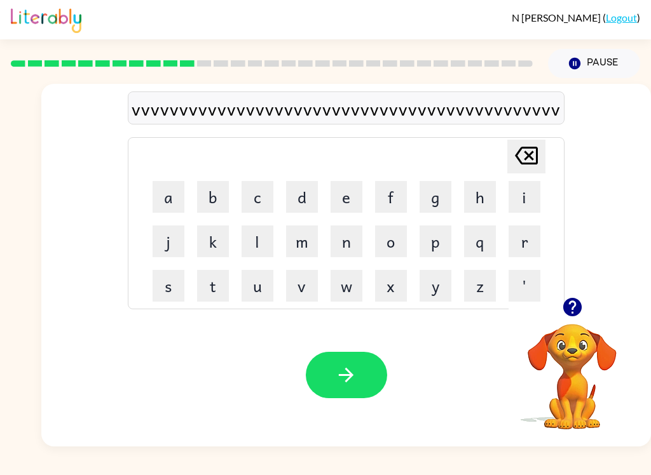
click at [296, 285] on button "v" at bounding box center [302, 286] width 32 height 32
click at [295, 285] on button "v" at bounding box center [302, 286] width 32 height 32
click at [295, 288] on button "v" at bounding box center [302, 286] width 32 height 32
click at [295, 287] on button "v" at bounding box center [302, 286] width 32 height 32
click at [294, 287] on button "v" at bounding box center [302, 286] width 32 height 32
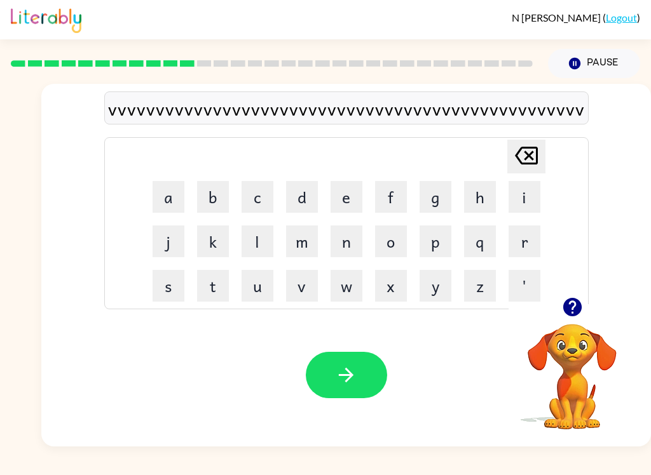
click at [293, 287] on button "v" at bounding box center [302, 286] width 32 height 32
click at [294, 287] on button "v" at bounding box center [302, 286] width 32 height 32
click at [296, 291] on button "v" at bounding box center [302, 286] width 32 height 32
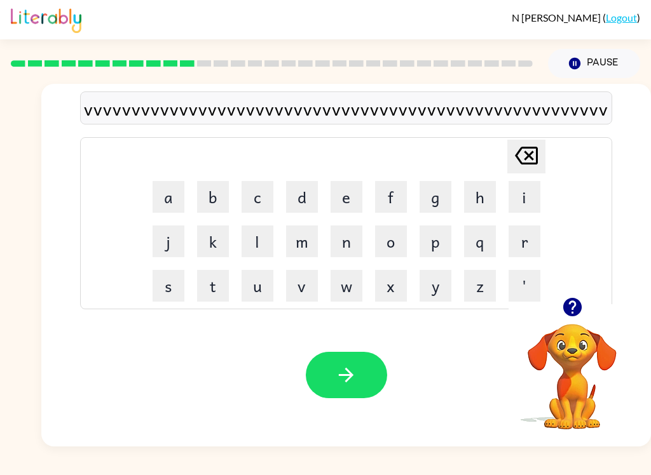
click at [307, 286] on button "v" at bounding box center [302, 286] width 32 height 32
click at [306, 285] on button "v" at bounding box center [302, 286] width 32 height 32
click at [305, 287] on button "v" at bounding box center [302, 286] width 32 height 32
click at [299, 295] on button "v" at bounding box center [302, 286] width 32 height 32
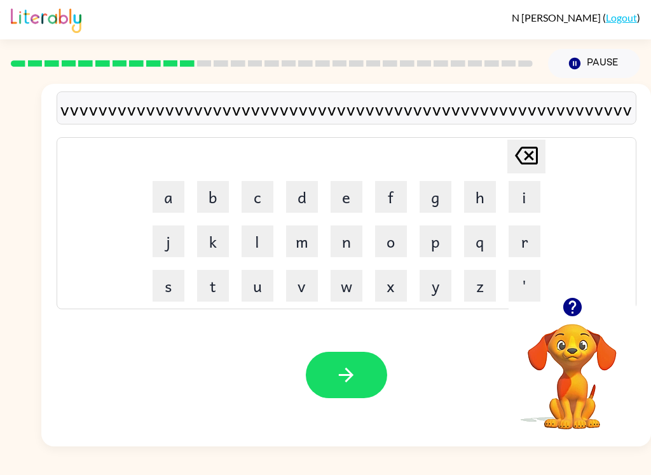
click at [298, 295] on button "v" at bounding box center [302, 286] width 32 height 32
click at [313, 284] on button "v" at bounding box center [302, 286] width 32 height 32
click at [305, 285] on button "v" at bounding box center [302, 286] width 32 height 32
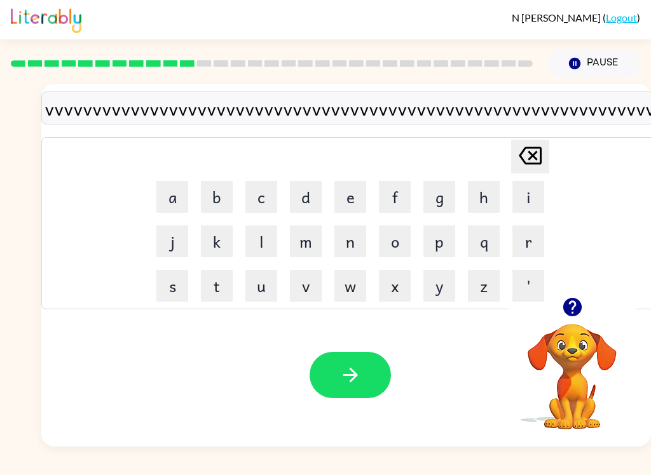
click at [304, 287] on button "v" at bounding box center [306, 286] width 32 height 32
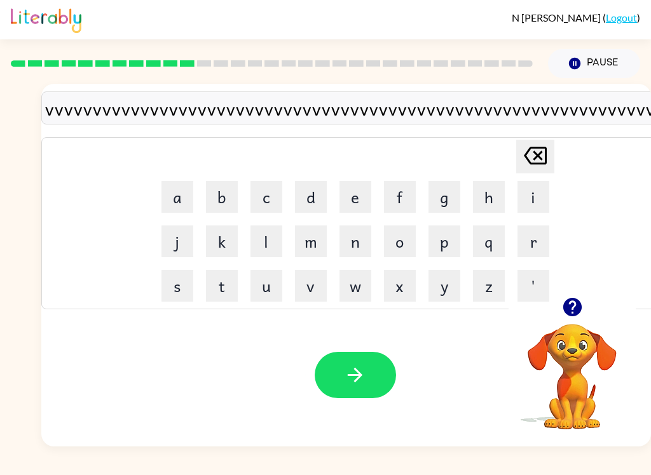
click at [304, 286] on button "v" at bounding box center [311, 286] width 32 height 32
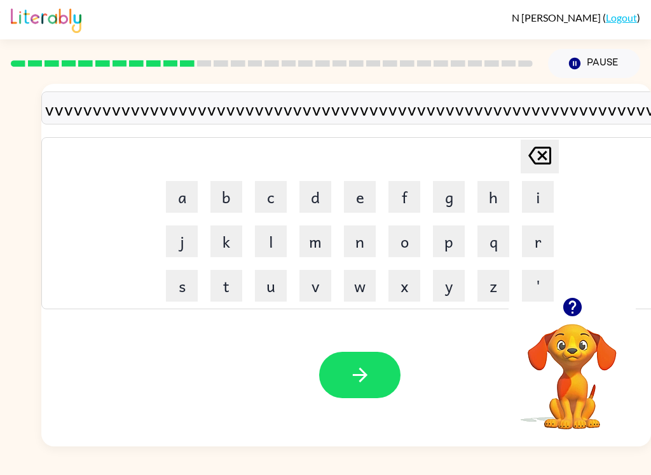
click at [308, 285] on button "v" at bounding box center [315, 286] width 32 height 32
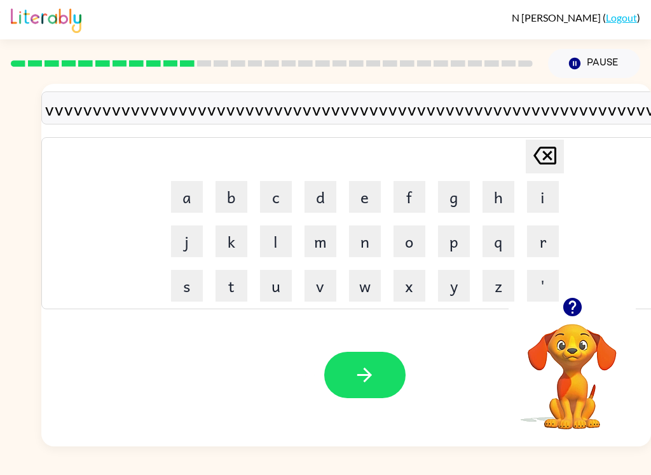
click at [308, 285] on button "v" at bounding box center [320, 286] width 32 height 32
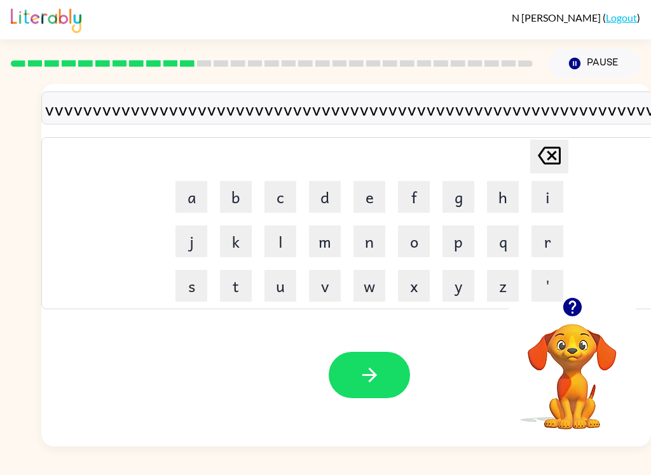
click at [309, 288] on button "v" at bounding box center [325, 286] width 32 height 32
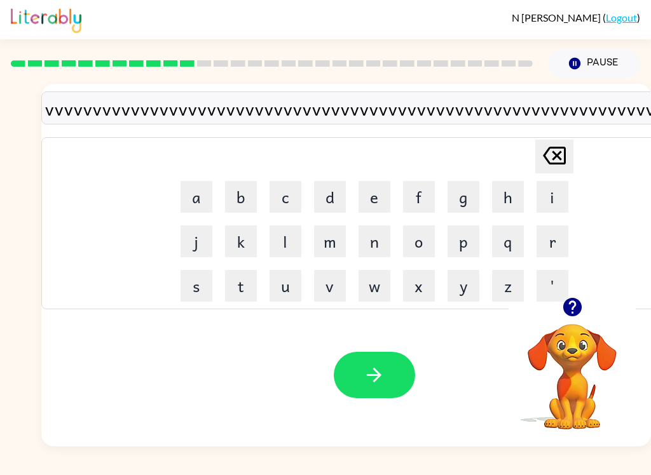
click at [314, 288] on button "v" at bounding box center [330, 286] width 32 height 32
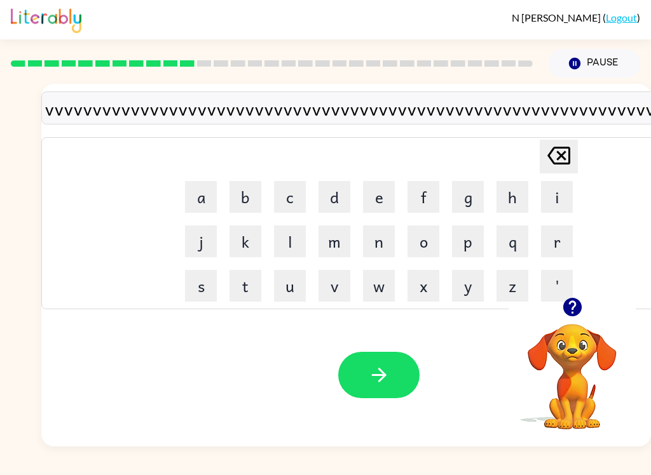
click at [332, 285] on button "v" at bounding box center [334, 286] width 32 height 32
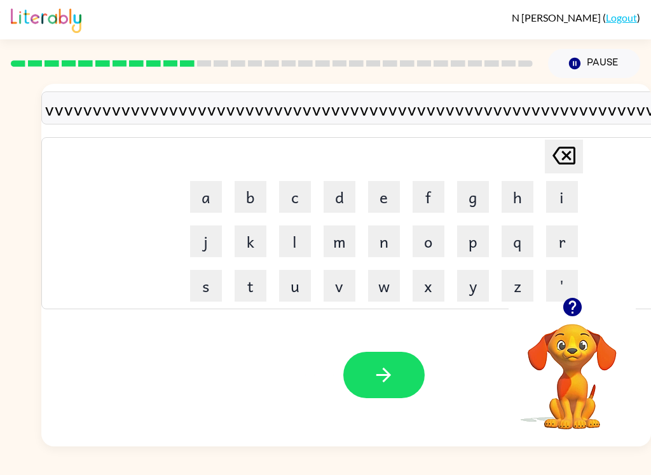
click at [332, 285] on button "v" at bounding box center [339, 286] width 32 height 32
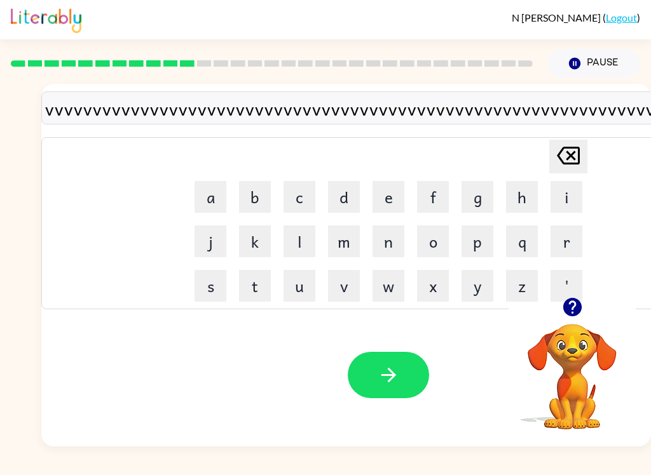
click at [342, 288] on button "v" at bounding box center [344, 286] width 32 height 32
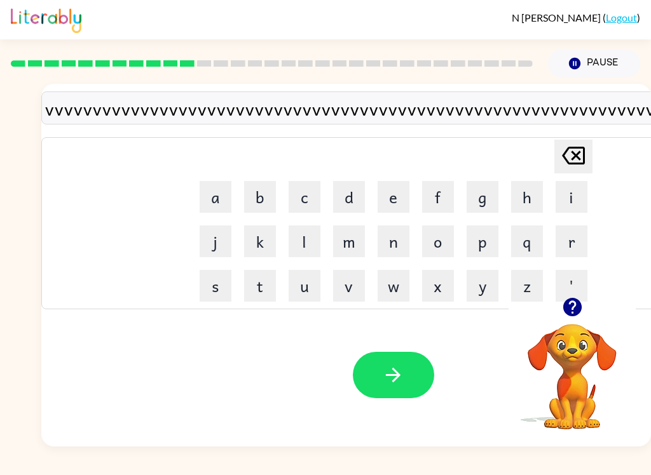
click at [351, 288] on button "v" at bounding box center [349, 286] width 32 height 32
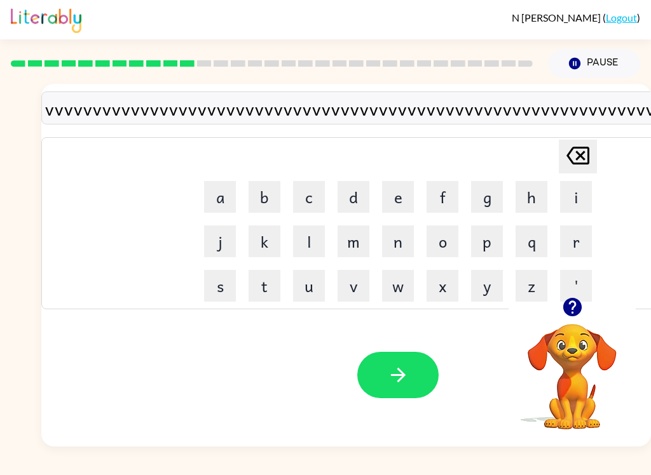
click at [357, 286] on button "v" at bounding box center [353, 286] width 32 height 32
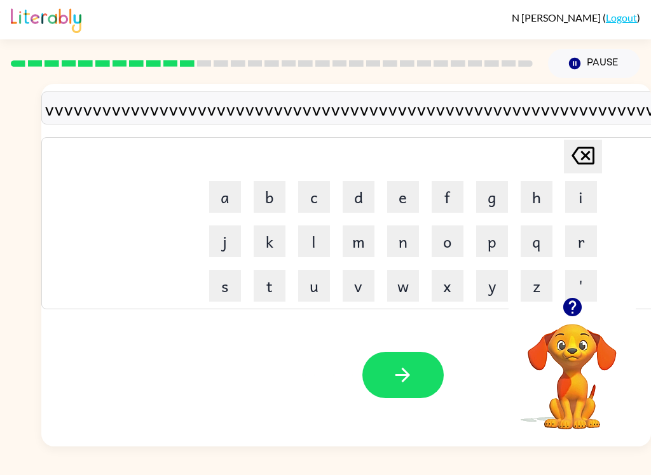
click at [360, 288] on button "v" at bounding box center [359, 286] width 32 height 32
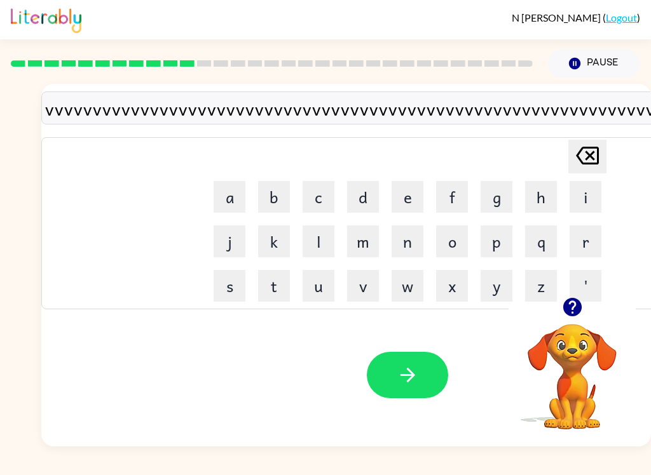
click at [360, 289] on button "v" at bounding box center [363, 286] width 32 height 32
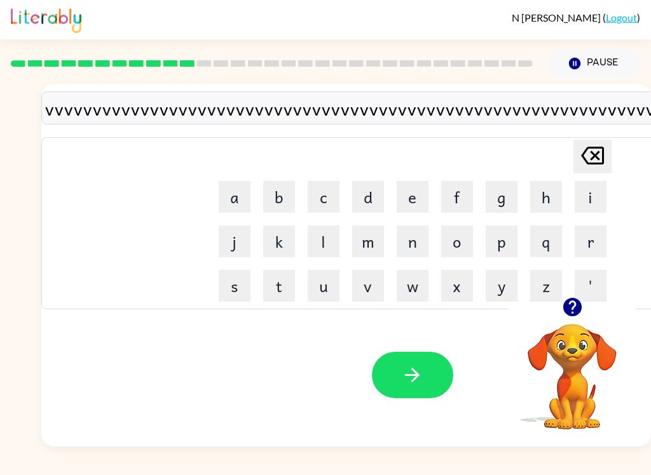
click at [359, 288] on button "v" at bounding box center [368, 286] width 32 height 32
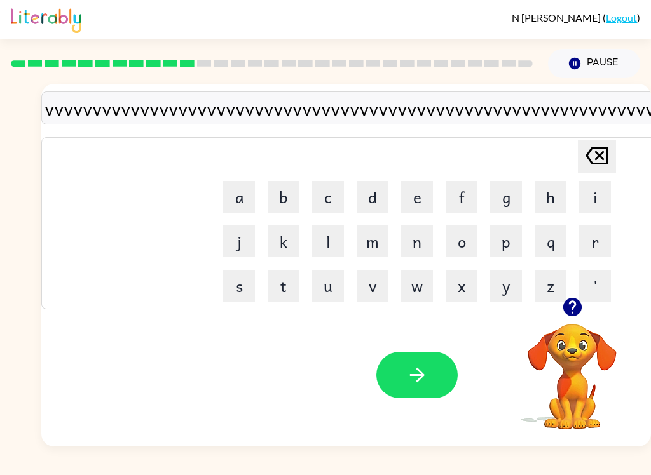
click at [370, 290] on button "v" at bounding box center [372, 286] width 32 height 32
click at [369, 290] on button "v" at bounding box center [372, 286] width 32 height 32
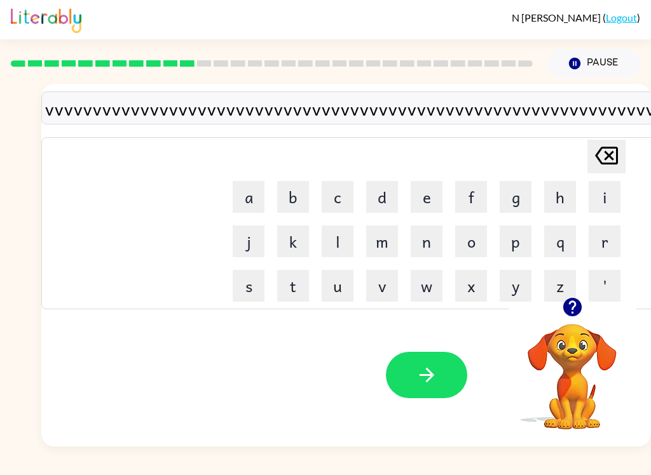
click at [381, 292] on button "v" at bounding box center [382, 286] width 32 height 32
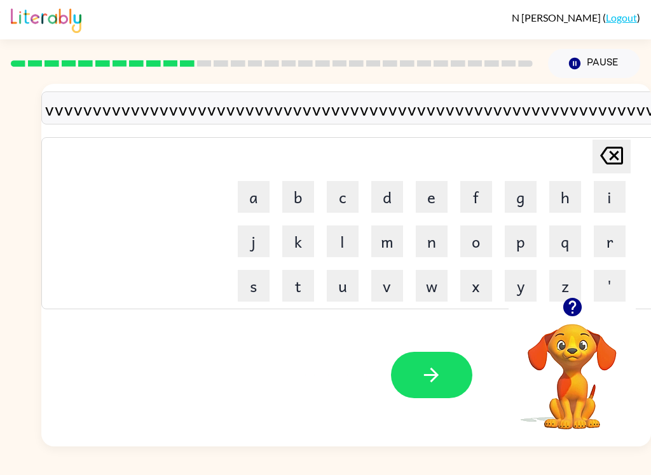
click at [391, 290] on button "v" at bounding box center [387, 286] width 32 height 32
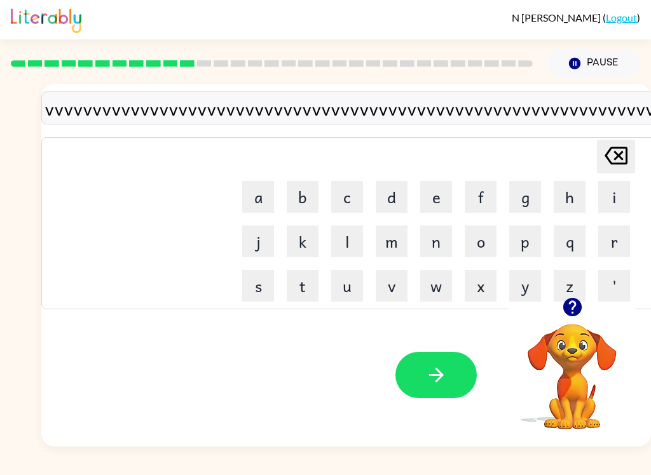
click at [394, 292] on button "v" at bounding box center [392, 286] width 32 height 32
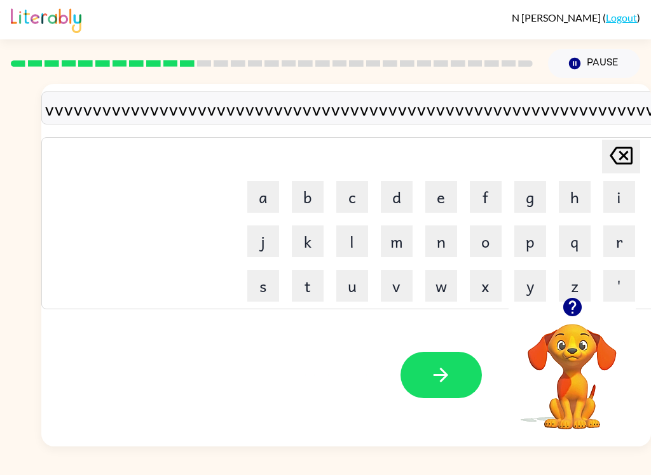
click at [392, 290] on button "v" at bounding box center [397, 286] width 32 height 32
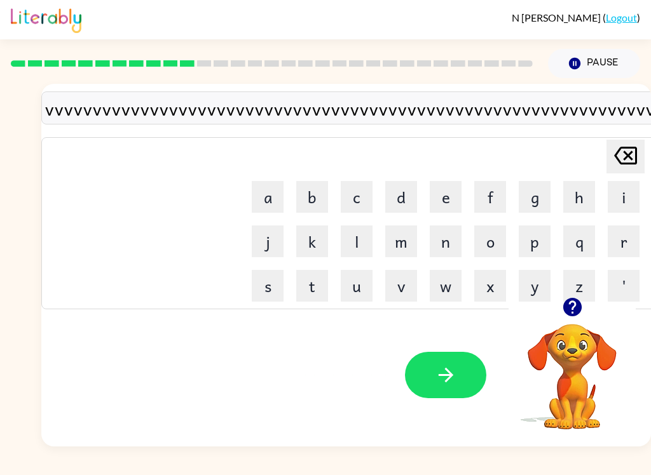
click at [392, 290] on button "v" at bounding box center [401, 286] width 32 height 32
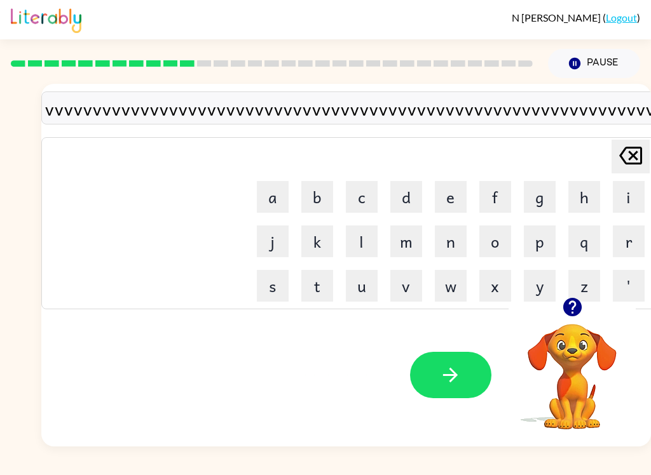
click at [404, 288] on button "v" at bounding box center [406, 286] width 32 height 32
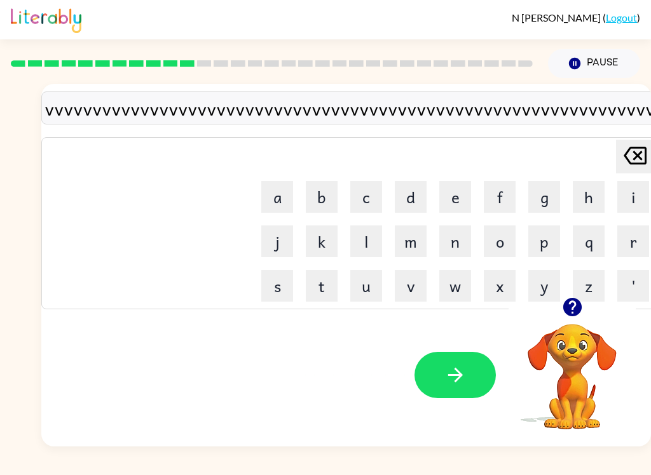
click at [404, 288] on button "v" at bounding box center [411, 286] width 32 height 32
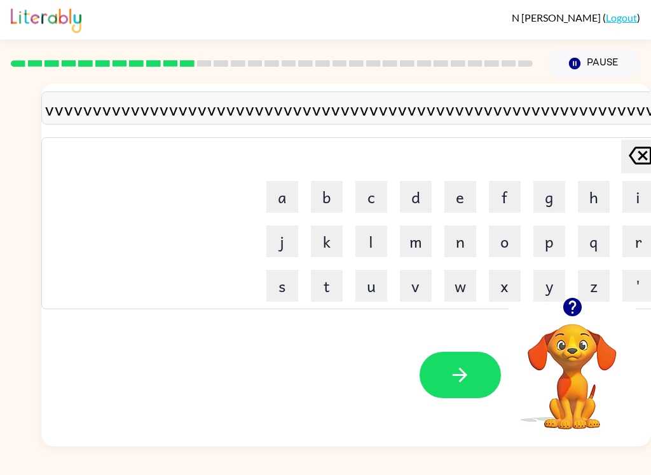
click at [413, 287] on button "v" at bounding box center [416, 286] width 32 height 32
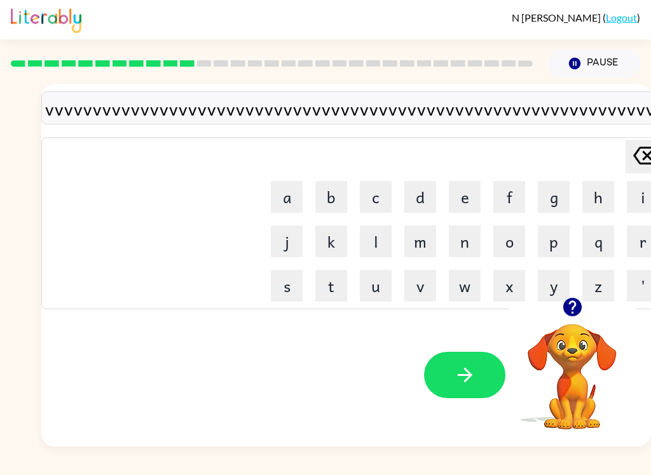
click at [421, 282] on button "v" at bounding box center [420, 286] width 32 height 32
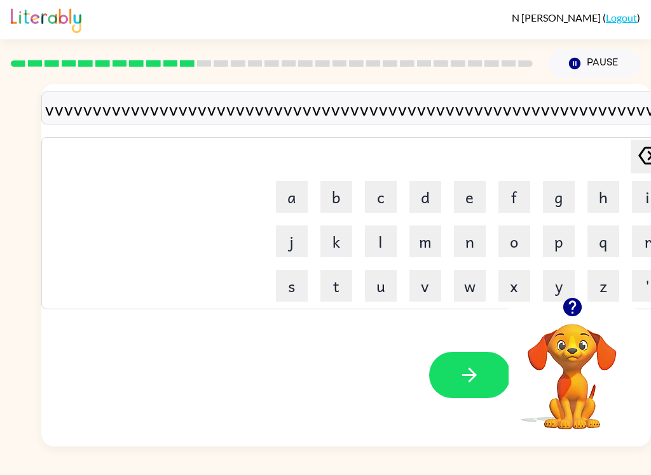
click at [426, 287] on button "v" at bounding box center [425, 286] width 32 height 32
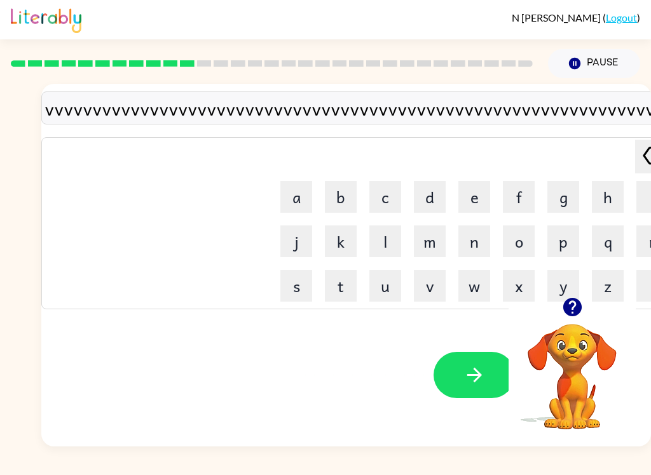
click at [430, 287] on button "v" at bounding box center [430, 286] width 32 height 32
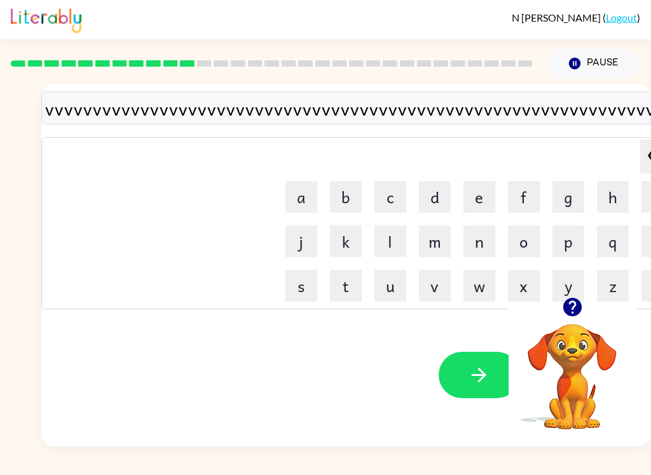
click at [438, 282] on button "v" at bounding box center [435, 286] width 32 height 32
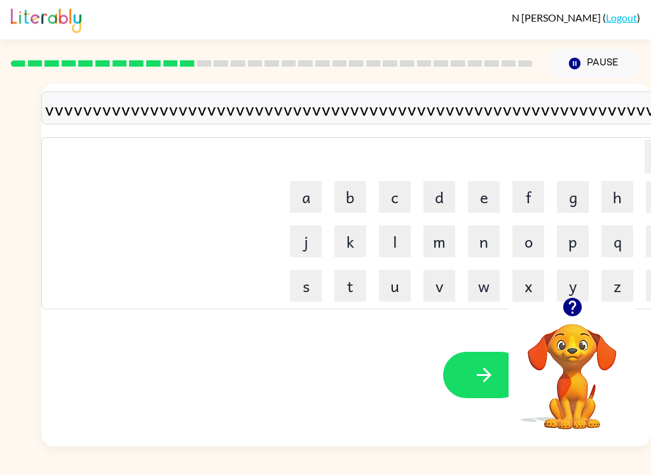
click at [441, 285] on button "v" at bounding box center [439, 286] width 32 height 32
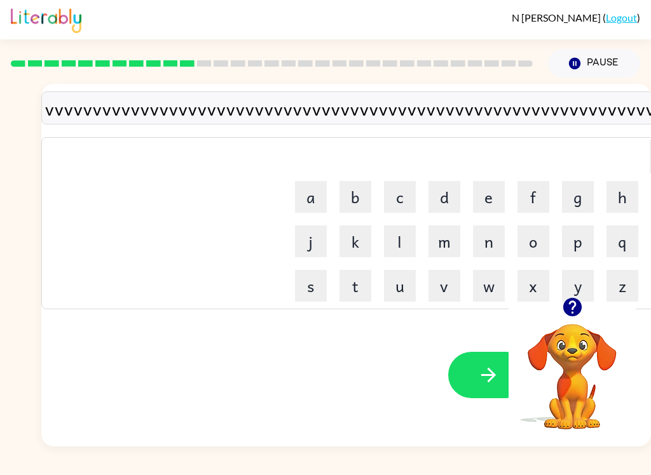
click at [443, 287] on button "v" at bounding box center [444, 286] width 32 height 32
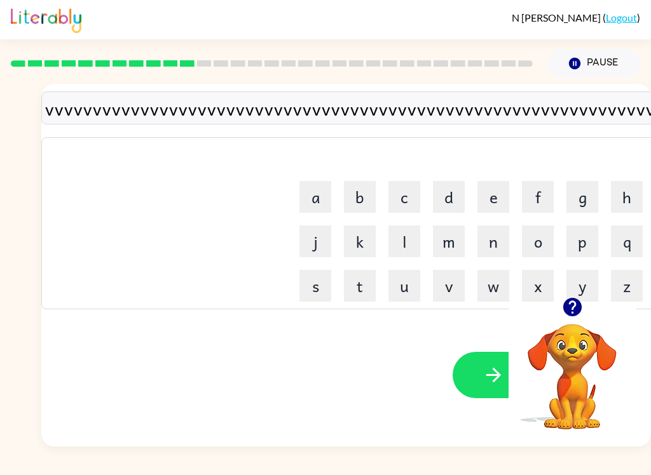
click at [440, 287] on button "v" at bounding box center [449, 286] width 32 height 32
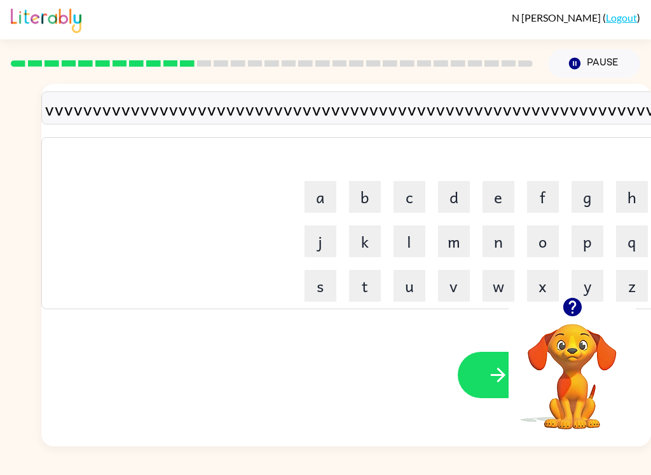
click at [439, 286] on button "v" at bounding box center [454, 286] width 32 height 32
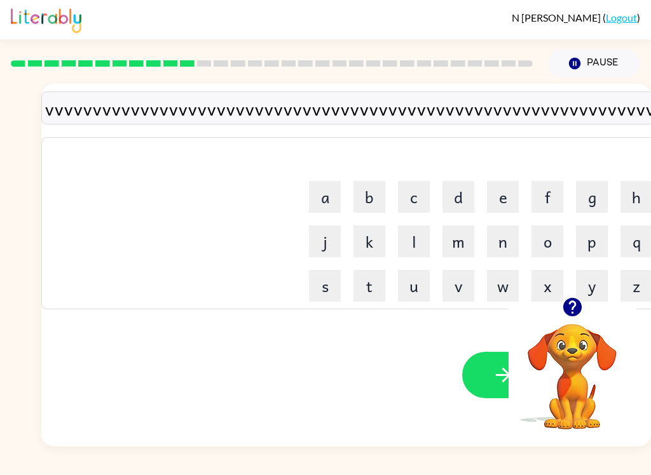
click at [452, 285] on button "v" at bounding box center [458, 286] width 32 height 32
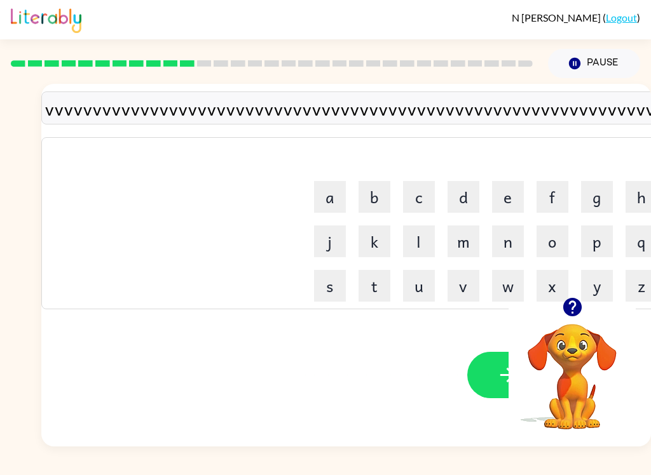
click at [466, 287] on button "v" at bounding box center [463, 286] width 32 height 32
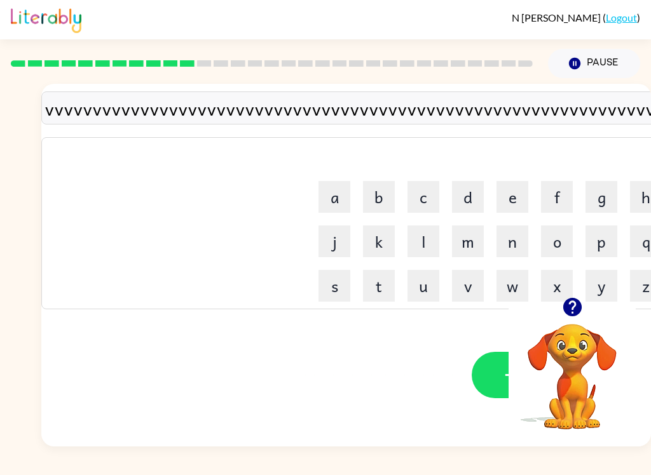
click at [465, 287] on button "v" at bounding box center [468, 286] width 32 height 32
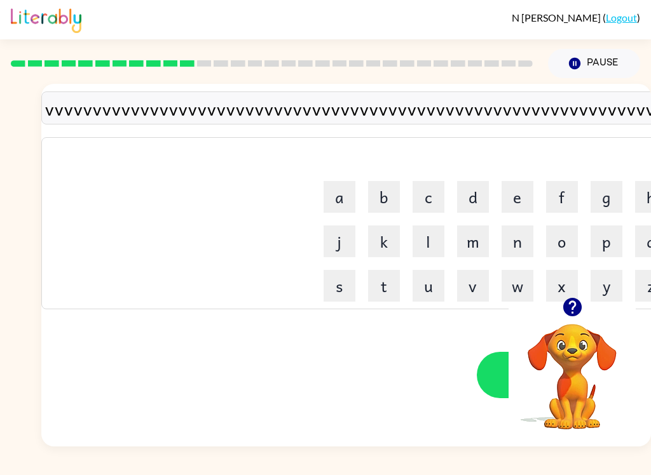
click at [491, 381] on button "button" at bounding box center [517, 375] width 81 height 46
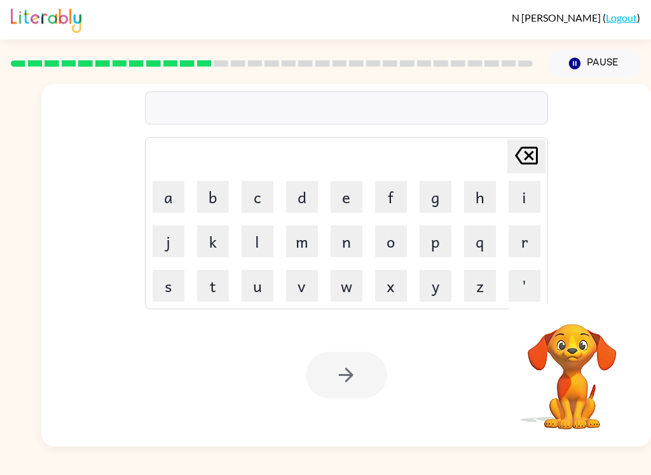
click at [311, 253] on button "m" at bounding box center [302, 242] width 32 height 32
click at [367, 385] on div at bounding box center [346, 375] width 81 height 46
click at [362, 388] on div at bounding box center [346, 375] width 81 height 46
click at [172, 291] on button "s" at bounding box center [169, 286] width 32 height 32
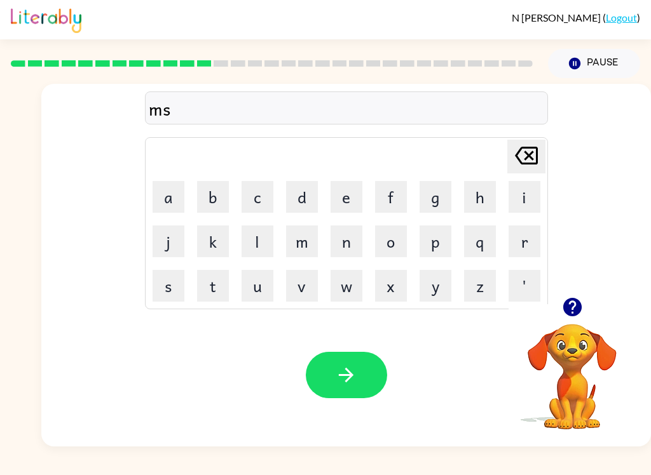
click at [227, 287] on button "t" at bounding box center [213, 286] width 32 height 32
click at [168, 205] on button "a" at bounding box center [169, 197] width 32 height 32
click at [209, 250] on button "k" at bounding box center [213, 242] width 32 height 32
click at [367, 369] on button "button" at bounding box center [346, 375] width 81 height 46
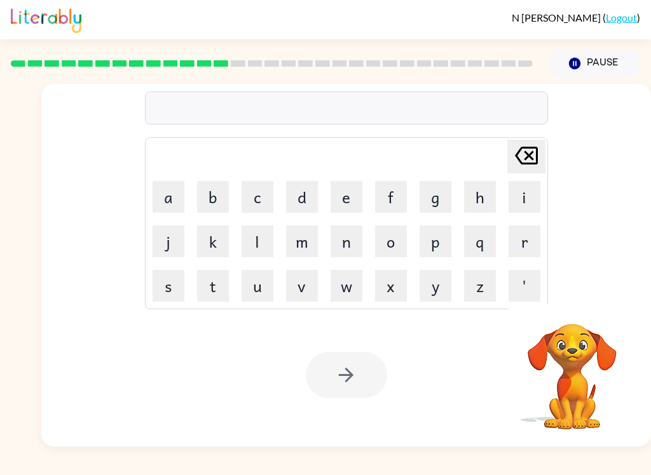
click at [380, 273] on button "x" at bounding box center [391, 286] width 32 height 32
click at [388, 293] on button "x" at bounding box center [391, 286] width 32 height 32
click at [387, 292] on button "x" at bounding box center [391, 286] width 32 height 32
click at [386, 292] on button "x" at bounding box center [391, 286] width 32 height 32
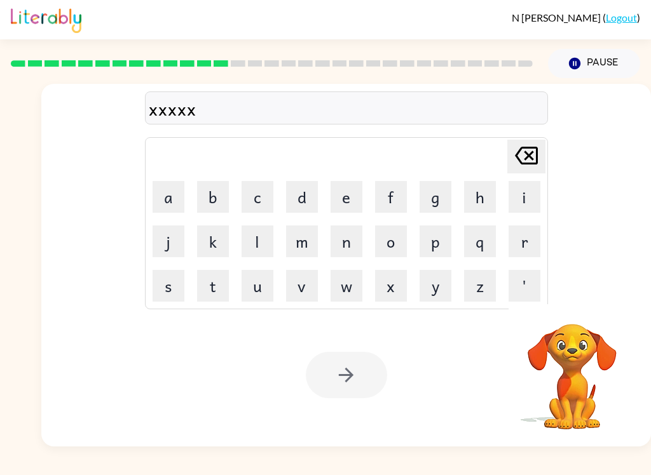
click at [386, 292] on button "x" at bounding box center [391, 286] width 32 height 32
click at [384, 284] on button "x" at bounding box center [391, 286] width 32 height 32
click at [380, 292] on button "x" at bounding box center [391, 286] width 32 height 32
click at [379, 292] on button "x" at bounding box center [391, 286] width 32 height 32
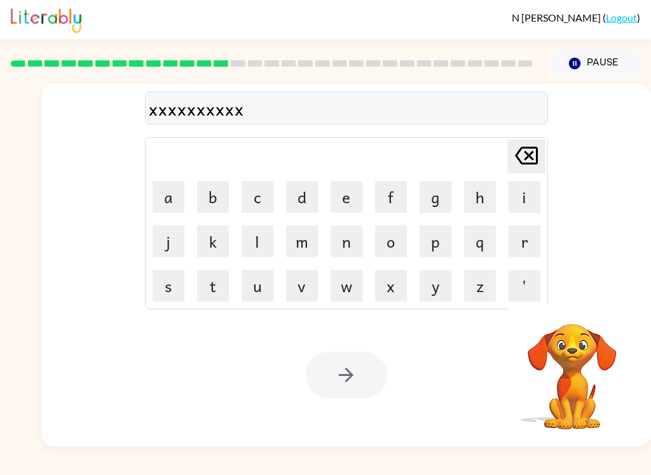
click at [381, 295] on button "x" at bounding box center [391, 286] width 32 height 32
click at [389, 287] on button "x" at bounding box center [391, 286] width 32 height 32
click at [393, 293] on button "x" at bounding box center [391, 286] width 32 height 32
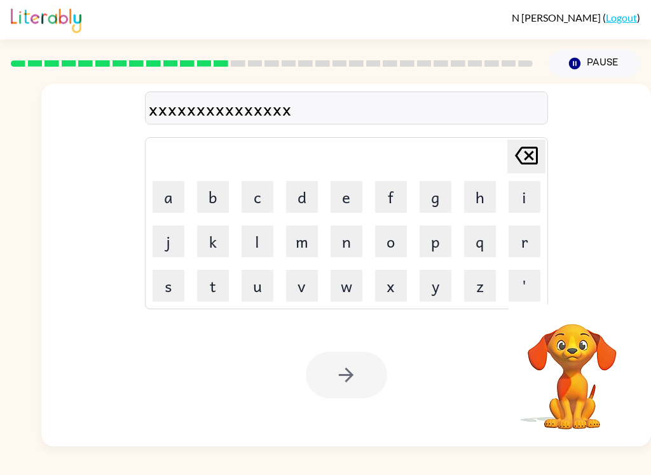
click at [392, 293] on button "x" at bounding box center [391, 286] width 32 height 32
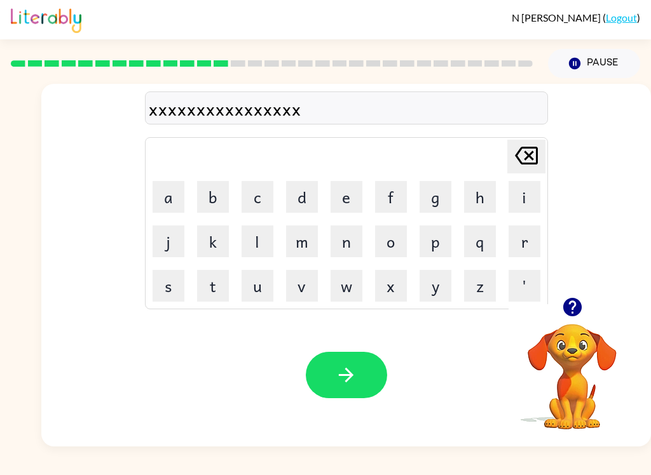
click at [339, 374] on icon "button" at bounding box center [346, 375] width 22 height 22
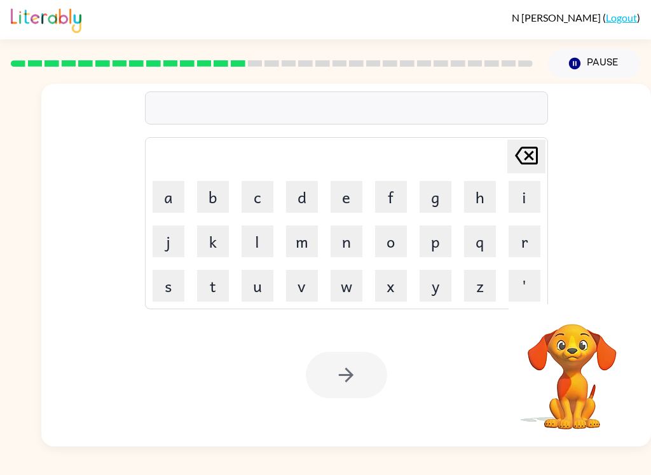
click at [295, 193] on button "d" at bounding box center [302, 197] width 32 height 32
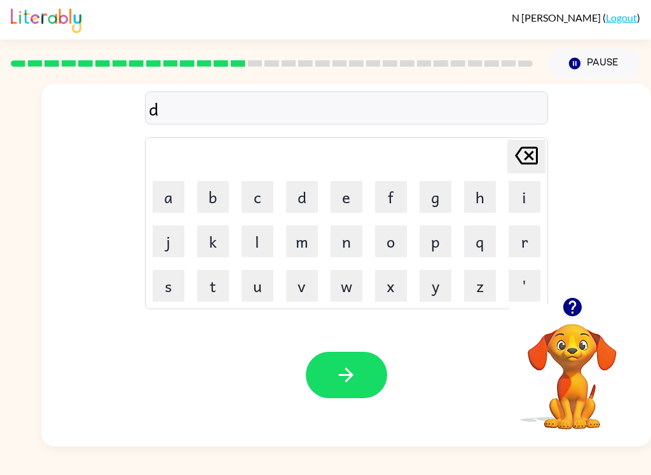
click at [255, 239] on button "l" at bounding box center [257, 242] width 32 height 32
click at [172, 196] on button "a" at bounding box center [169, 197] width 32 height 32
click at [436, 287] on button "y" at bounding box center [435, 286] width 32 height 32
click at [355, 382] on icon "button" at bounding box center [346, 375] width 22 height 22
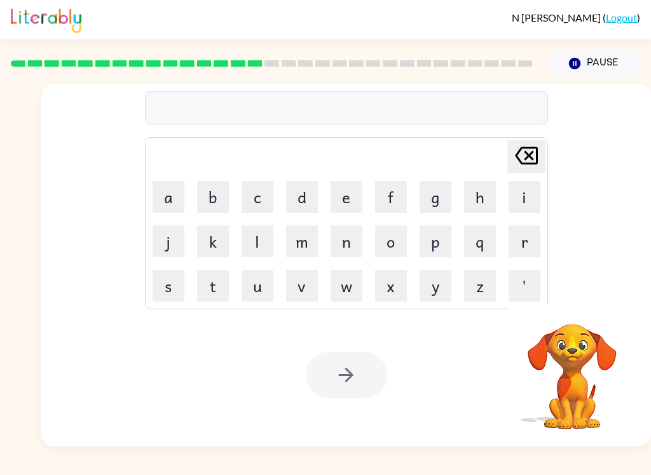
click at [179, 301] on button "s" at bounding box center [169, 286] width 32 height 32
click at [379, 395] on div at bounding box center [346, 375] width 81 height 46
click at [359, 380] on div at bounding box center [346, 375] width 81 height 46
click at [347, 382] on icon "button" at bounding box center [346, 375] width 15 height 15
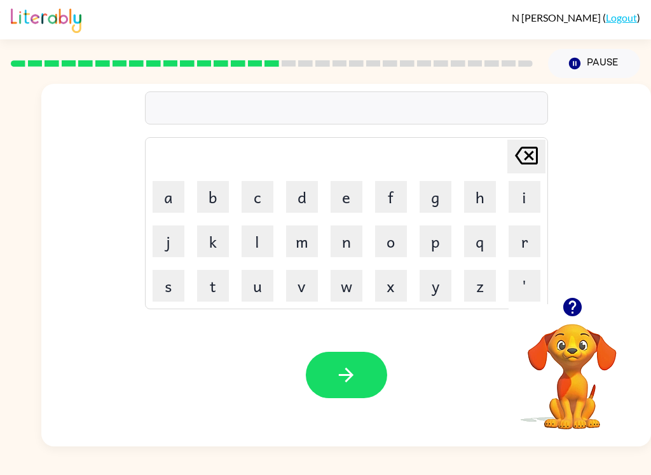
click at [475, 290] on button "z" at bounding box center [480, 286] width 32 height 32
click at [528, 198] on button "i" at bounding box center [524, 197] width 32 height 32
click at [444, 252] on button "p" at bounding box center [435, 242] width 32 height 32
click at [322, 354] on button "button" at bounding box center [346, 375] width 81 height 46
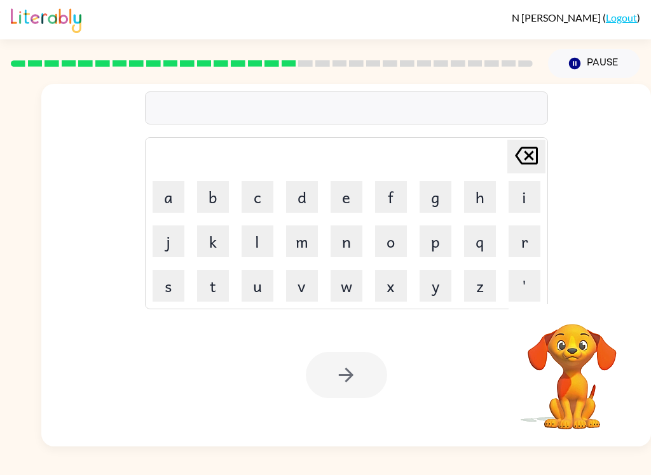
click at [295, 209] on button "d" at bounding box center [302, 197] width 32 height 32
click at [353, 362] on div at bounding box center [346, 375] width 81 height 46
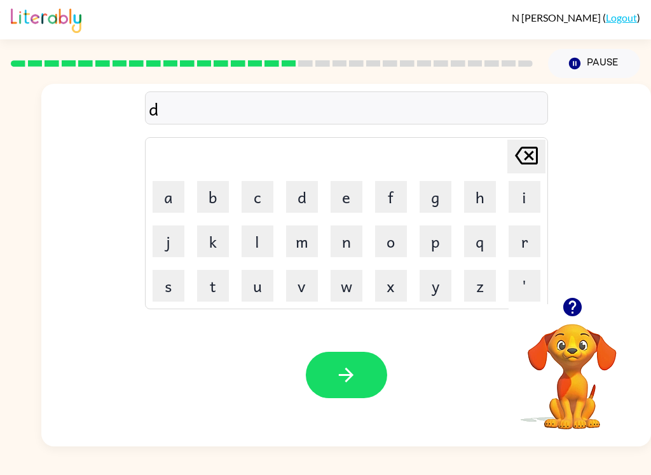
click at [363, 377] on button "button" at bounding box center [346, 375] width 81 height 46
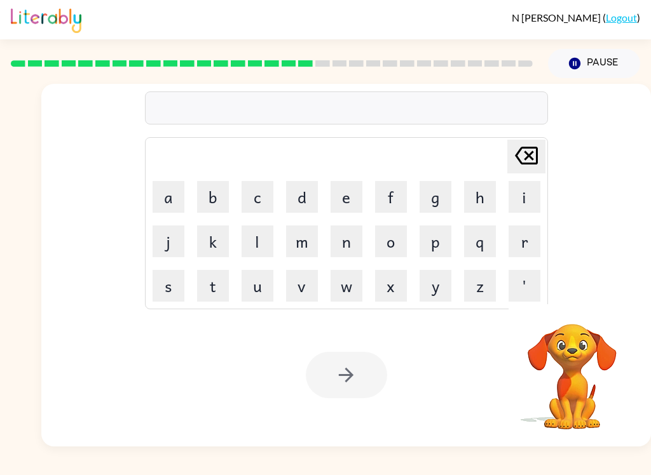
click at [422, 255] on button "p" at bounding box center [435, 242] width 32 height 32
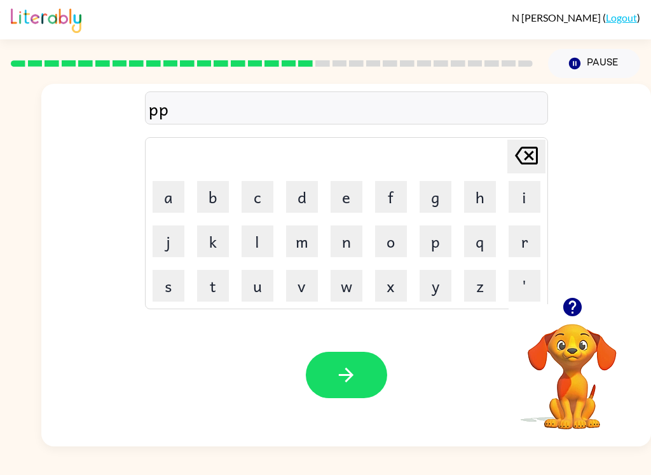
click at [435, 231] on button "p" at bounding box center [435, 242] width 32 height 32
click at [433, 233] on button "p" at bounding box center [435, 242] width 32 height 32
click at [432, 232] on button "p" at bounding box center [435, 242] width 32 height 32
click at [434, 233] on button "p" at bounding box center [435, 242] width 32 height 32
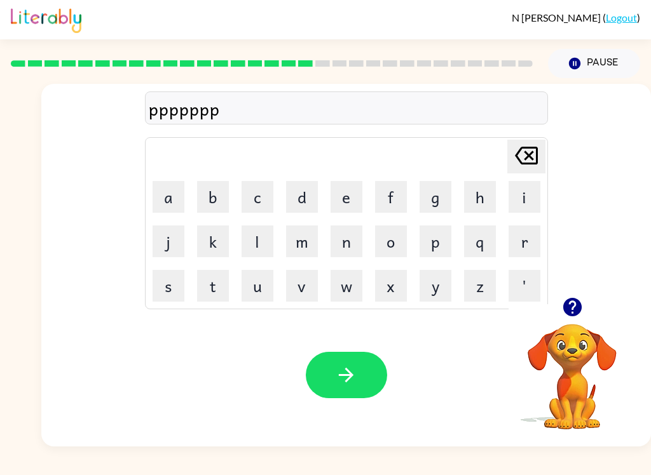
click at [441, 234] on button "p" at bounding box center [435, 242] width 32 height 32
click at [442, 244] on button "p" at bounding box center [435, 242] width 32 height 32
click at [441, 243] on button "p" at bounding box center [435, 242] width 32 height 32
click at [437, 241] on button "p" at bounding box center [435, 242] width 32 height 32
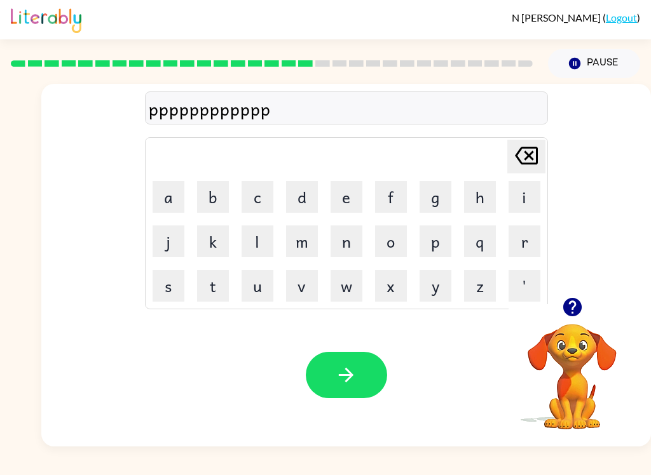
click at [432, 243] on button "p" at bounding box center [435, 242] width 32 height 32
click at [431, 243] on button "p" at bounding box center [435, 242] width 32 height 32
click at [435, 240] on button "p" at bounding box center [435, 242] width 32 height 32
click at [429, 241] on button "p" at bounding box center [435, 242] width 32 height 32
click at [428, 241] on button "p" at bounding box center [435, 242] width 32 height 32
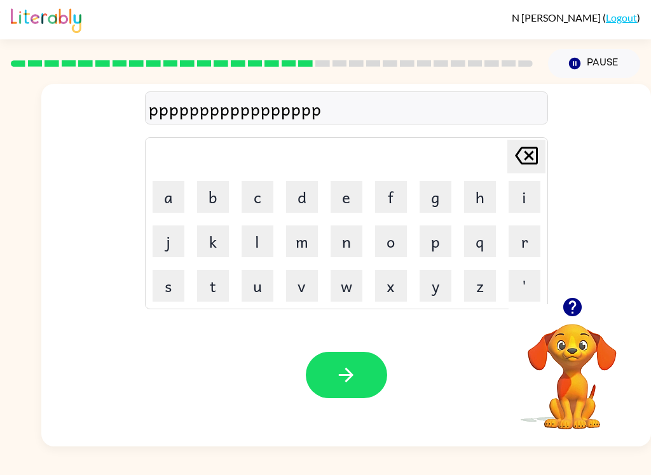
click at [429, 240] on button "p" at bounding box center [435, 242] width 32 height 32
click at [427, 239] on button "p" at bounding box center [435, 242] width 32 height 32
click at [432, 238] on button "p" at bounding box center [435, 242] width 32 height 32
click at [431, 238] on button "p" at bounding box center [435, 242] width 32 height 32
click at [435, 236] on button "p" at bounding box center [435, 242] width 32 height 32
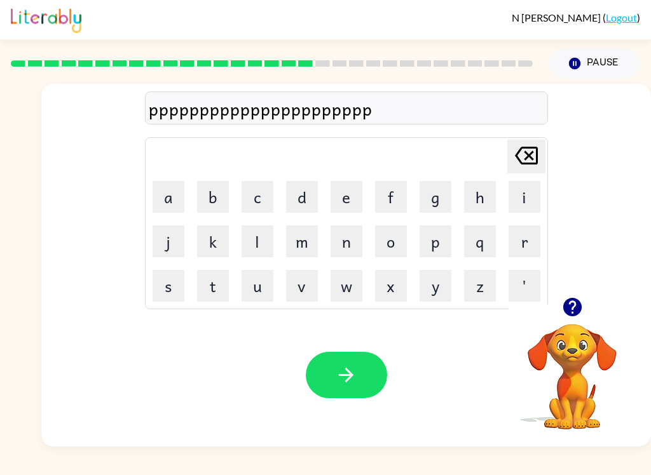
click at [435, 238] on button "p" at bounding box center [435, 242] width 32 height 32
click at [430, 239] on button "p" at bounding box center [435, 242] width 32 height 32
click at [432, 233] on button "p" at bounding box center [435, 242] width 32 height 32
click at [433, 231] on button "p" at bounding box center [435, 242] width 32 height 32
click at [430, 235] on button "p" at bounding box center [435, 242] width 32 height 32
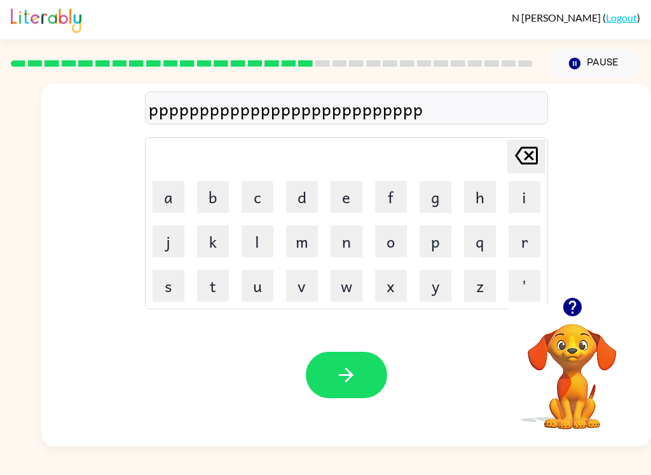
click at [428, 241] on button "p" at bounding box center [435, 242] width 32 height 32
click at [428, 236] on button "p" at bounding box center [435, 242] width 32 height 32
click at [430, 236] on button "p" at bounding box center [435, 242] width 32 height 32
click at [428, 236] on button "p" at bounding box center [435, 242] width 32 height 32
click at [434, 236] on button "p" at bounding box center [435, 242] width 32 height 32
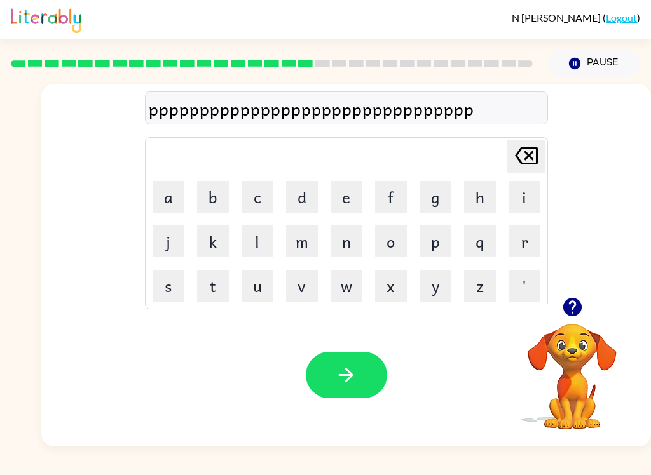
click at [436, 233] on button "p" at bounding box center [435, 242] width 32 height 32
click at [433, 231] on button "p" at bounding box center [435, 242] width 32 height 32
click at [438, 229] on button "p" at bounding box center [435, 242] width 32 height 32
click at [431, 238] on button "p" at bounding box center [435, 242] width 32 height 32
click at [435, 248] on button "p" at bounding box center [435, 242] width 32 height 32
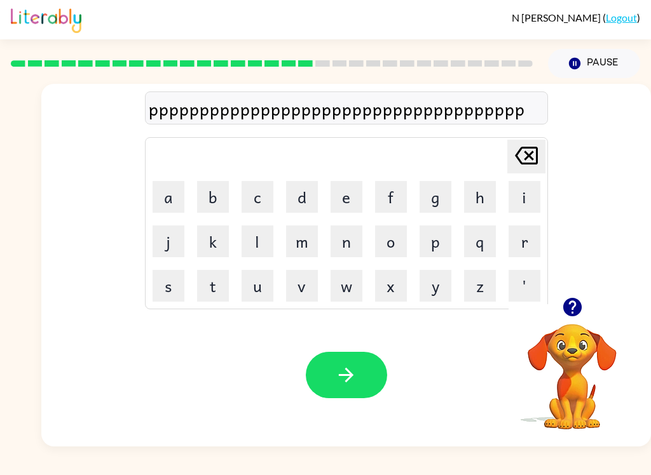
click at [435, 247] on button "p" at bounding box center [435, 242] width 32 height 32
click at [431, 239] on button "p" at bounding box center [435, 242] width 32 height 32
click at [431, 240] on button "p" at bounding box center [435, 242] width 32 height 32
click at [365, 363] on button "button" at bounding box center [346, 375] width 81 height 46
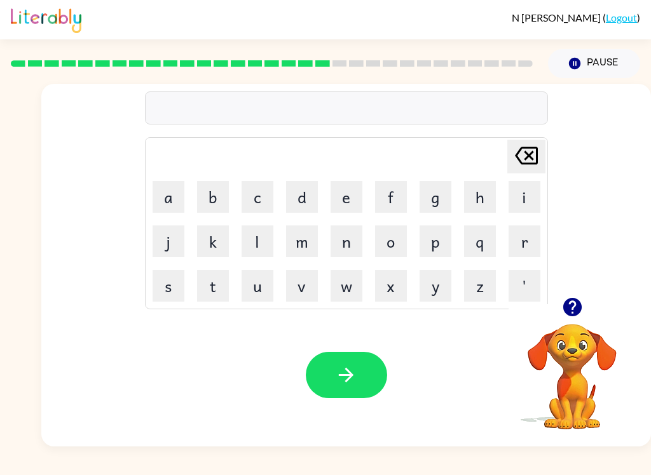
click at [520, 247] on button "r" at bounding box center [524, 242] width 32 height 32
click at [338, 202] on button "e" at bounding box center [346, 197] width 32 height 32
click at [245, 206] on button "c" at bounding box center [257, 197] width 32 height 32
click at [480, 200] on button "h" at bounding box center [480, 197] width 32 height 32
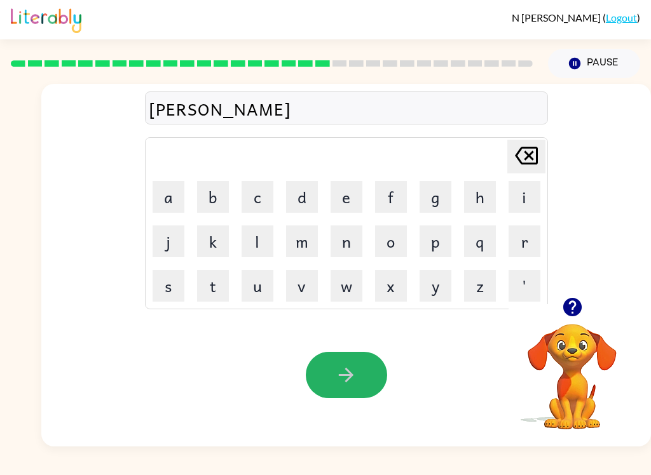
click at [322, 363] on button "button" at bounding box center [346, 375] width 81 height 46
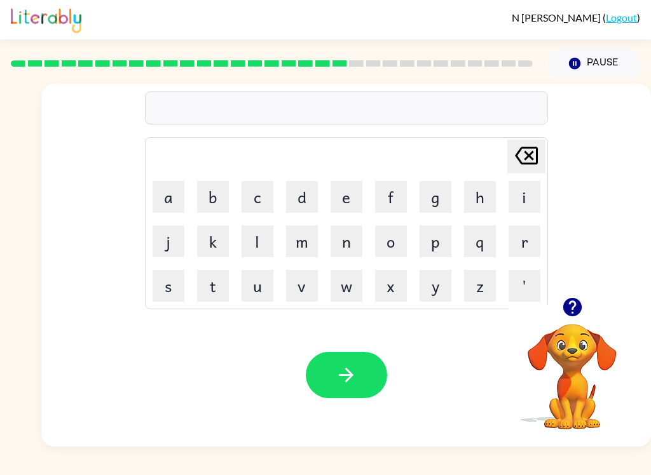
click at [464, 255] on button "q" at bounding box center [480, 242] width 32 height 32
click at [363, 340] on div "Your browser must support playing .mp4 files to use Literably. Please try using…" at bounding box center [345, 375] width 609 height 143
click at [362, 377] on button "button" at bounding box center [346, 375] width 81 height 46
click at [529, 243] on button "r" at bounding box center [524, 242] width 32 height 32
click at [516, 193] on button "i" at bounding box center [524, 197] width 32 height 32
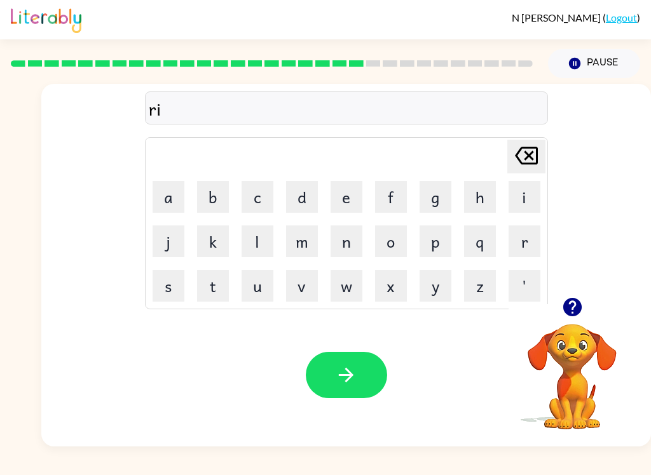
click at [170, 287] on button "s" at bounding box center [169, 286] width 32 height 32
click at [338, 374] on icon "button" at bounding box center [346, 375] width 22 height 22
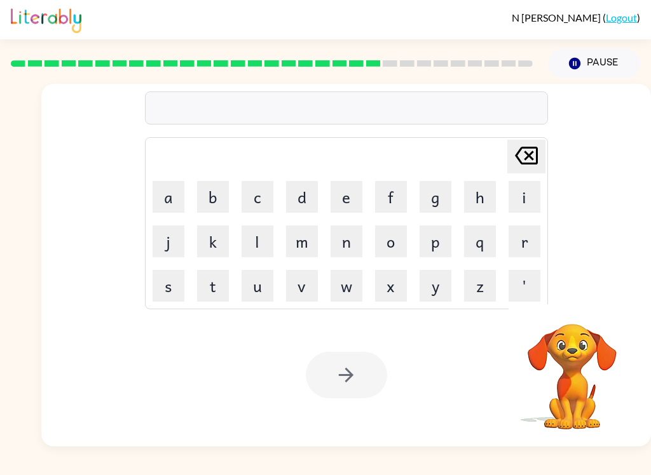
click at [531, 248] on button "r" at bounding box center [524, 242] width 32 height 32
click at [165, 201] on button "a" at bounding box center [169, 197] width 32 height 32
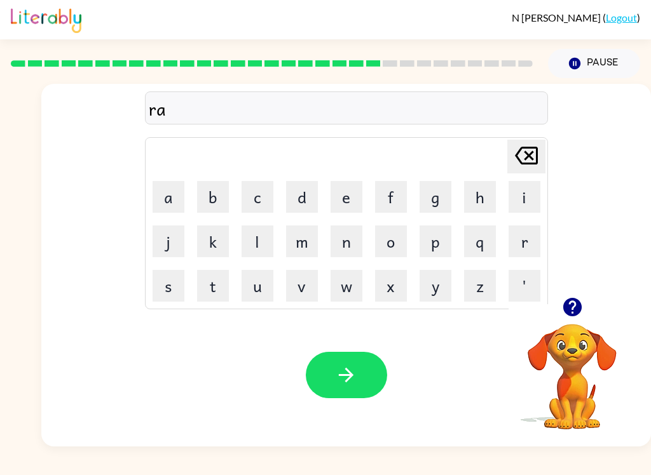
click at [351, 239] on button "n" at bounding box center [346, 242] width 32 height 32
click at [352, 361] on button "button" at bounding box center [346, 375] width 81 height 46
click at [524, 243] on button "r" at bounding box center [524, 242] width 32 height 32
click at [333, 386] on button "button" at bounding box center [346, 375] width 81 height 46
click at [174, 190] on button "a" at bounding box center [169, 197] width 32 height 32
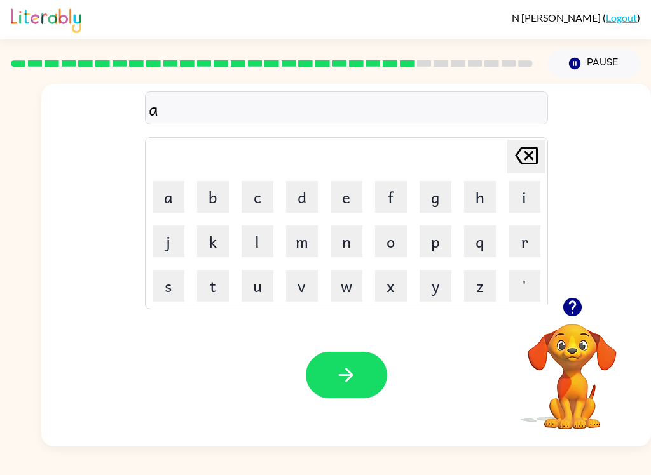
click at [292, 290] on button "v" at bounding box center [302, 286] width 32 height 32
click at [172, 191] on button "a" at bounding box center [169, 197] width 32 height 32
click at [343, 239] on button "n" at bounding box center [346, 242] width 32 height 32
click at [174, 285] on button "s" at bounding box center [169, 286] width 32 height 32
click at [529, 190] on button "i" at bounding box center [524, 197] width 32 height 32
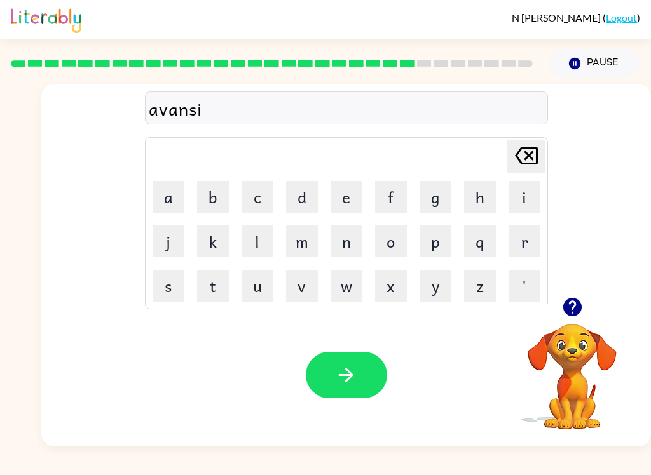
click at [344, 237] on button "n" at bounding box center [346, 242] width 32 height 32
click at [438, 196] on button "g" at bounding box center [435, 197] width 32 height 32
click at [350, 354] on button "button" at bounding box center [346, 375] width 81 height 46
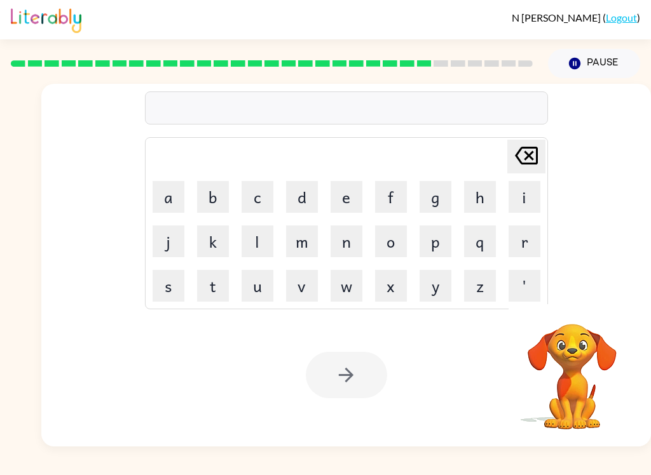
click at [300, 247] on button "m" at bounding box center [302, 242] width 32 height 32
click at [293, 253] on button "m" at bounding box center [302, 242] width 32 height 32
click at [292, 252] on button "m" at bounding box center [302, 242] width 32 height 32
click at [294, 238] on button "m" at bounding box center [302, 242] width 32 height 32
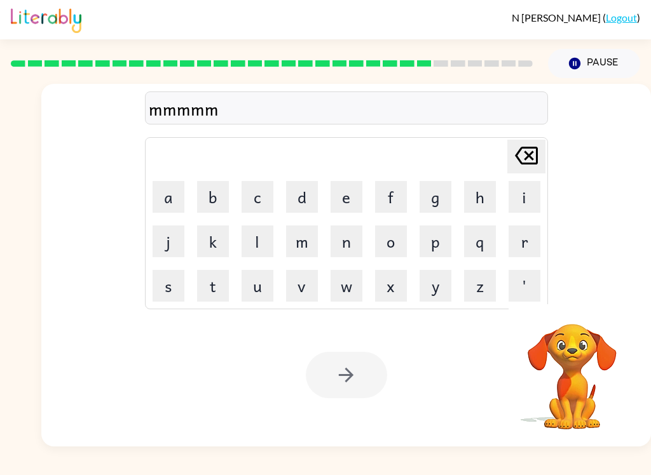
click at [294, 238] on button "m" at bounding box center [302, 242] width 32 height 32
click at [297, 246] on button "m" at bounding box center [302, 242] width 32 height 32
click at [297, 245] on button "m" at bounding box center [302, 242] width 32 height 32
click at [296, 235] on button "m" at bounding box center [302, 242] width 32 height 32
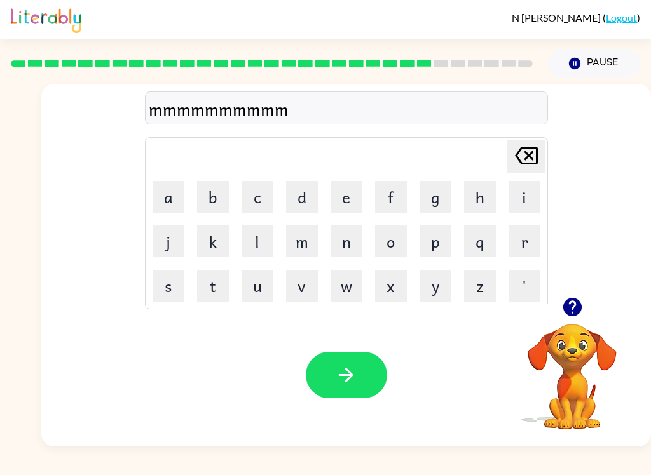
click at [288, 241] on button "m" at bounding box center [302, 242] width 32 height 32
click at [305, 241] on button "m" at bounding box center [302, 242] width 32 height 32
click at [304, 241] on button "m" at bounding box center [302, 242] width 32 height 32
click at [301, 241] on button "m" at bounding box center [302, 242] width 32 height 32
click at [301, 240] on button "m" at bounding box center [302, 242] width 32 height 32
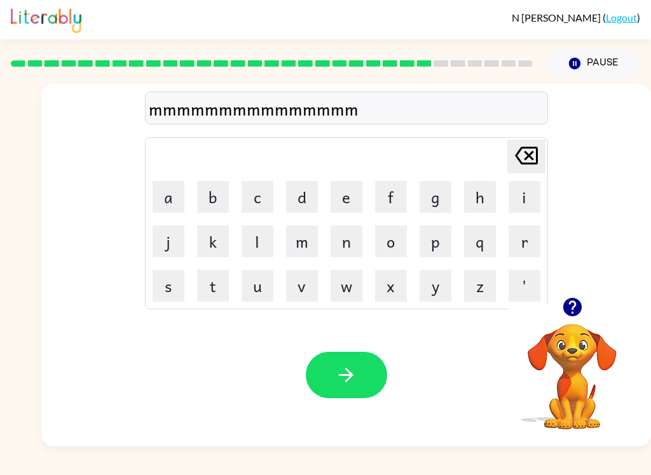
click at [345, 360] on button "button" at bounding box center [346, 375] width 81 height 46
click at [309, 198] on button "d" at bounding box center [302, 197] width 32 height 32
click at [526, 187] on button "i" at bounding box center [524, 197] width 32 height 32
click at [182, 278] on button "s" at bounding box center [169, 286] width 32 height 32
click at [344, 374] on icon "button" at bounding box center [346, 375] width 22 height 22
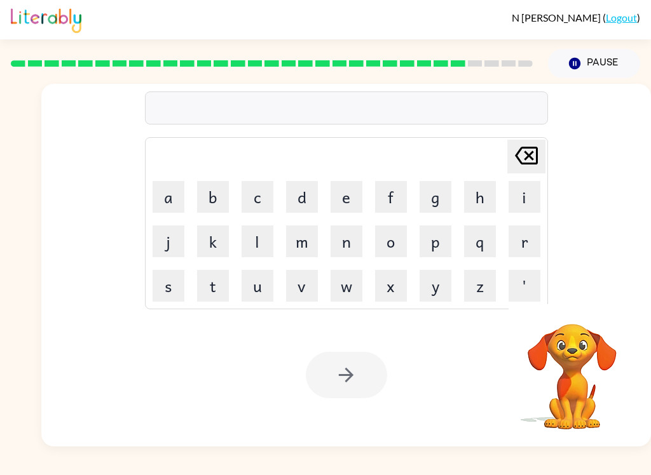
click at [301, 241] on button "m" at bounding box center [302, 242] width 32 height 32
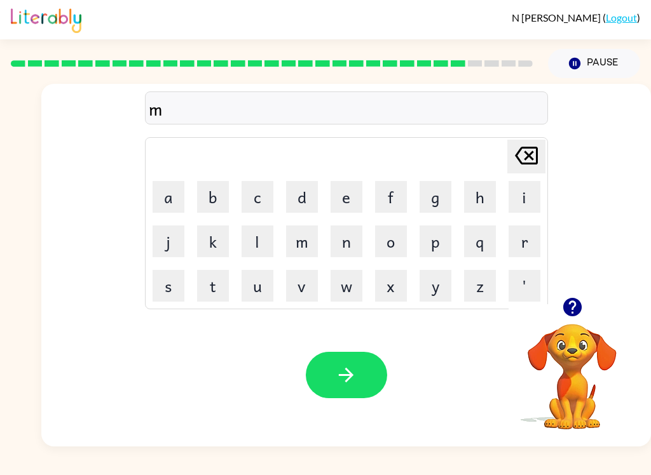
click at [402, 246] on button "o" at bounding box center [391, 242] width 32 height 32
click at [347, 238] on button "n" at bounding box center [346, 242] width 32 height 32
click at [347, 354] on button "button" at bounding box center [346, 375] width 81 height 46
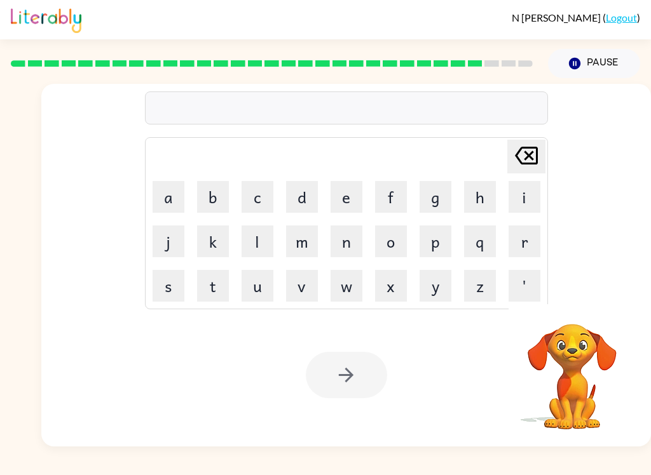
click at [351, 285] on button "w" at bounding box center [346, 286] width 32 height 32
click at [338, 201] on button "e" at bounding box center [346, 197] width 32 height 32
click at [439, 288] on button "y" at bounding box center [435, 286] width 32 height 32
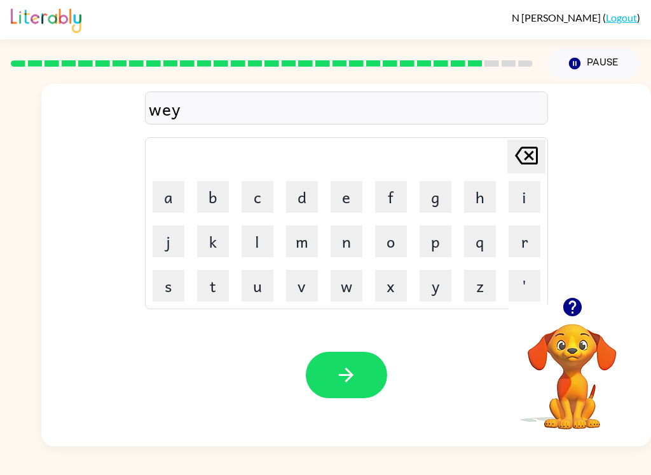
click at [247, 245] on button "l" at bounding box center [257, 242] width 32 height 32
click at [390, 245] on button "o" at bounding box center [391, 242] width 32 height 32
click at [247, 239] on button "l" at bounding box center [257, 242] width 32 height 32
click at [344, 362] on button "button" at bounding box center [346, 375] width 81 height 46
click at [214, 194] on button "b" at bounding box center [213, 197] width 32 height 32
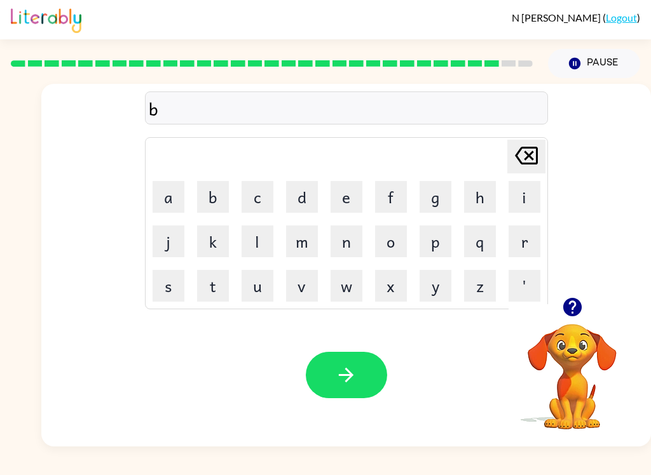
click at [352, 188] on button "e" at bounding box center [346, 197] width 32 height 32
click at [336, 241] on button "n" at bounding box center [346, 242] width 32 height 32
click at [214, 290] on button "t" at bounding box center [213, 286] width 32 height 32
click at [363, 367] on button "button" at bounding box center [346, 375] width 81 height 46
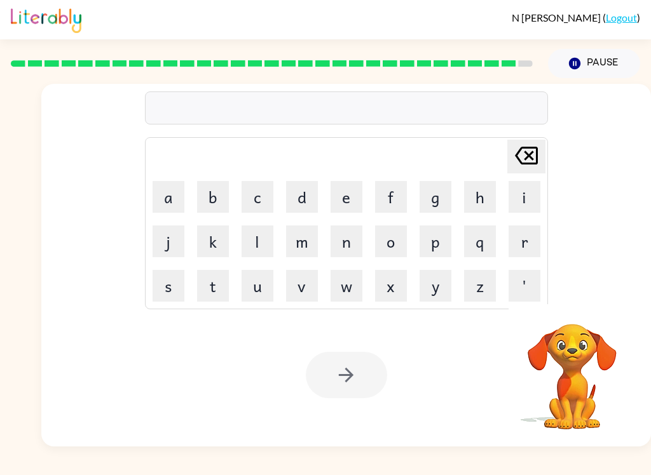
click at [161, 196] on button "a" at bounding box center [169, 197] width 32 height 32
click at [386, 201] on button "f" at bounding box center [391, 197] width 32 height 32
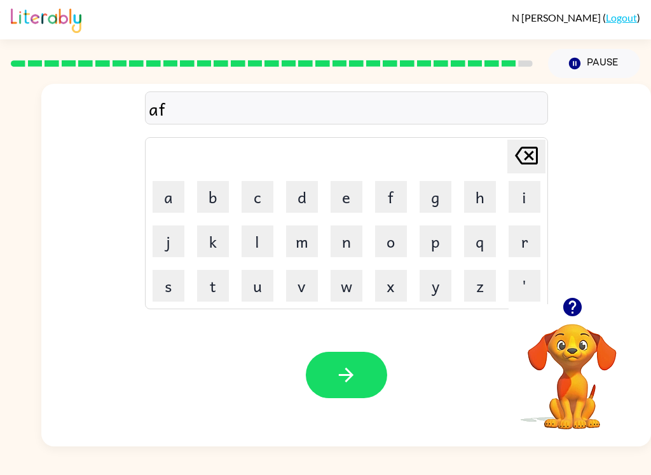
click at [221, 285] on button "t" at bounding box center [213, 286] width 32 height 32
click at [336, 243] on button "n" at bounding box center [346, 242] width 32 height 32
click at [393, 243] on button "o" at bounding box center [391, 242] width 32 height 32
click at [351, 372] on icon "button" at bounding box center [346, 375] width 22 height 22
